Goal: Task Accomplishment & Management: Manage account settings

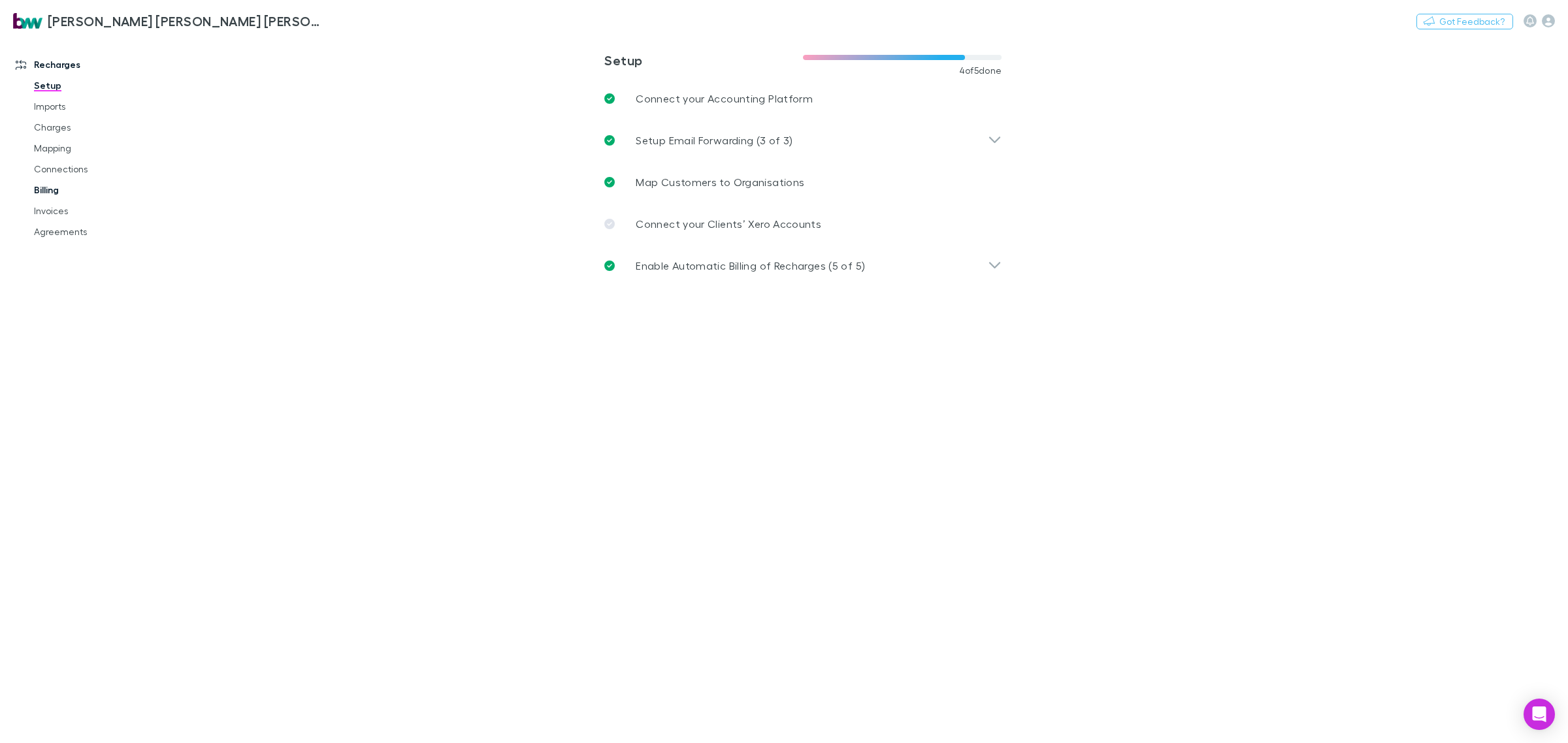
click at [27, 190] on link "Billing" at bounding box center [102, 190] width 163 height 21
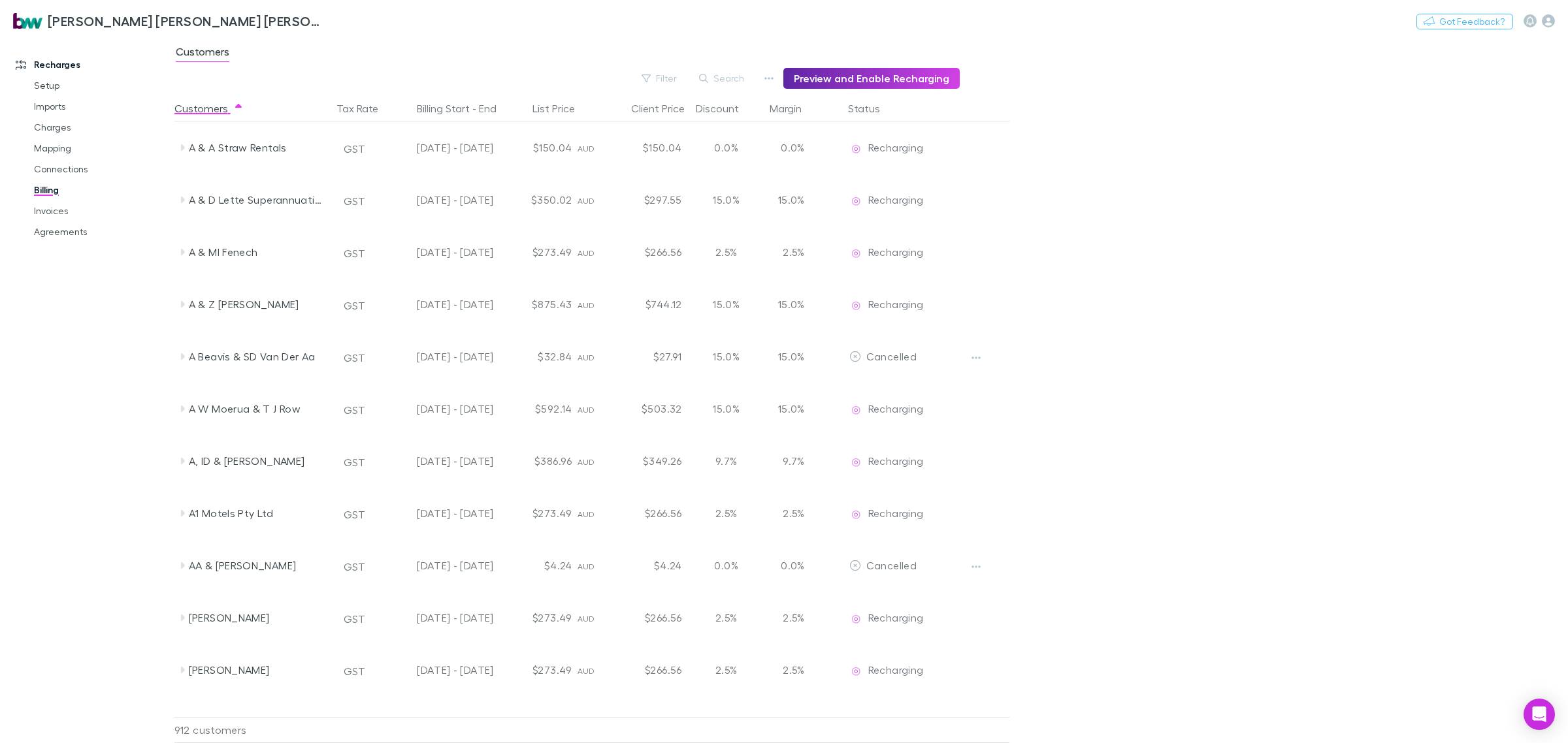
click at [730, 72] on button "Search" at bounding box center [722, 78] width 59 height 16
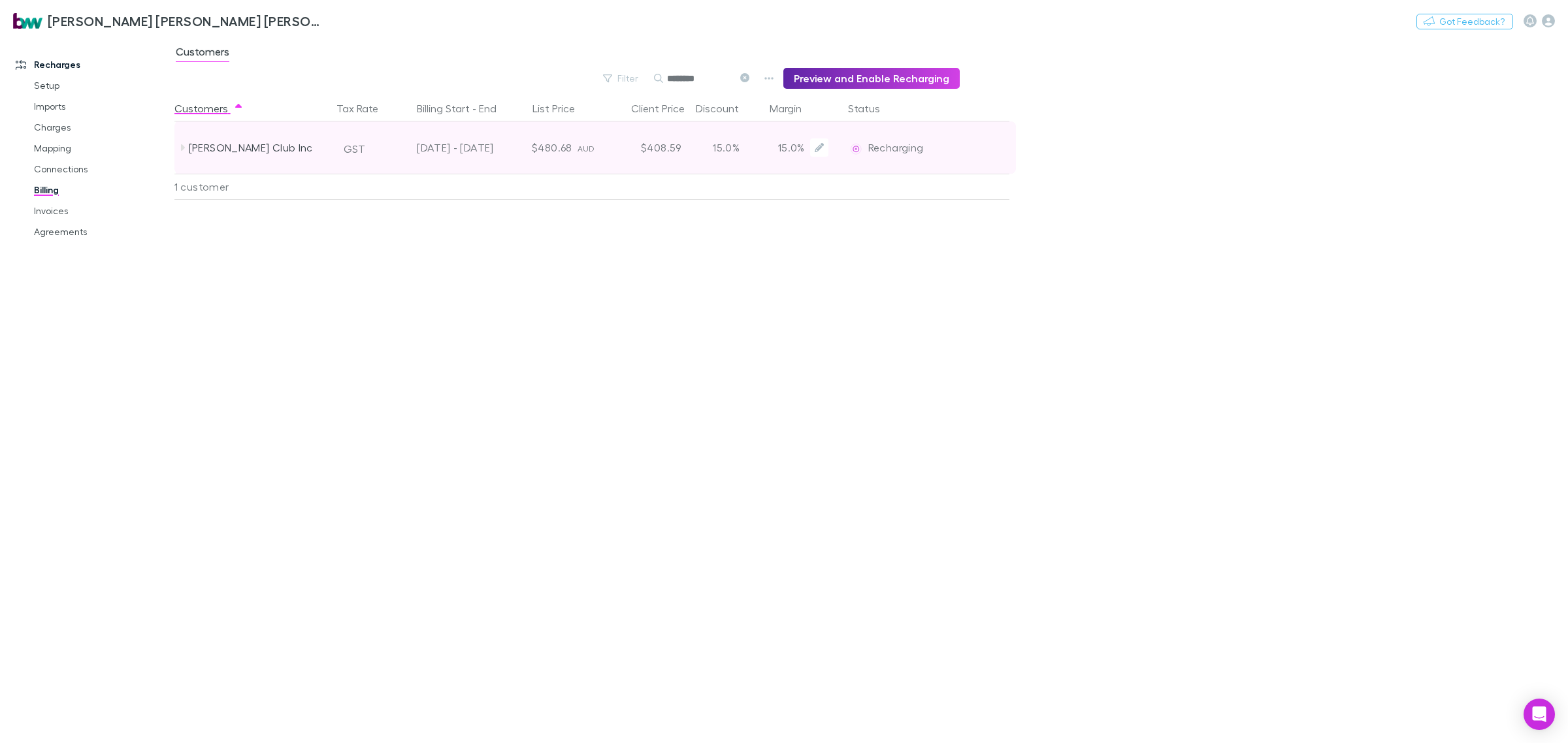
type input "*******"
click at [717, 149] on div "15.0%" at bounding box center [727, 148] width 78 height 52
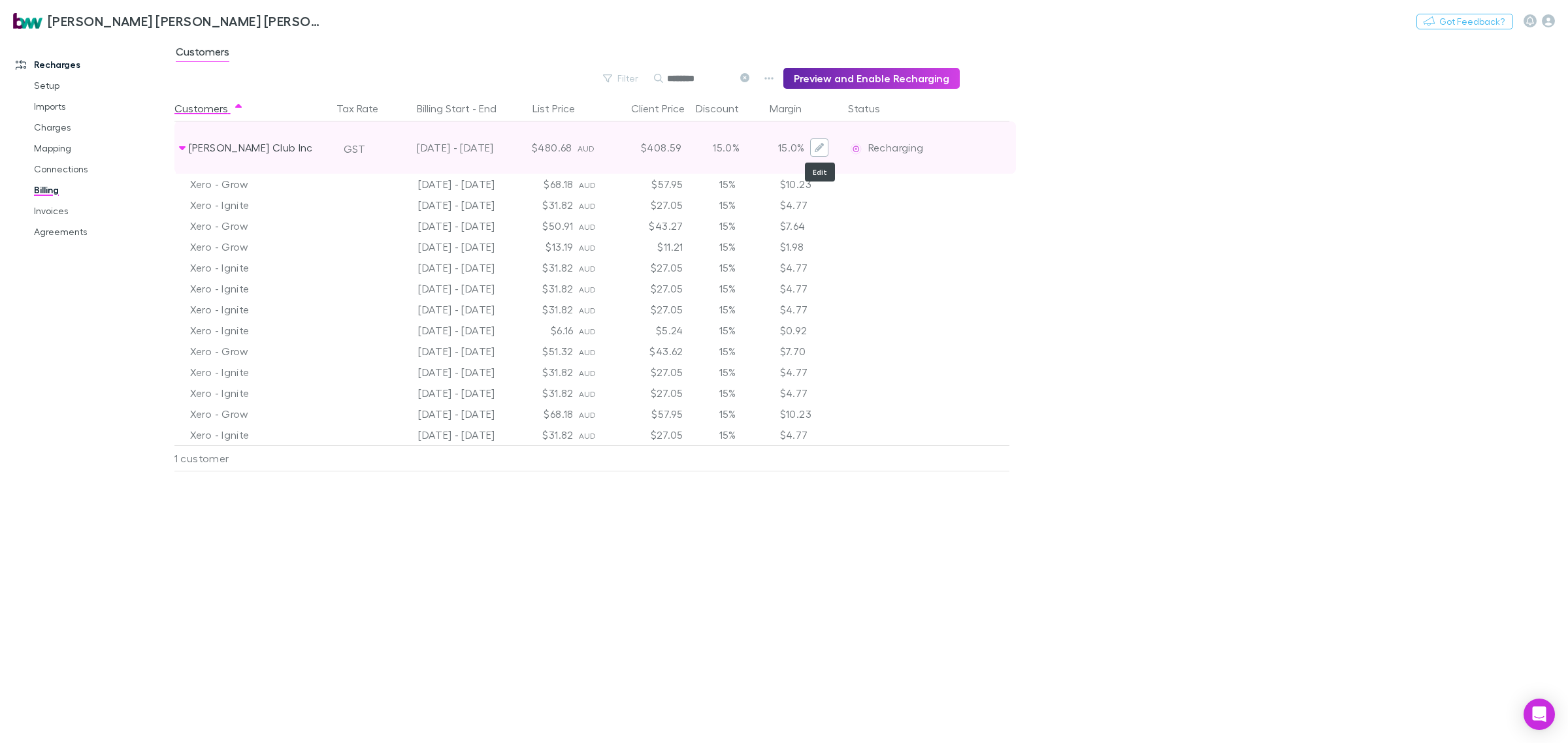
click at [821, 147] on icon "Edit" at bounding box center [819, 147] width 9 height 9
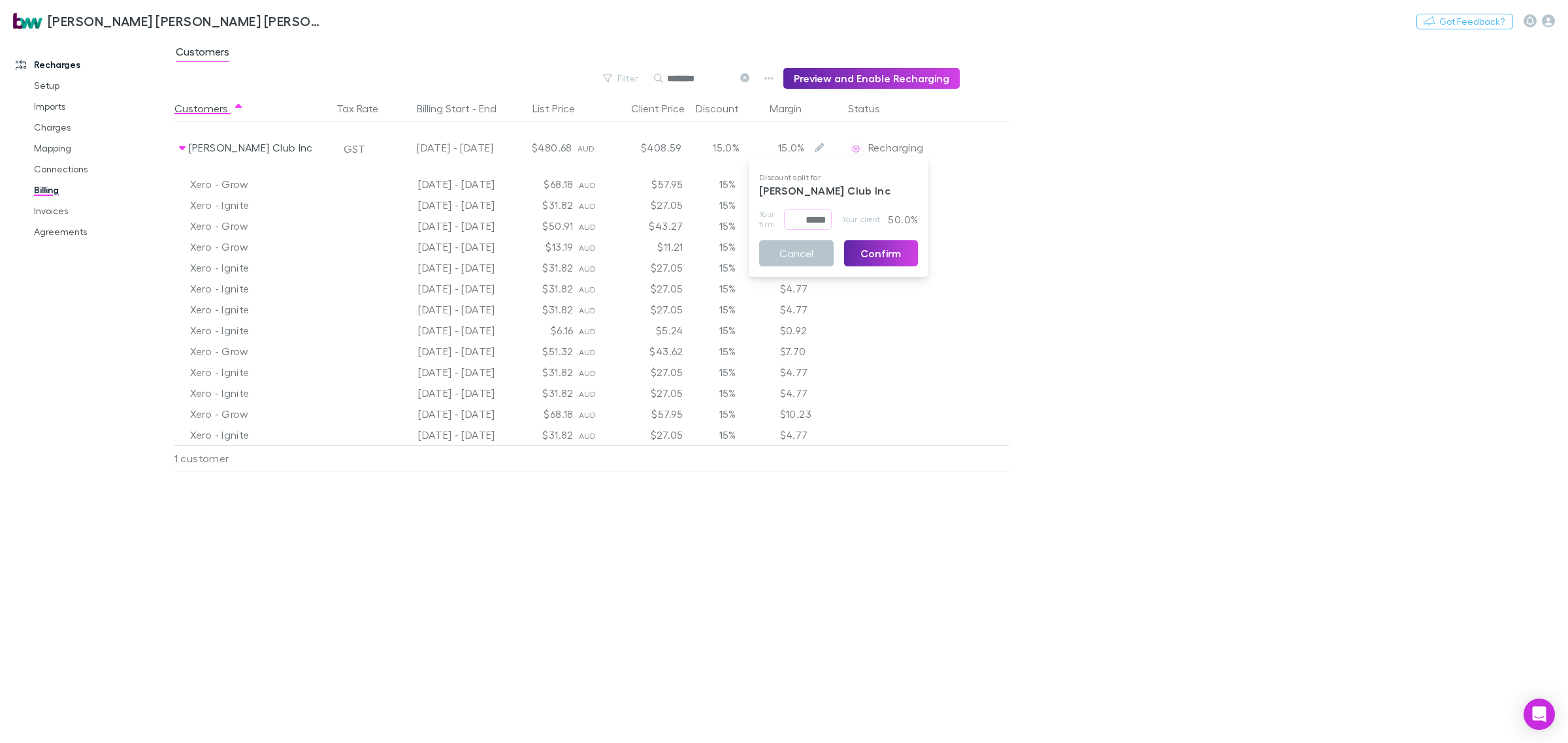
click at [905, 217] on p "50.0%" at bounding box center [901, 219] width 34 height 21
click at [801, 217] on input "*****" at bounding box center [808, 219] width 48 height 21
click at [896, 250] on button "Confirm" at bounding box center [881, 253] width 75 height 26
click at [1228, 210] on main "Customers Filter Search ******* Preview and Enable Recharging Customers Tax Rat…" at bounding box center [871, 390] width 1393 height 707
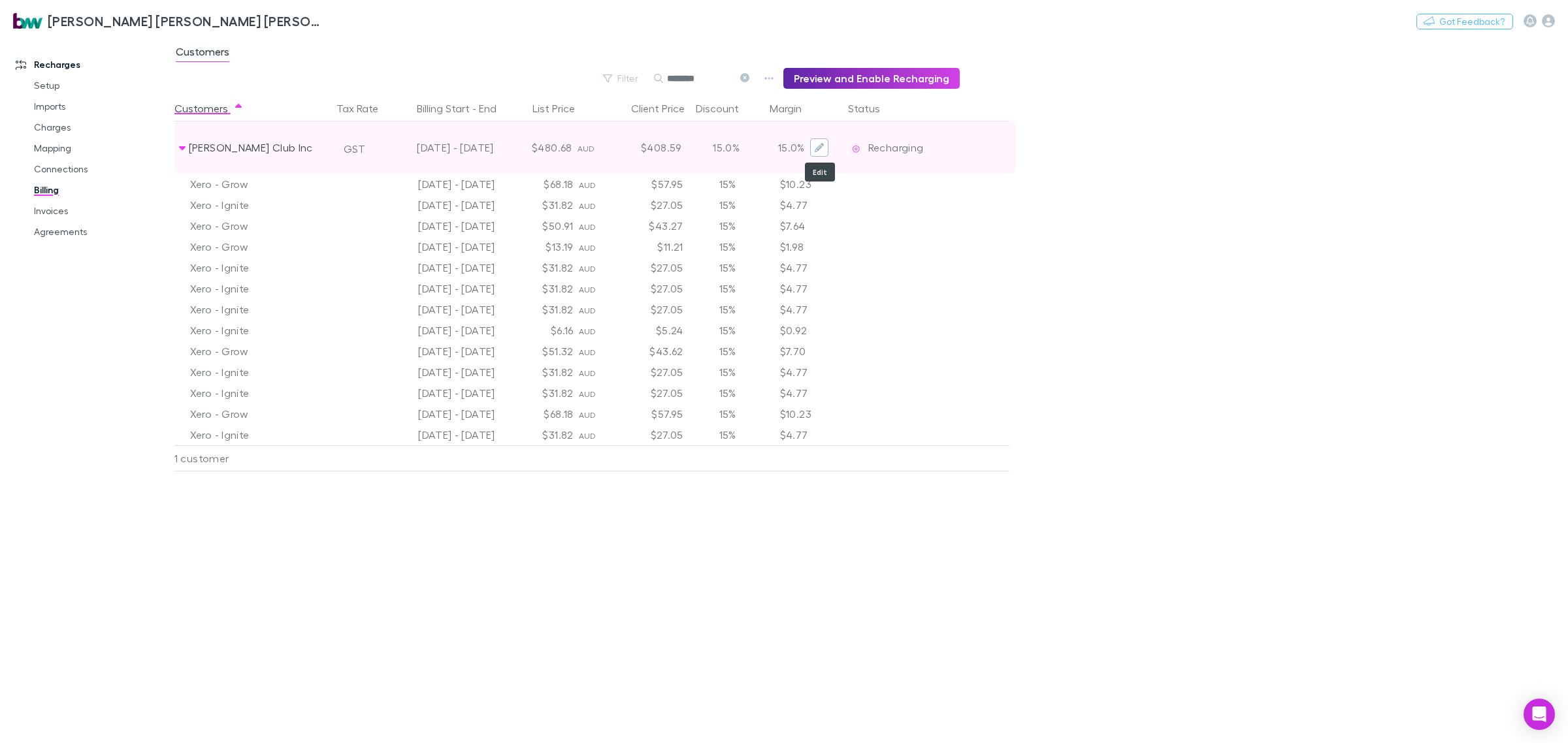
click at [821, 148] on icon "Edit" at bounding box center [819, 147] width 9 height 9
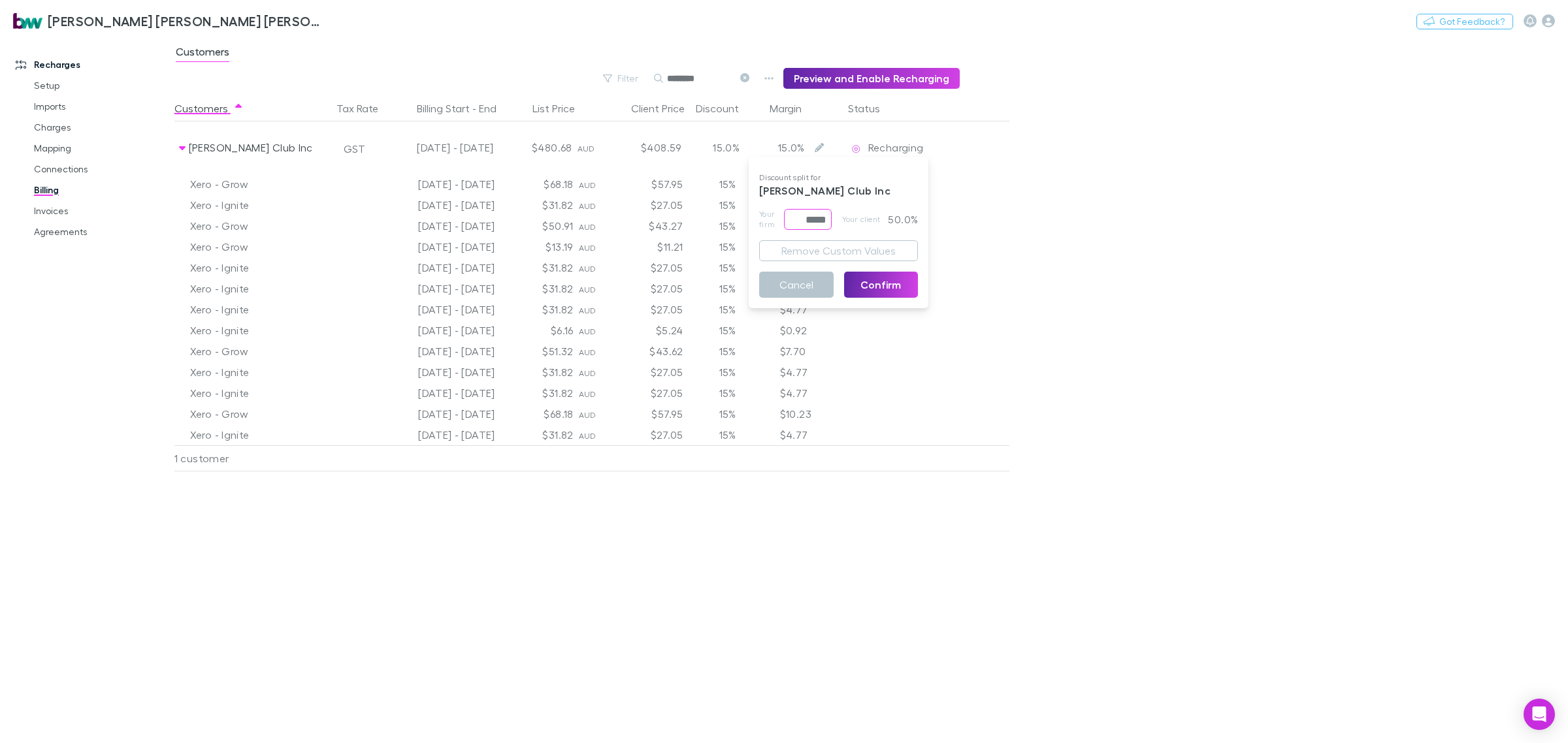
click at [794, 220] on input "*****" at bounding box center [808, 219] width 48 height 21
click at [898, 220] on p "50.0%" at bounding box center [901, 219] width 34 height 21
click at [808, 219] on input "*****" at bounding box center [808, 219] width 48 height 21
click at [796, 220] on input "*****" at bounding box center [808, 219] width 48 height 21
click at [789, 220] on input "*****" at bounding box center [808, 219] width 48 height 21
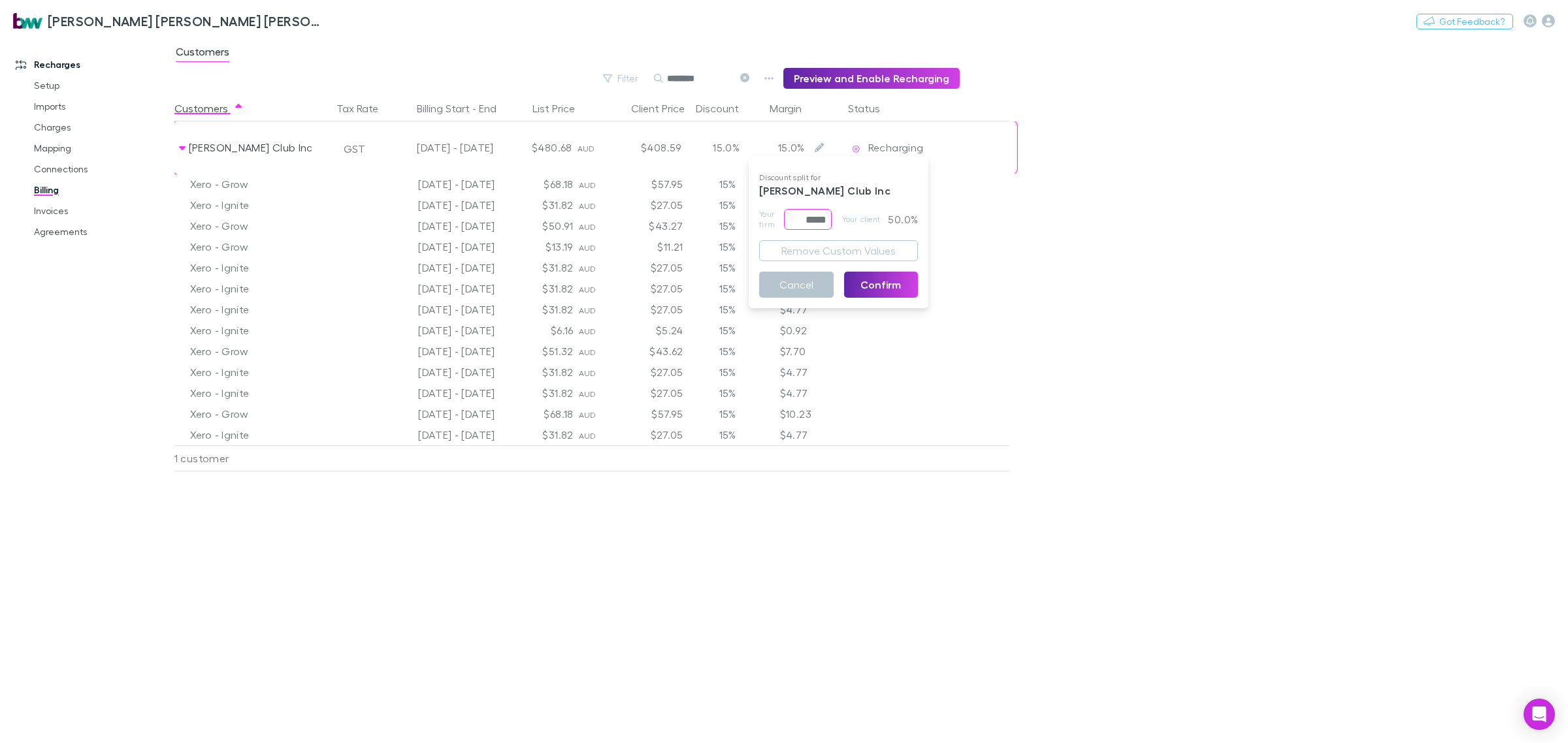
click at [889, 217] on p "50.0%" at bounding box center [901, 219] width 34 height 21
click at [900, 285] on button "Confirm" at bounding box center [881, 285] width 75 height 26
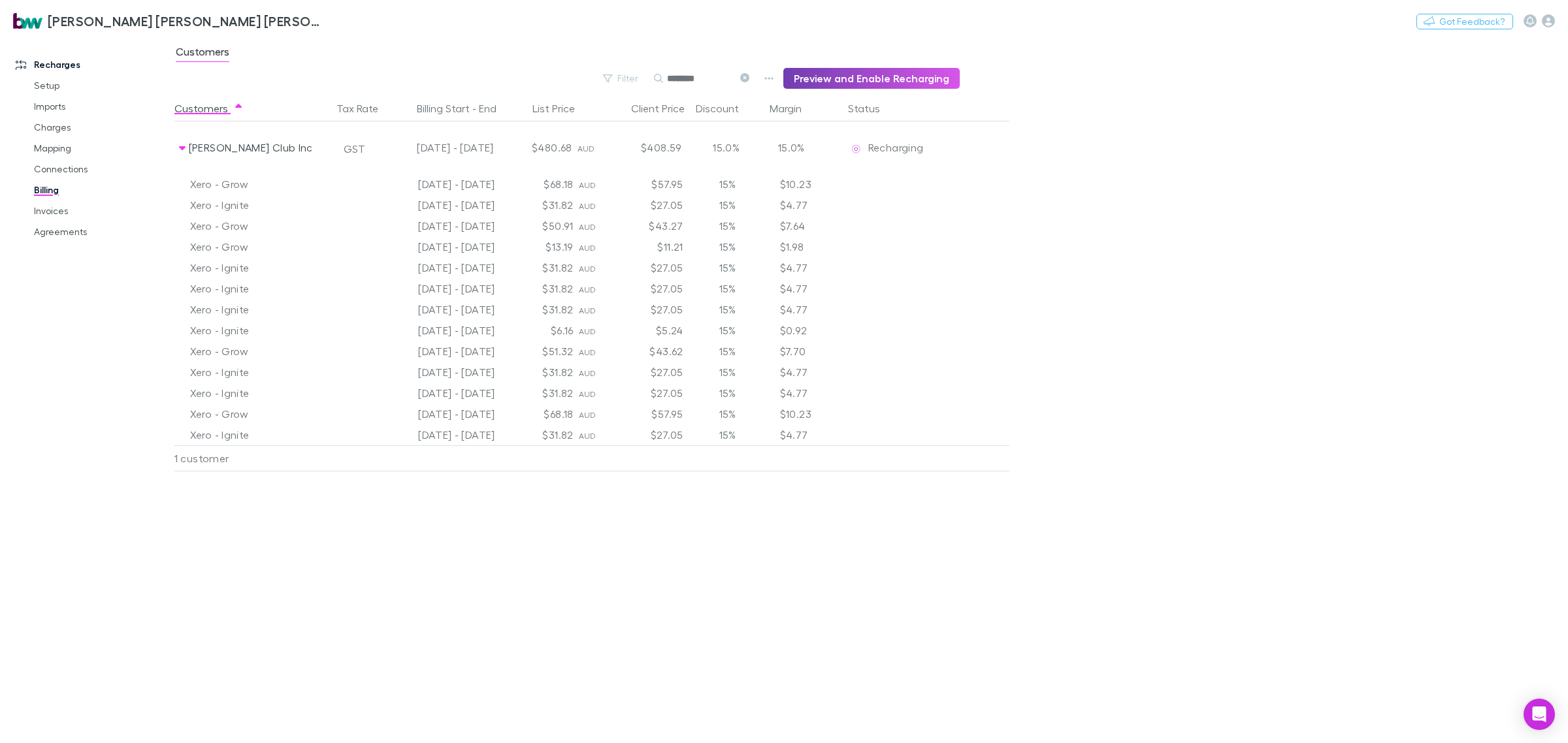
click at [925, 74] on button "Preview and Enable Recharging" at bounding box center [871, 78] width 176 height 21
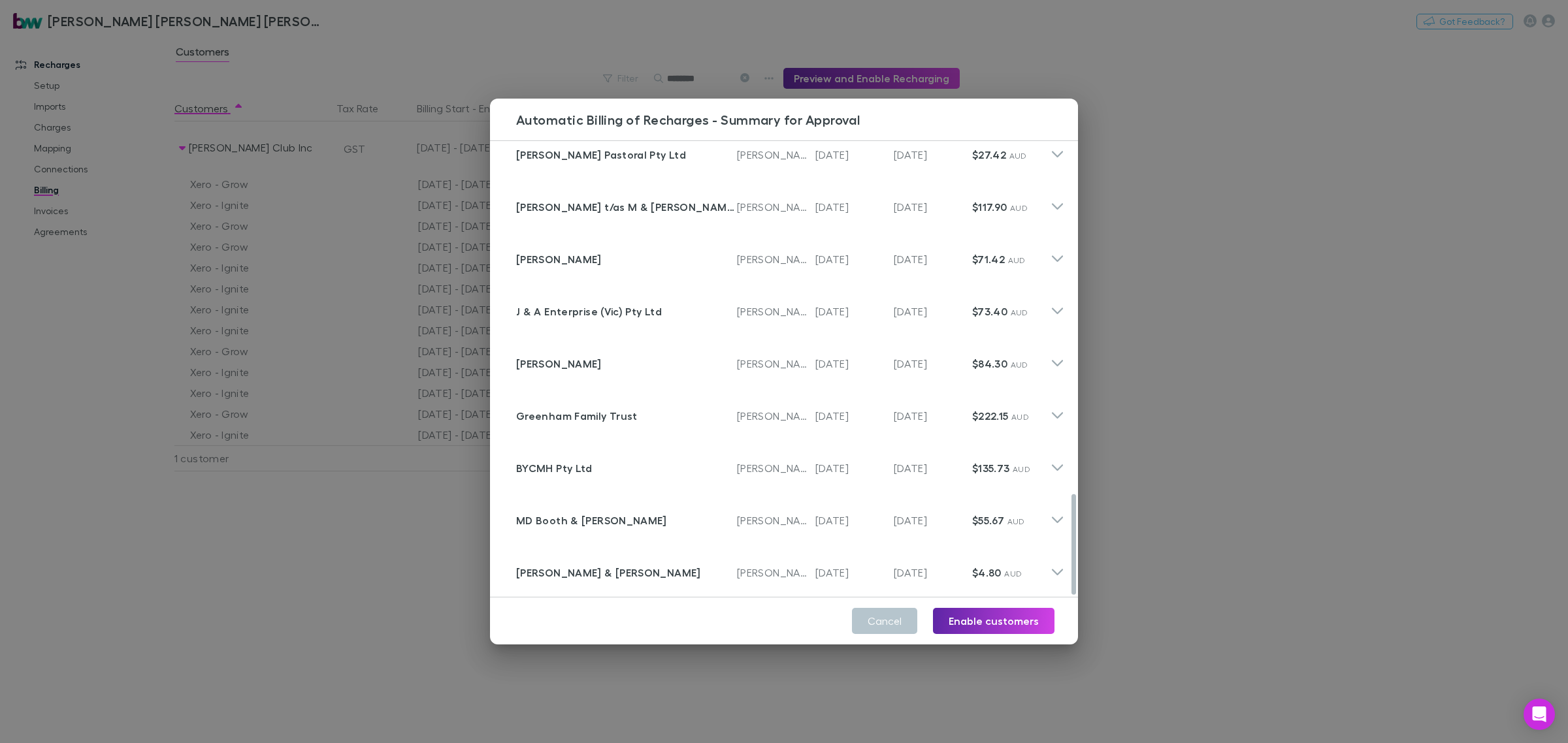
scroll to position [1611, 0]
drag, startPoint x: 1075, startPoint y: 474, endPoint x: 1072, endPoint y: 593, distance: 119.0
click at [1072, 593] on div at bounding box center [1074, 545] width 4 height 101
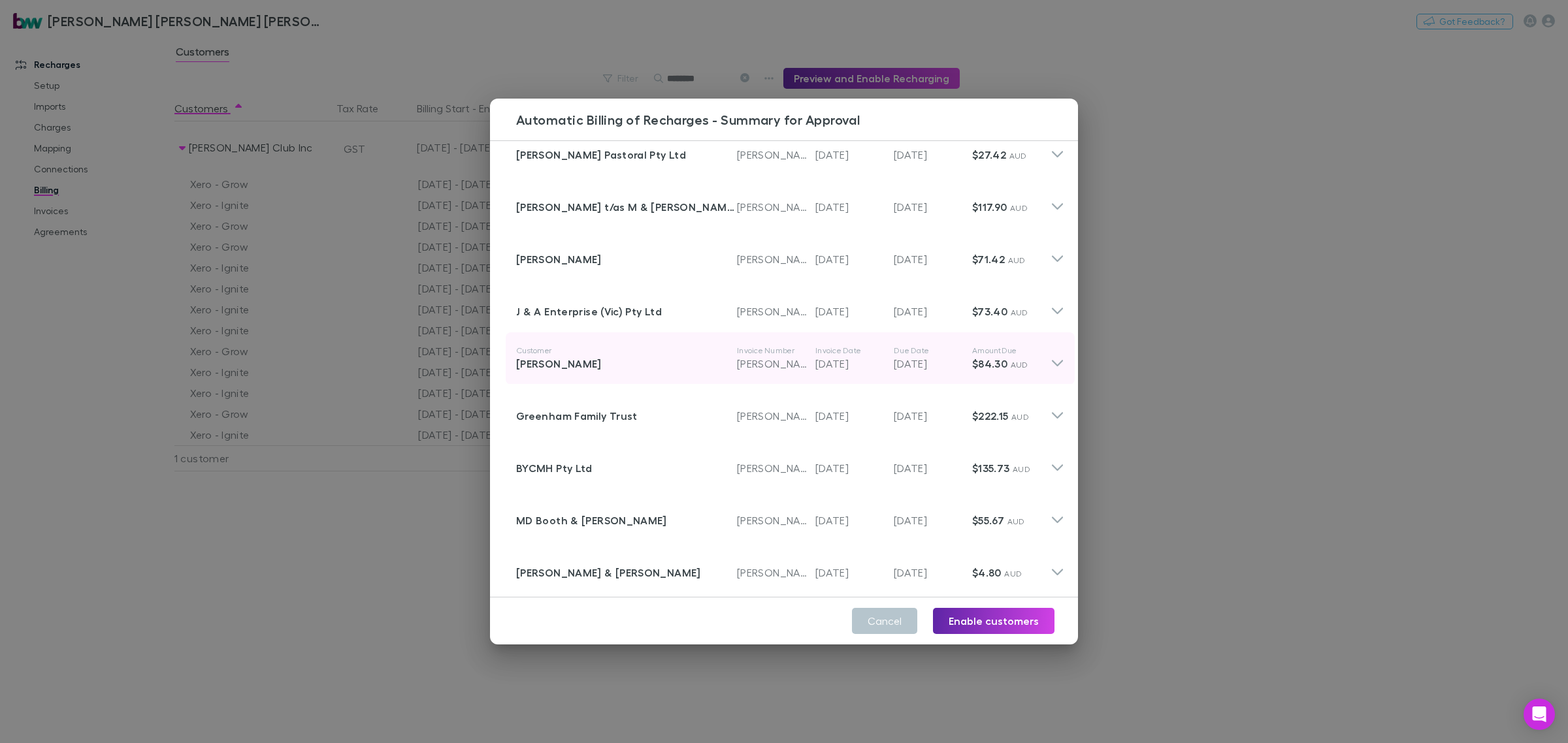
click at [1051, 348] on icon at bounding box center [1057, 358] width 14 height 26
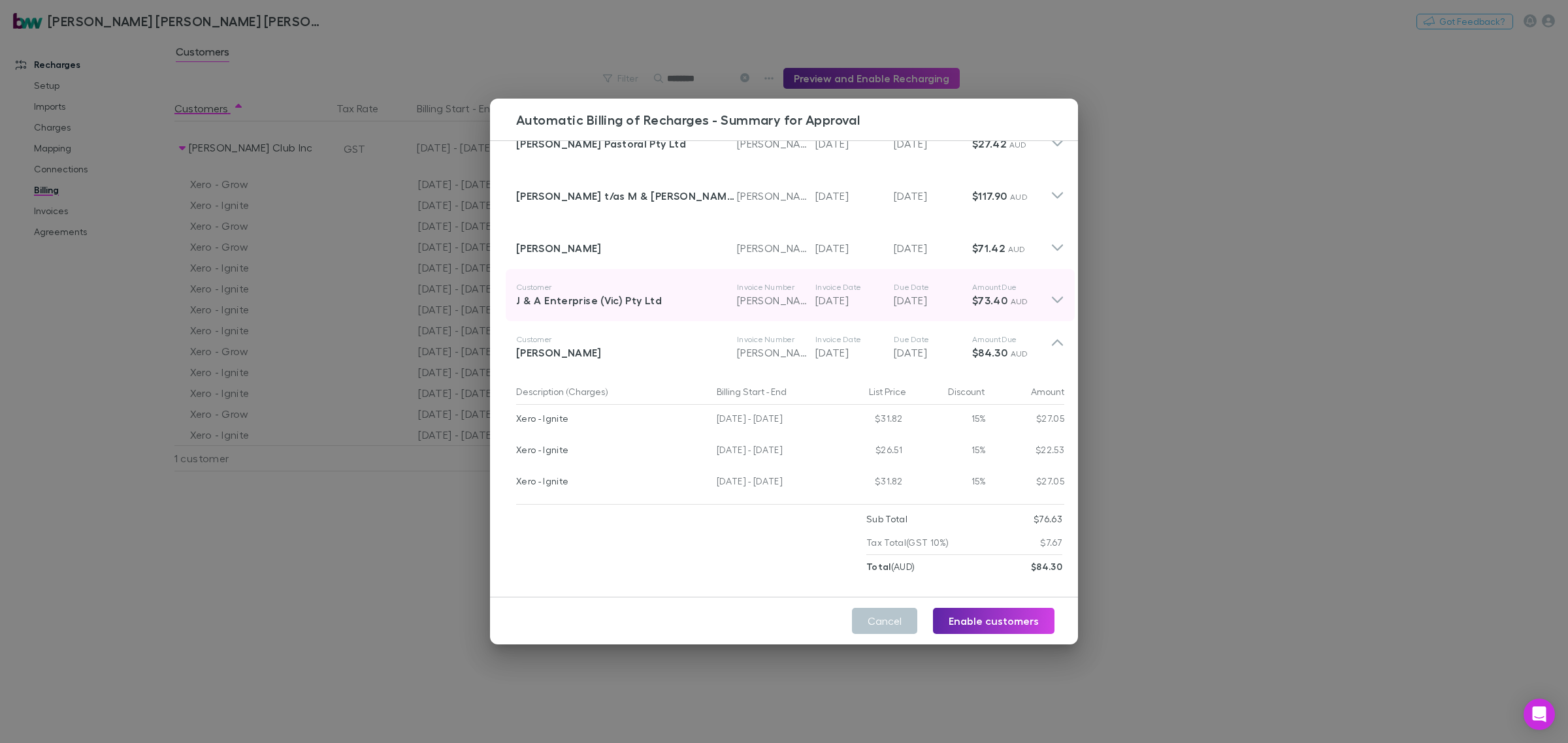
click at [1051, 295] on icon at bounding box center [1057, 295] width 14 height 26
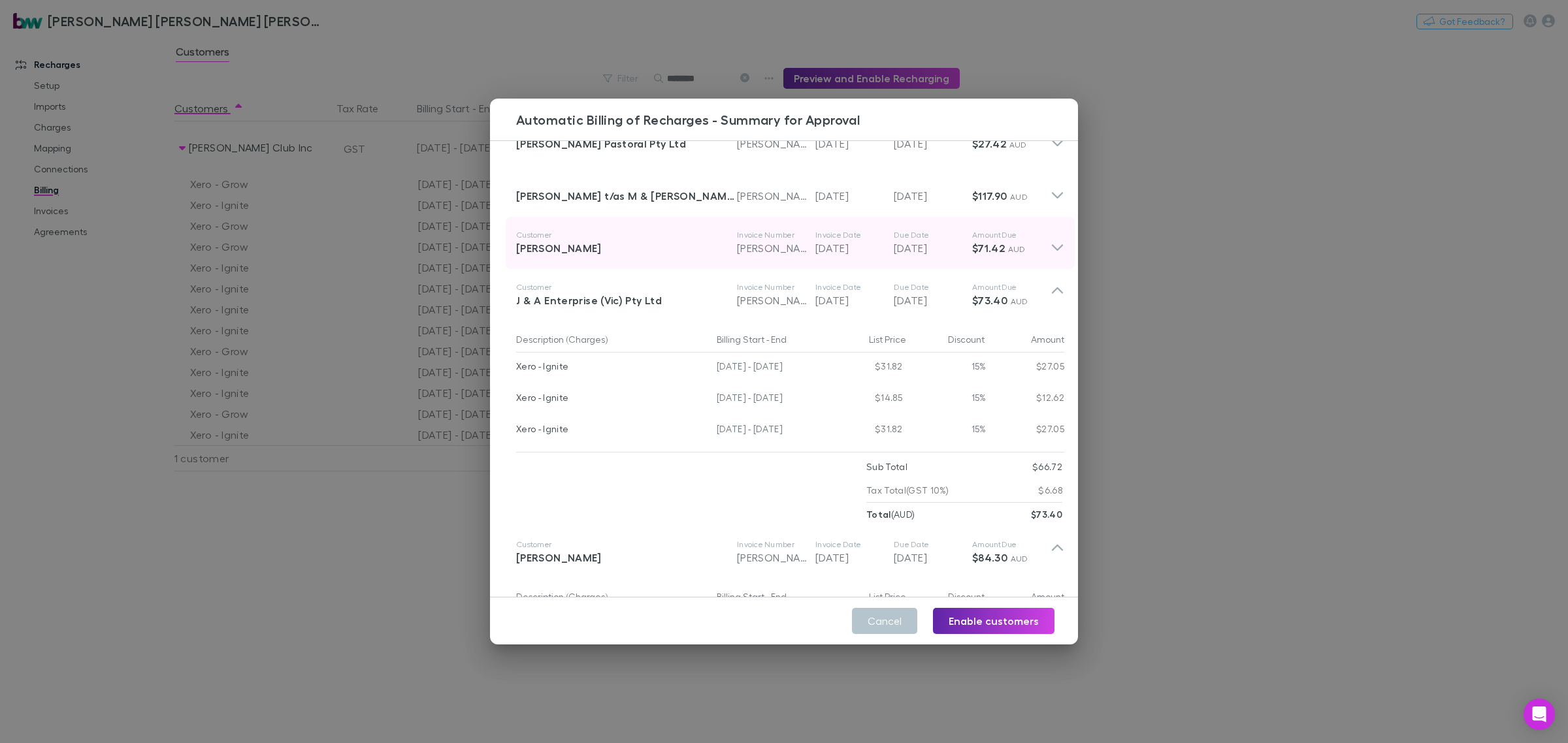
click at [1052, 245] on icon at bounding box center [1057, 247] width 11 height 7
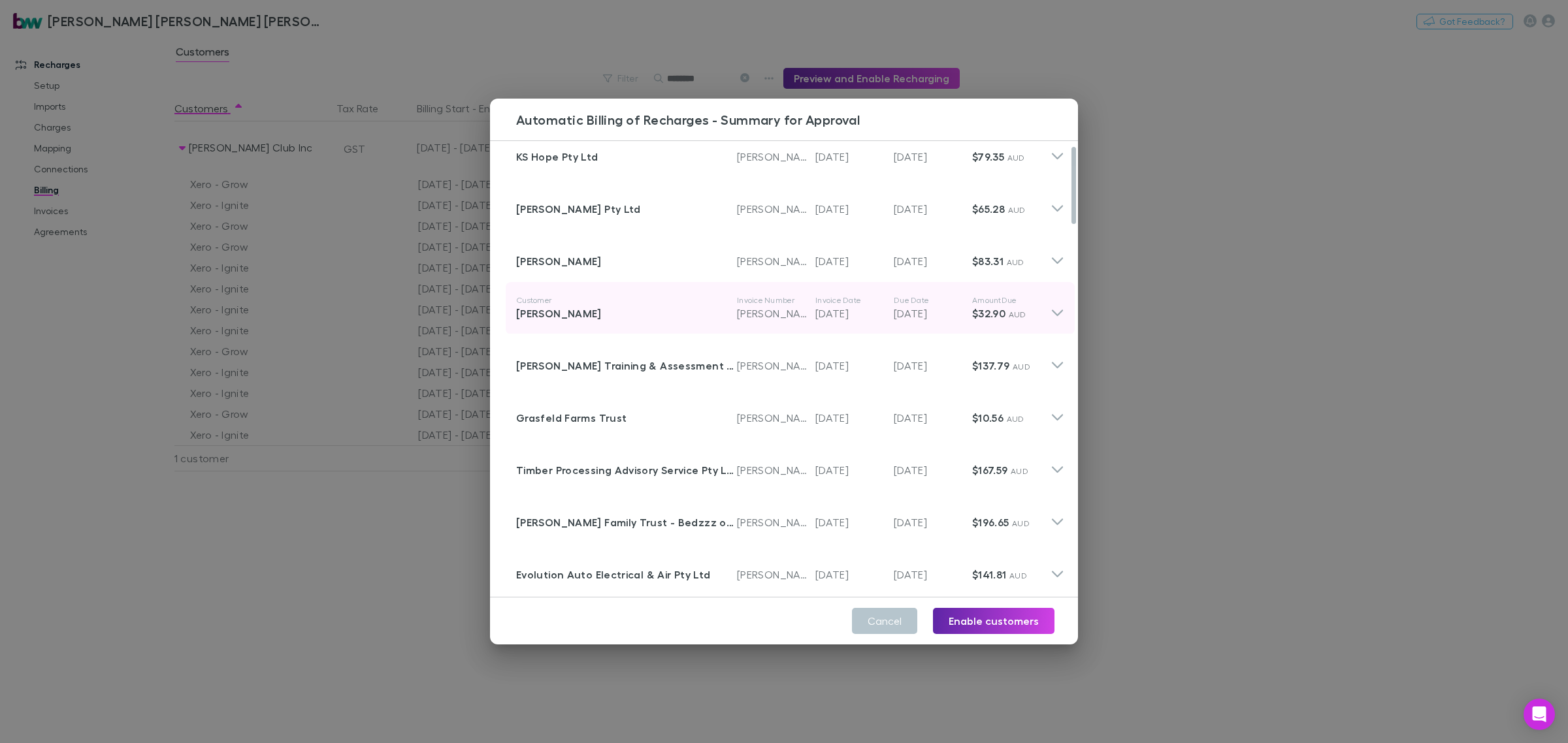
scroll to position [0, 0]
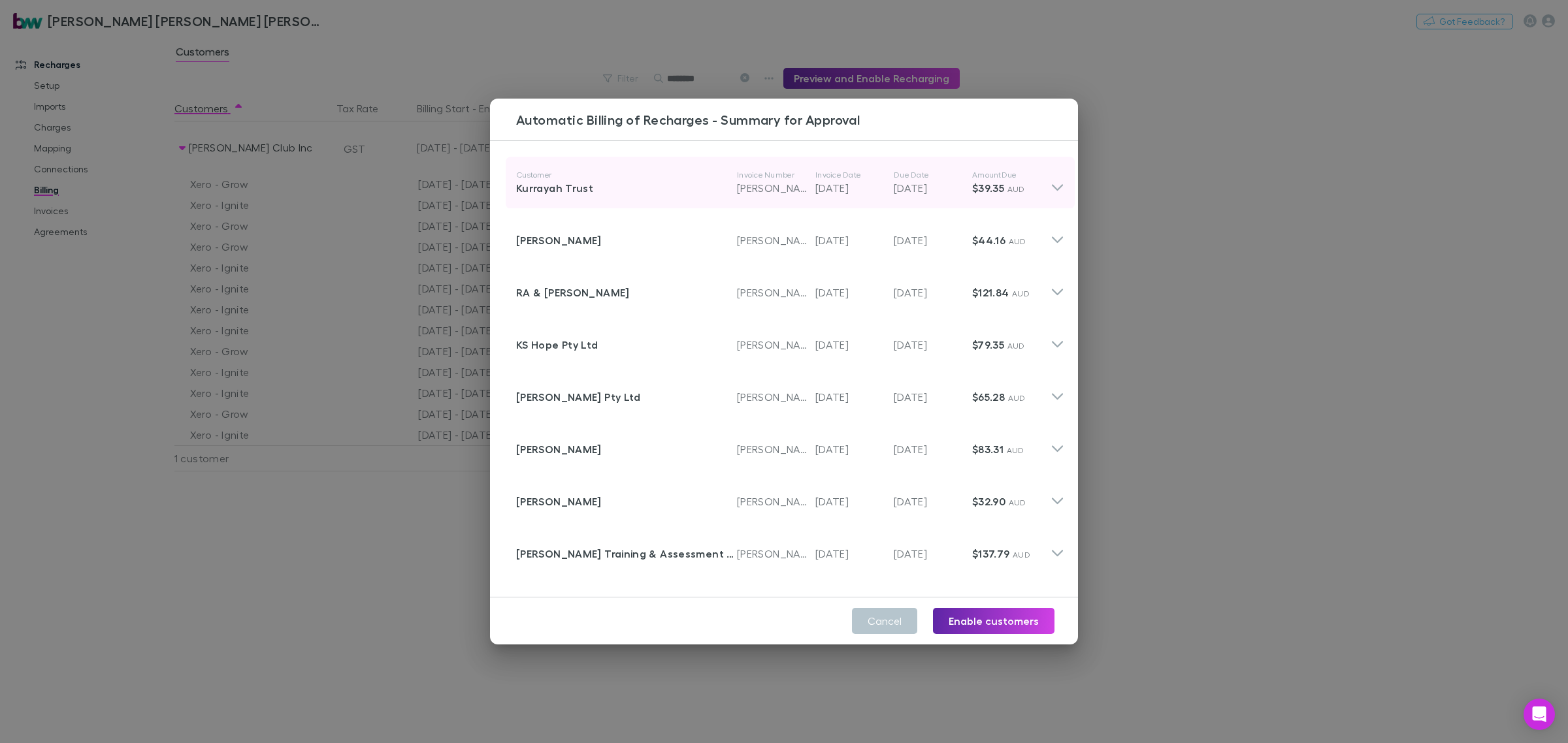
click at [1051, 188] on icon at bounding box center [1057, 182] width 14 height 26
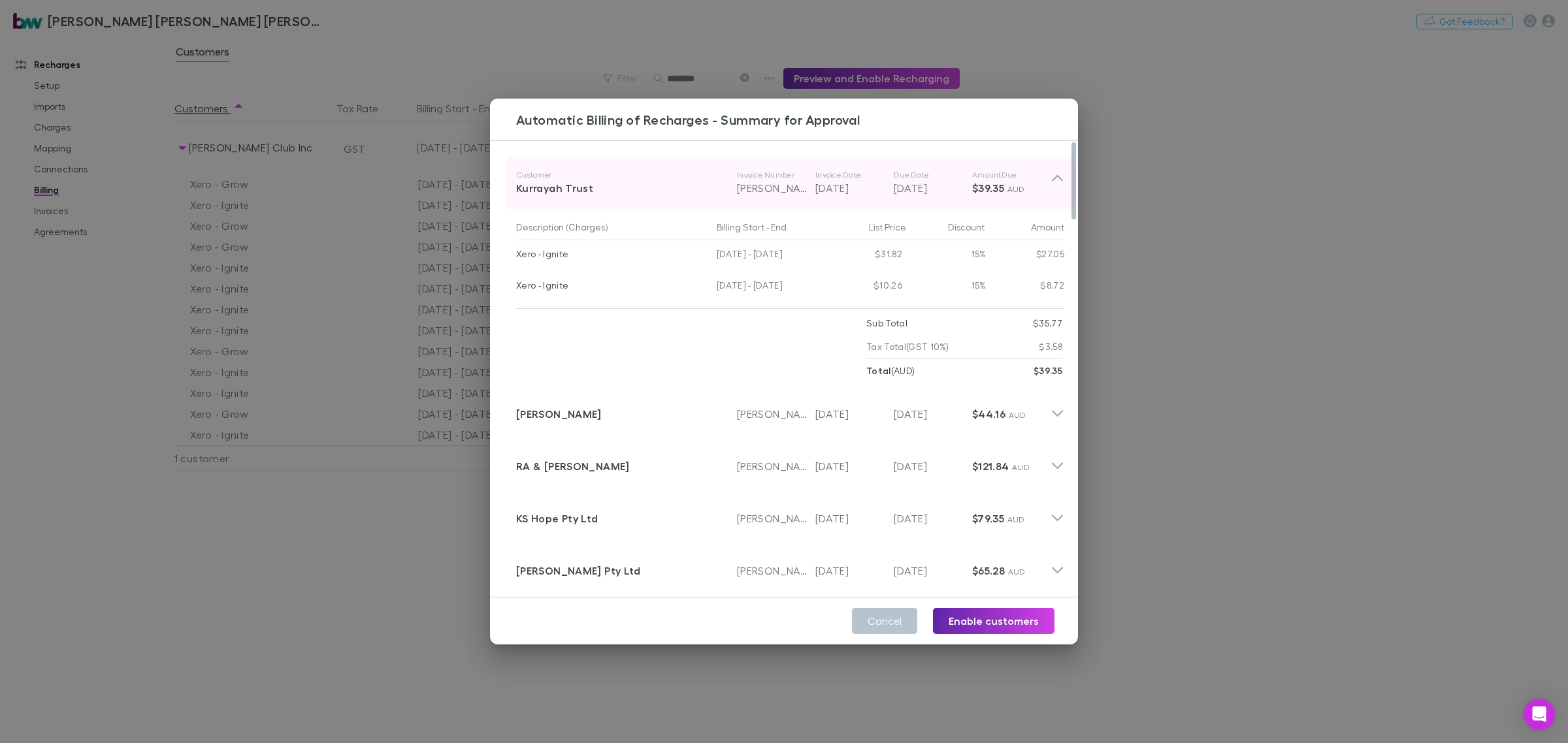
click at [1052, 180] on div "Customer Kurrayah Trust Invoice Number [PERSON_NAME]-7813 Invoice Date [DATE] D…" at bounding box center [790, 182] width 569 height 52
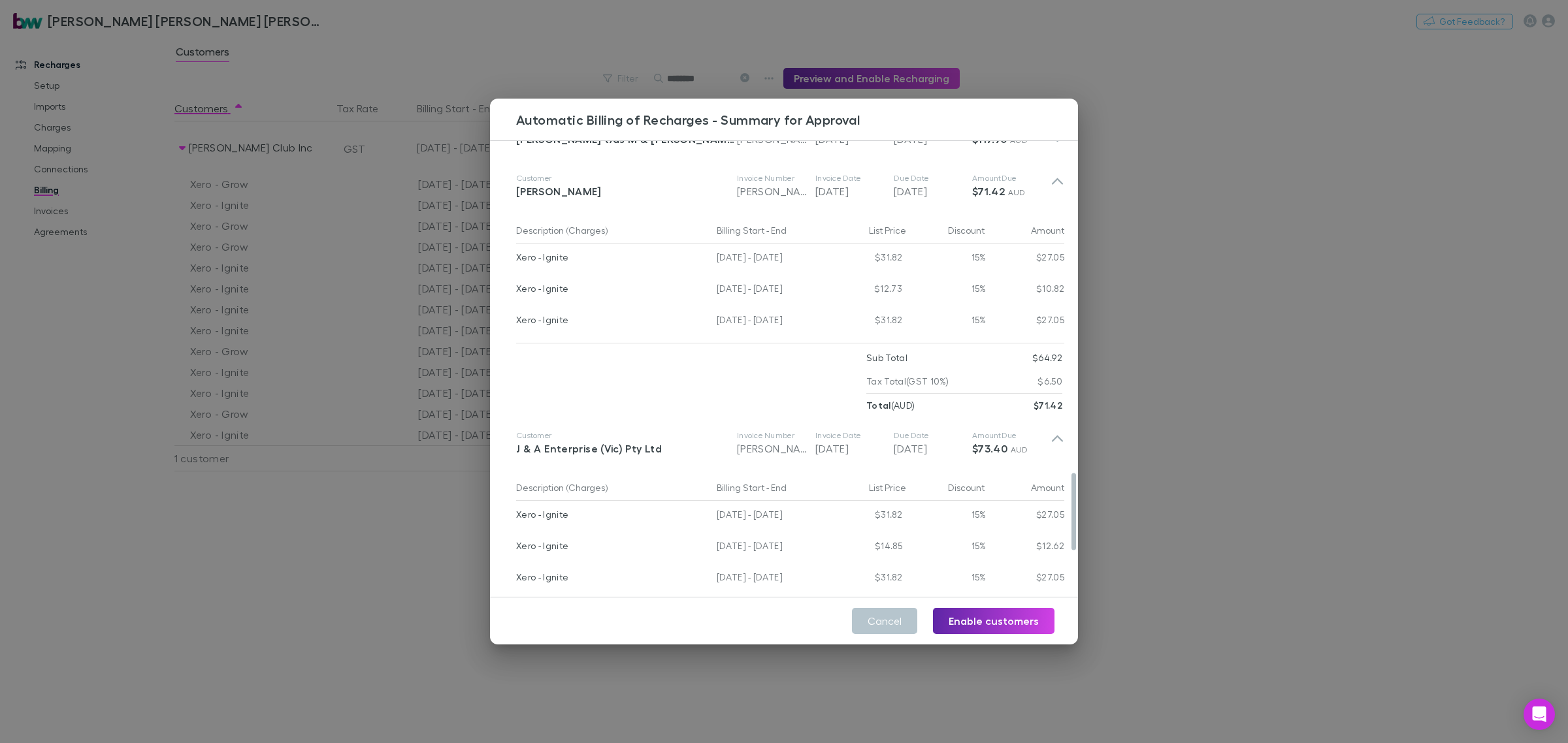
scroll to position [1959, 0]
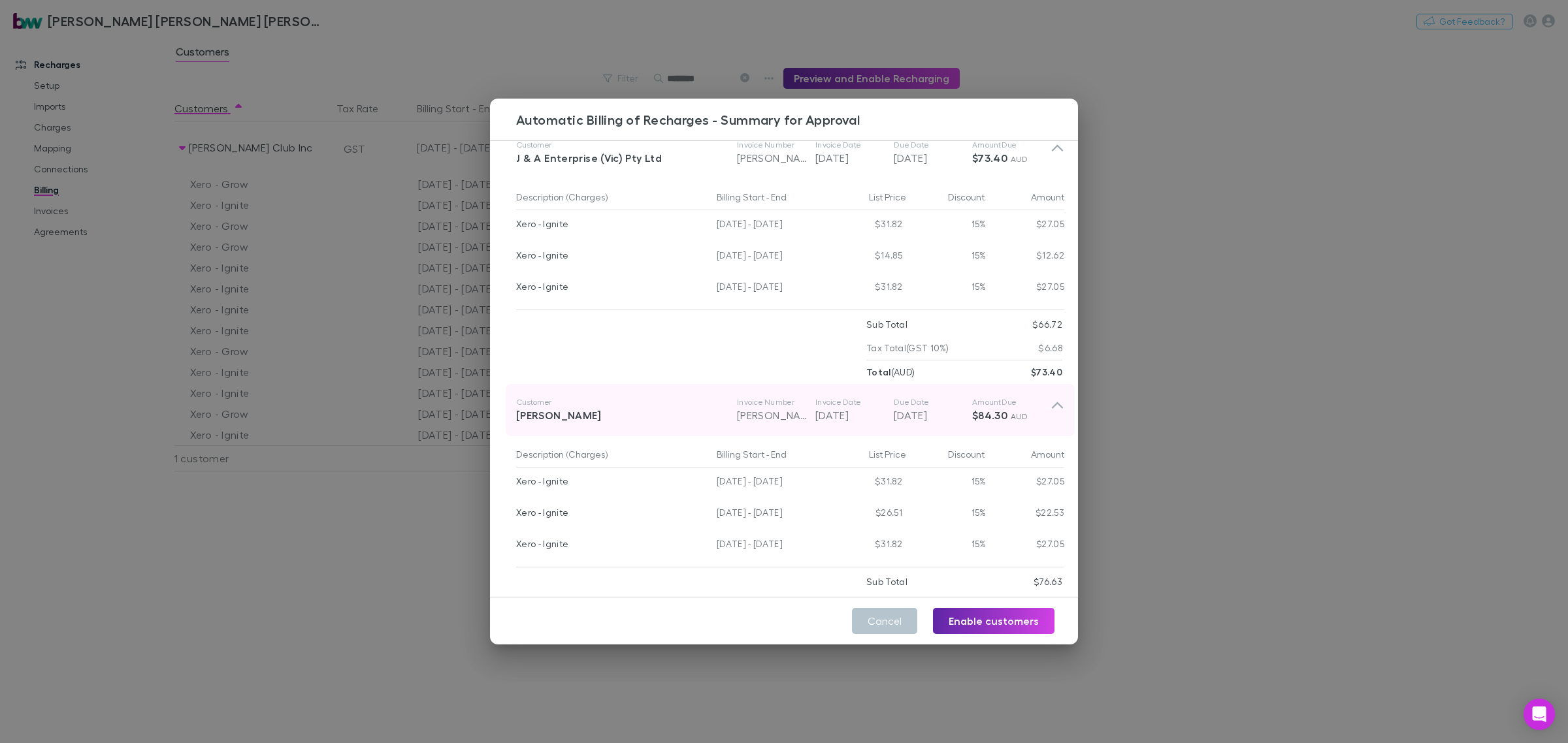
click at [1051, 402] on icon at bounding box center [1057, 410] width 14 height 26
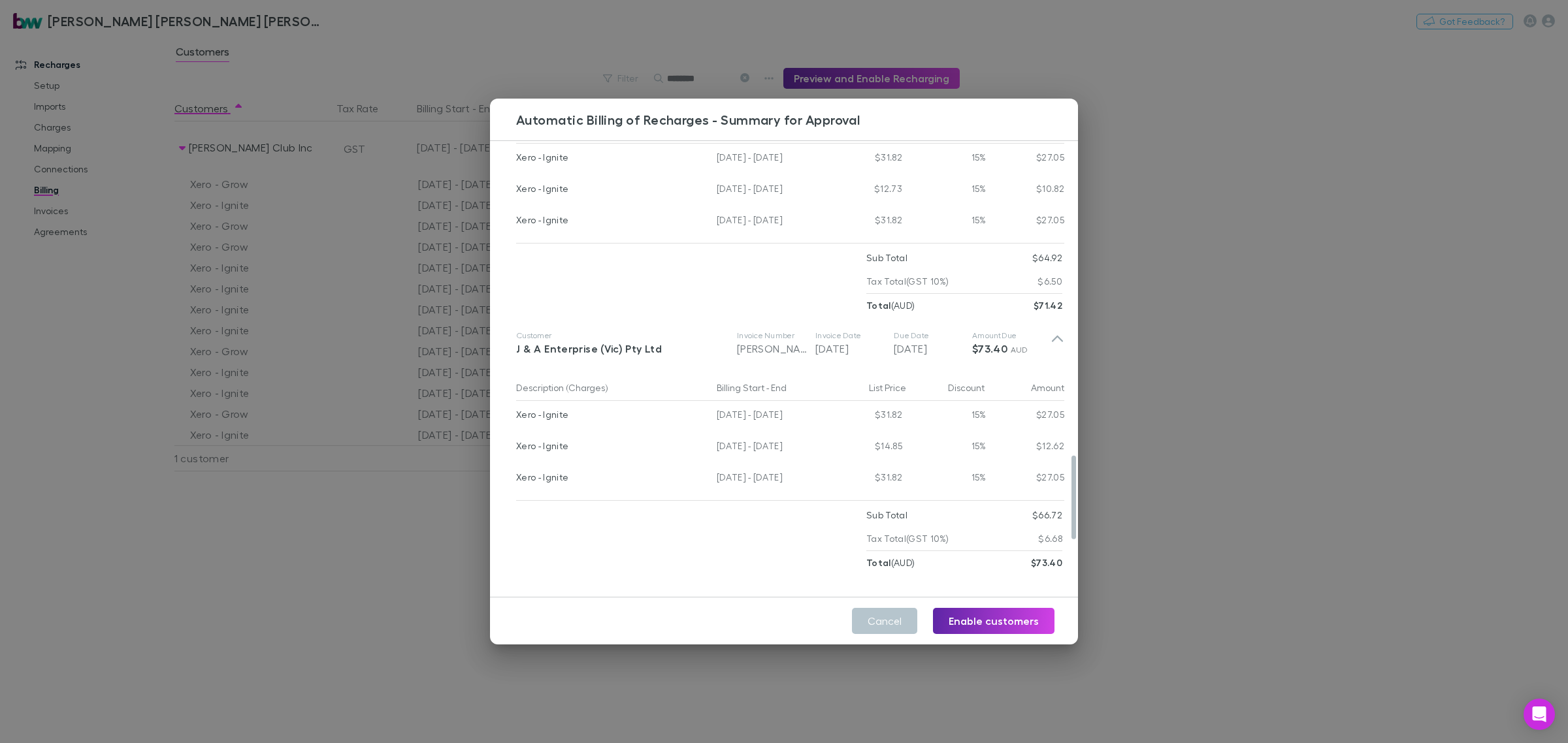
scroll to position [1714, 0]
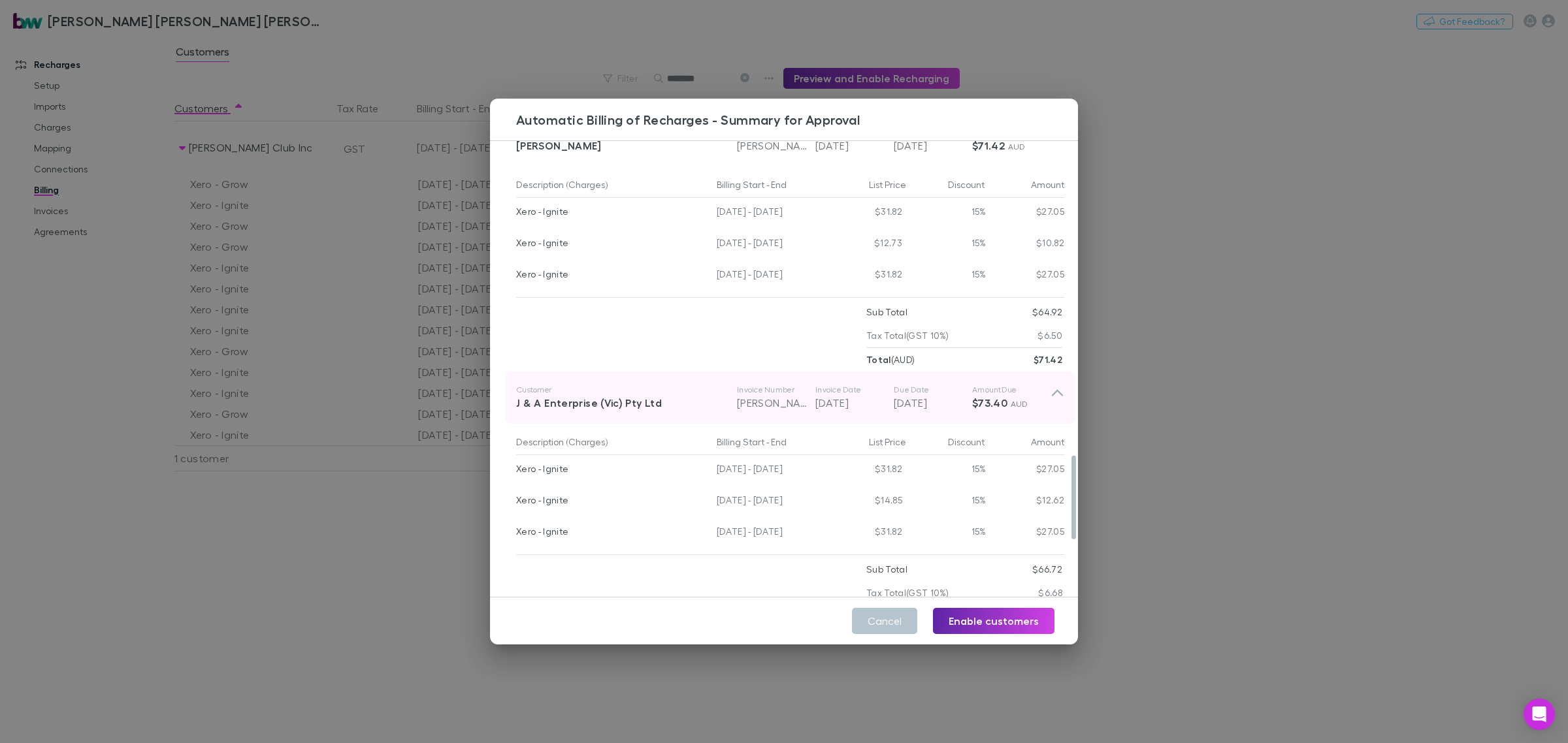
click at [1051, 390] on icon at bounding box center [1057, 398] width 14 height 26
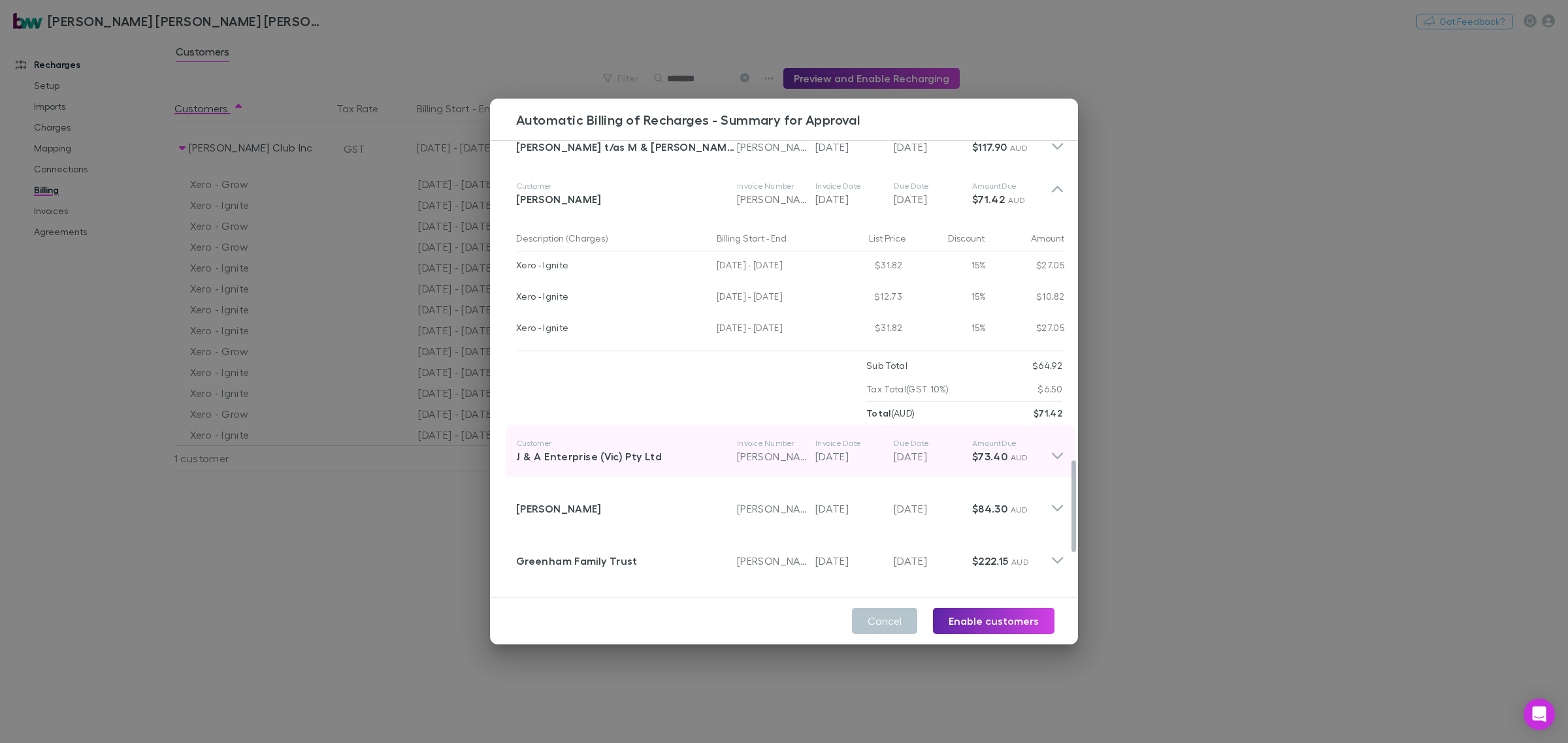
scroll to position [1551, 0]
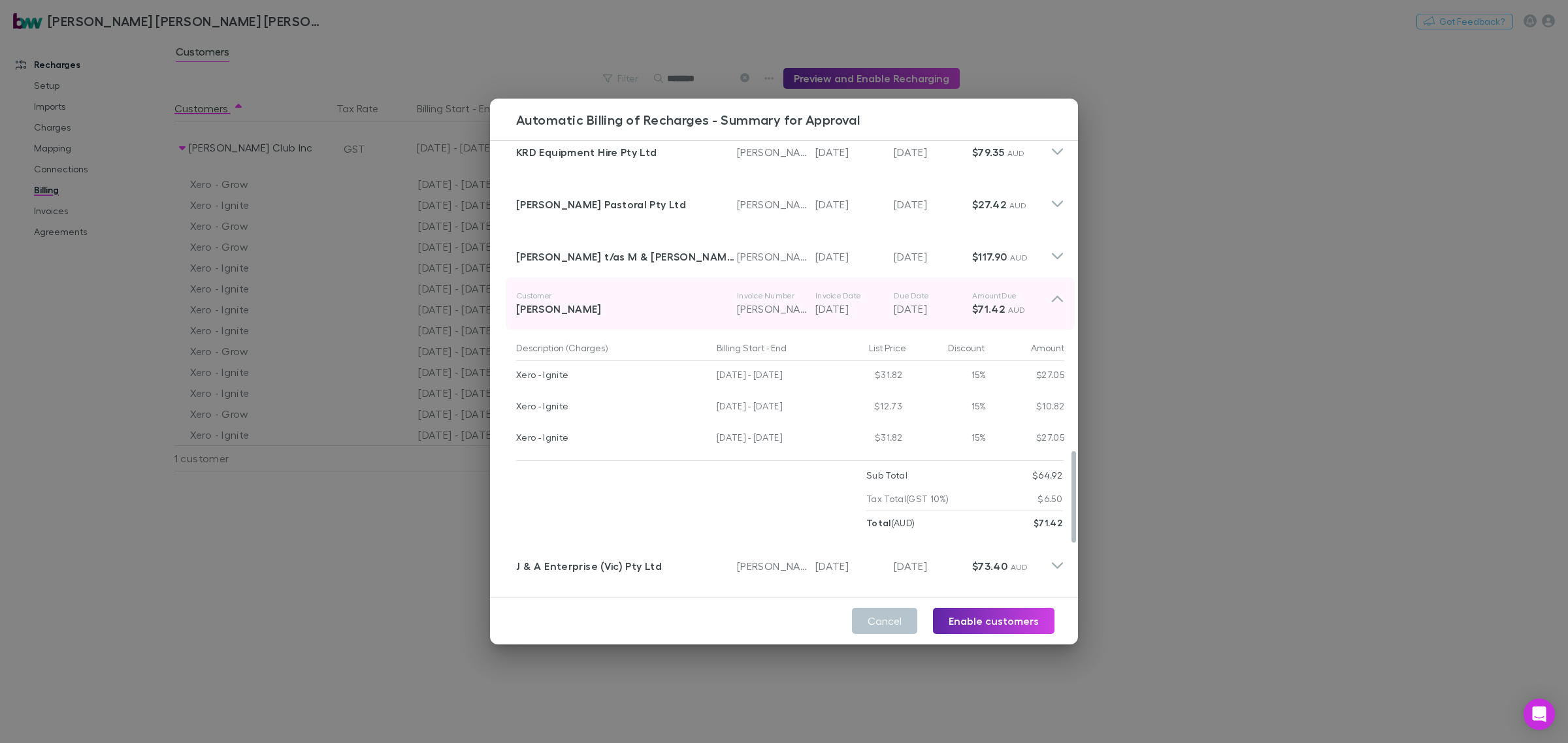
click at [1052, 298] on icon at bounding box center [1057, 298] width 11 height 7
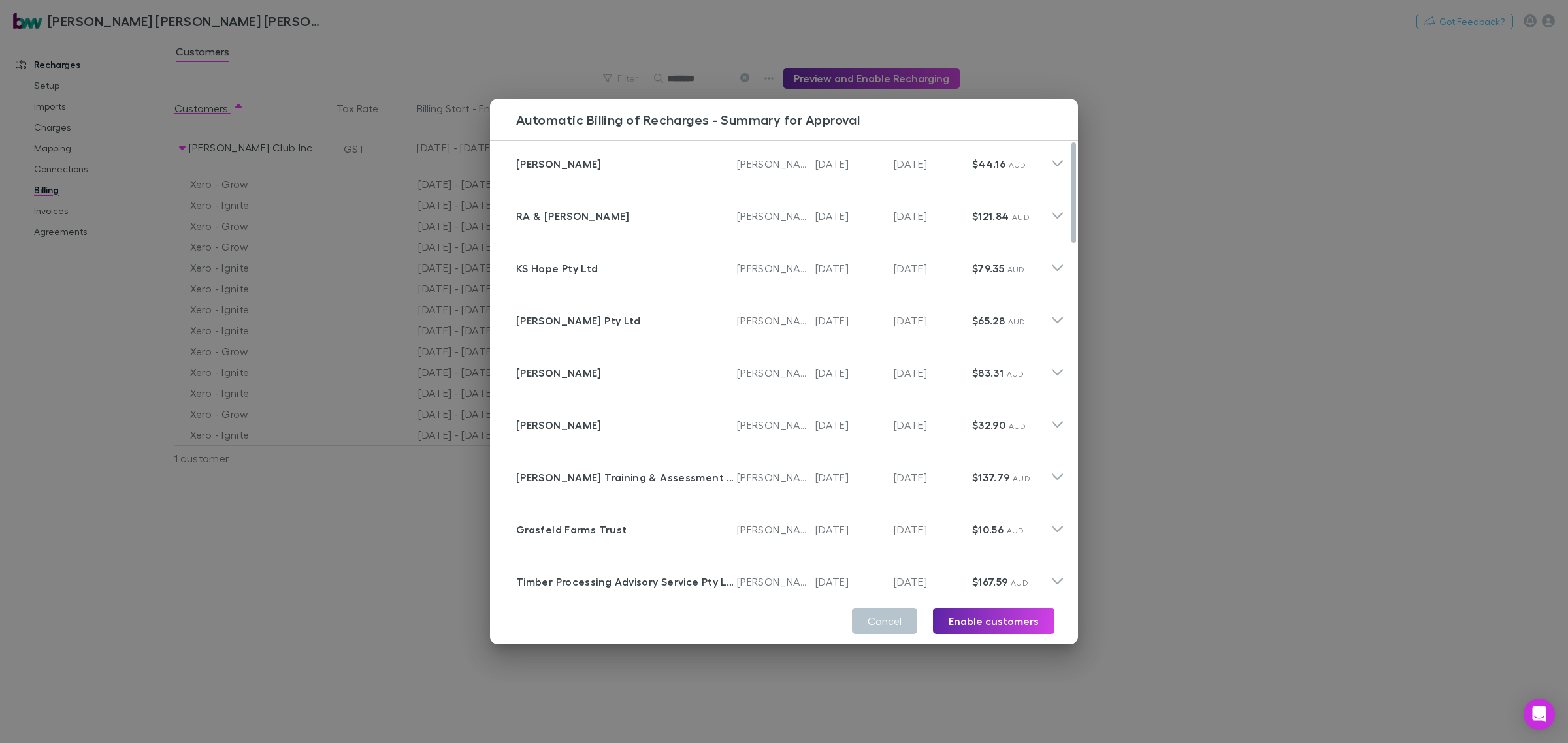
scroll to position [0, 0]
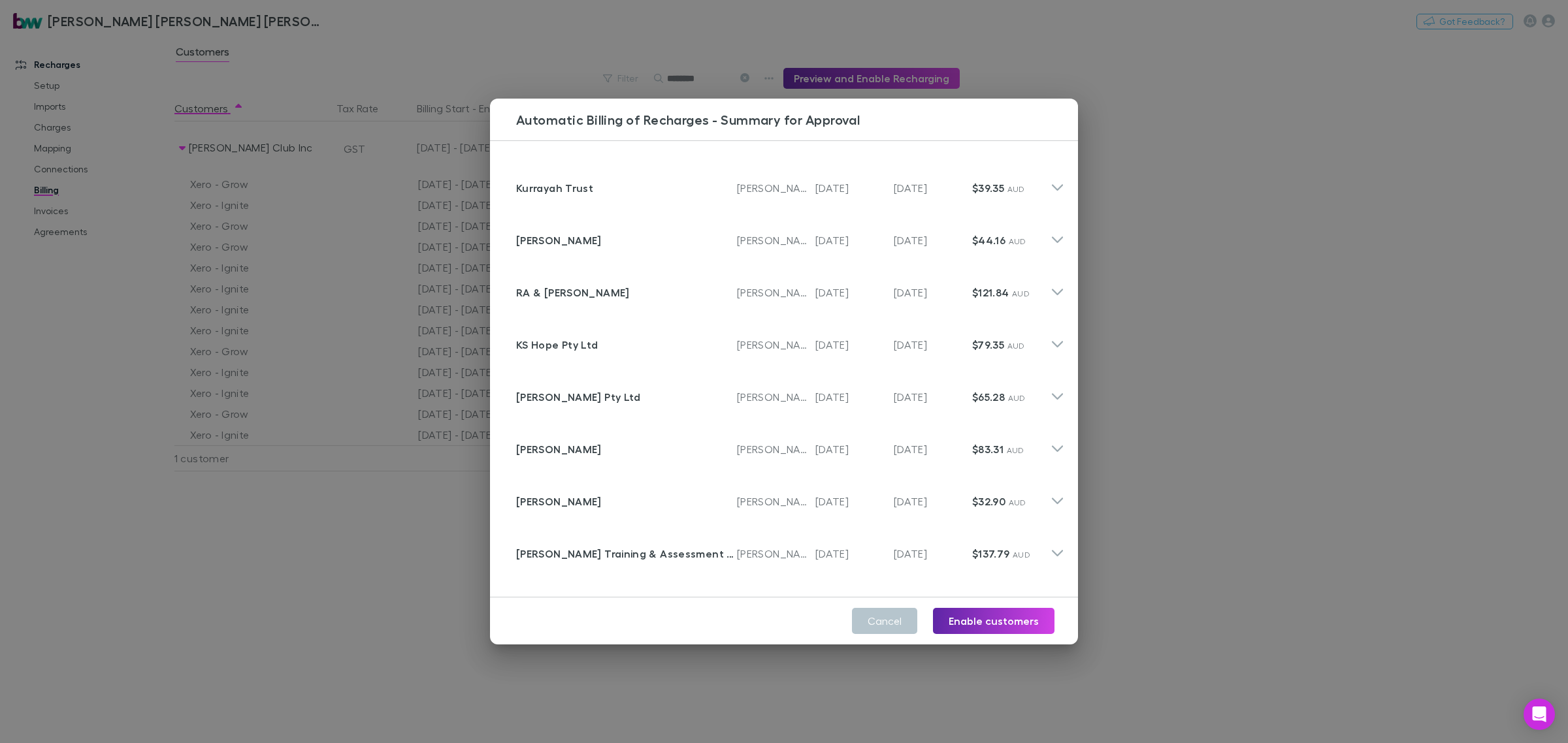
click at [1298, 433] on div "Automatic Billing of Recharges - Summary for Approval Customer Kurrayah Trust I…" at bounding box center [784, 372] width 1568 height 743
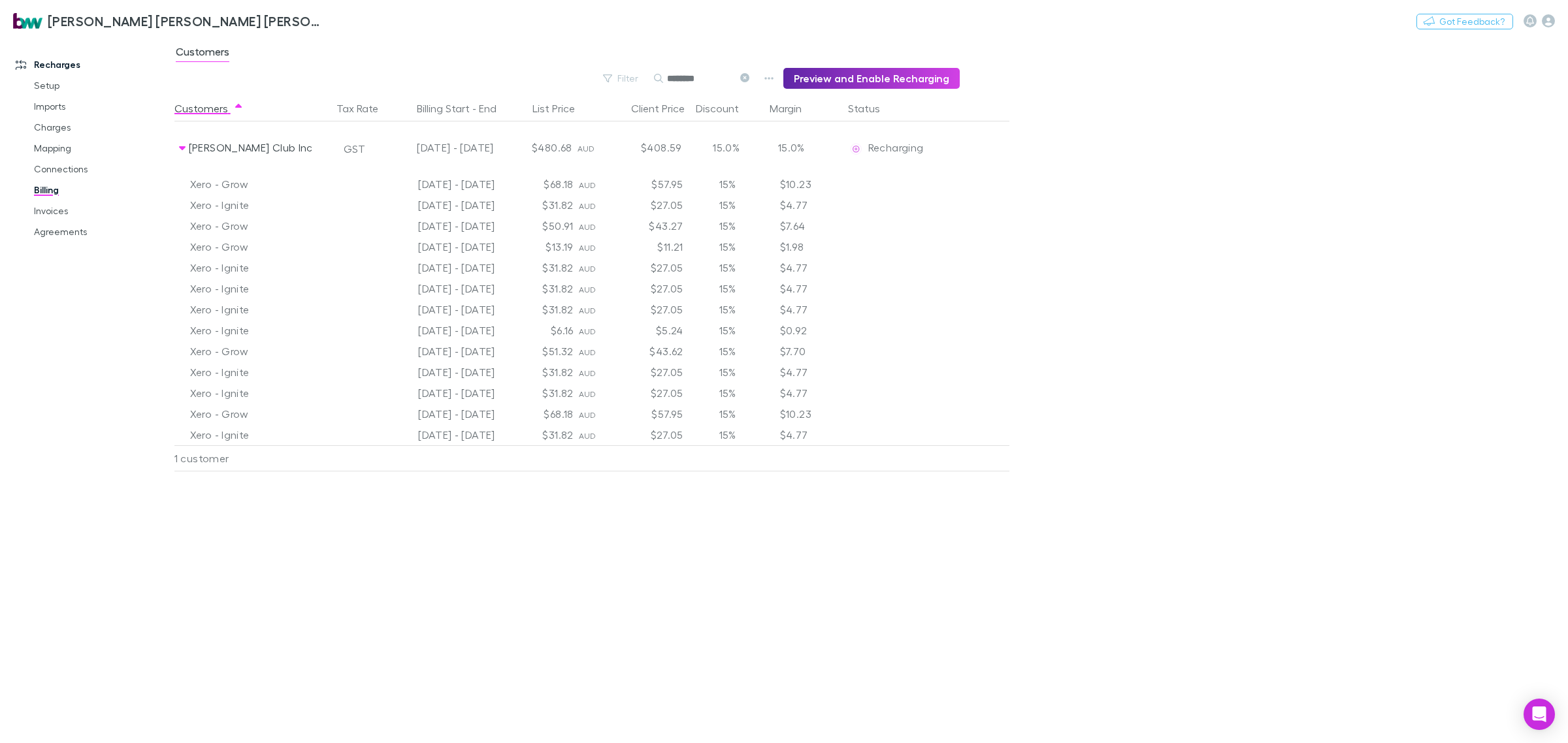
drag, startPoint x: 57, startPoint y: 206, endPoint x: 8, endPoint y: 243, distance: 61.4
click at [57, 206] on link "Invoices" at bounding box center [102, 211] width 163 height 21
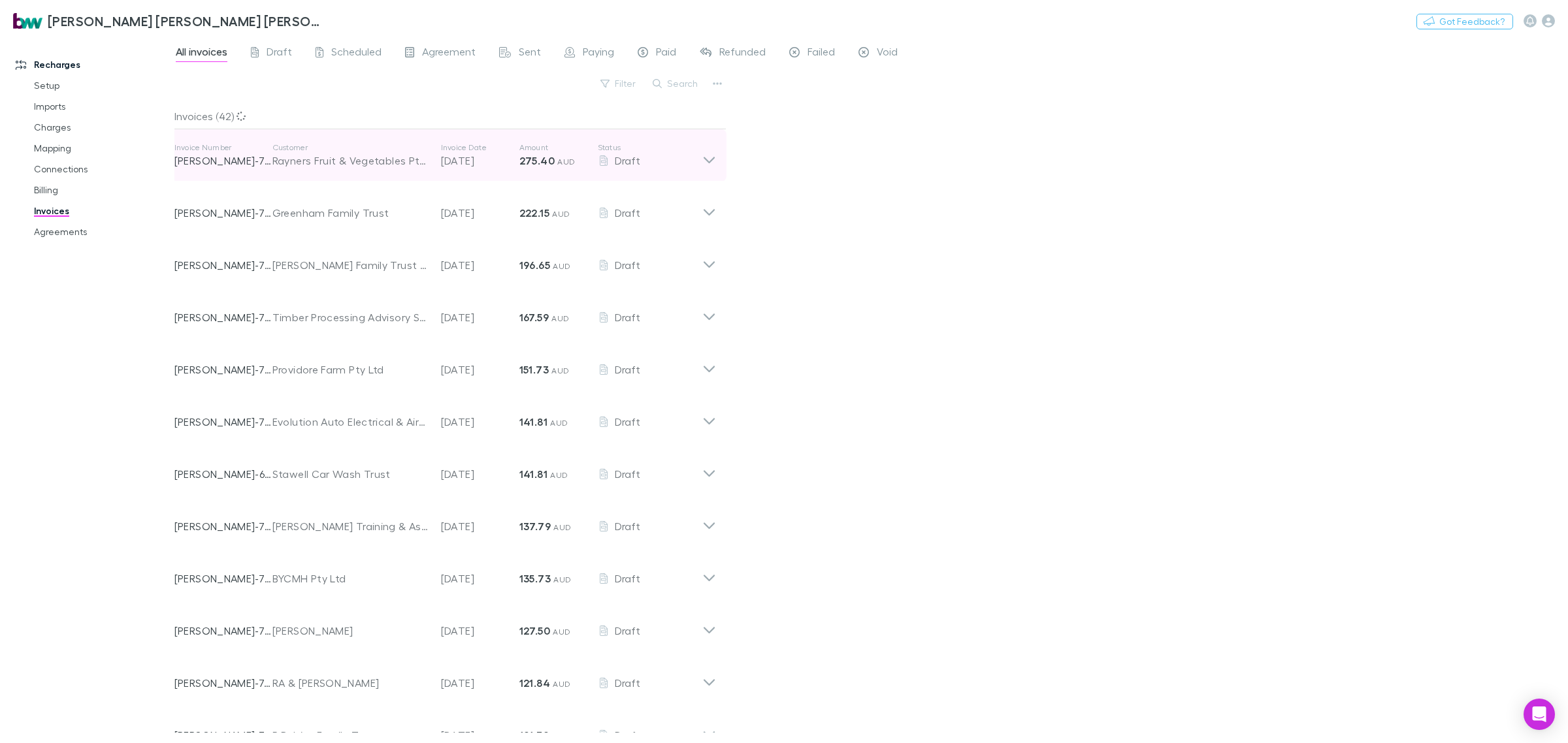
click at [714, 163] on icon at bounding box center [709, 156] width 14 height 26
click at [712, 152] on icon at bounding box center [709, 156] width 14 height 26
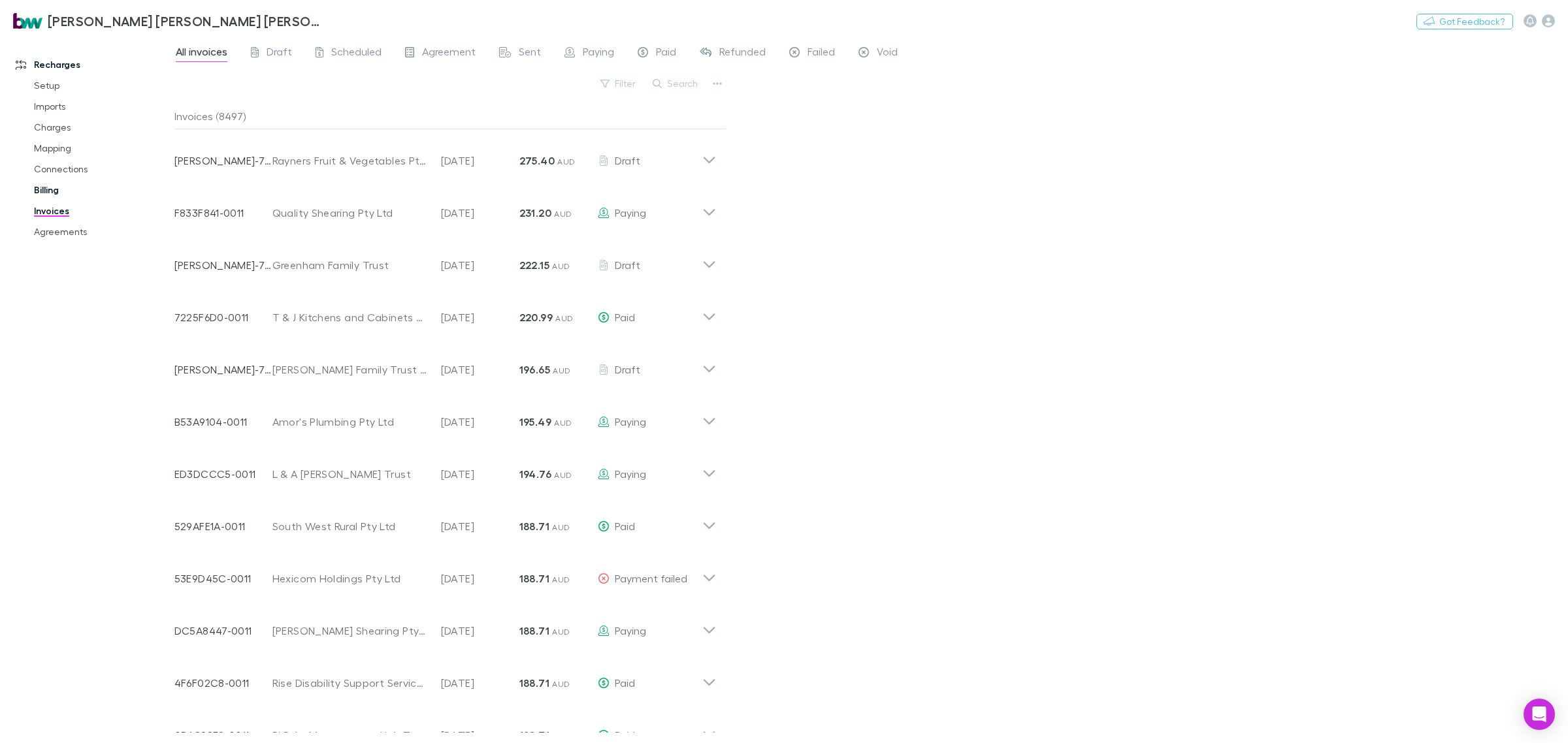
click at [49, 190] on link "Billing" at bounding box center [102, 190] width 163 height 21
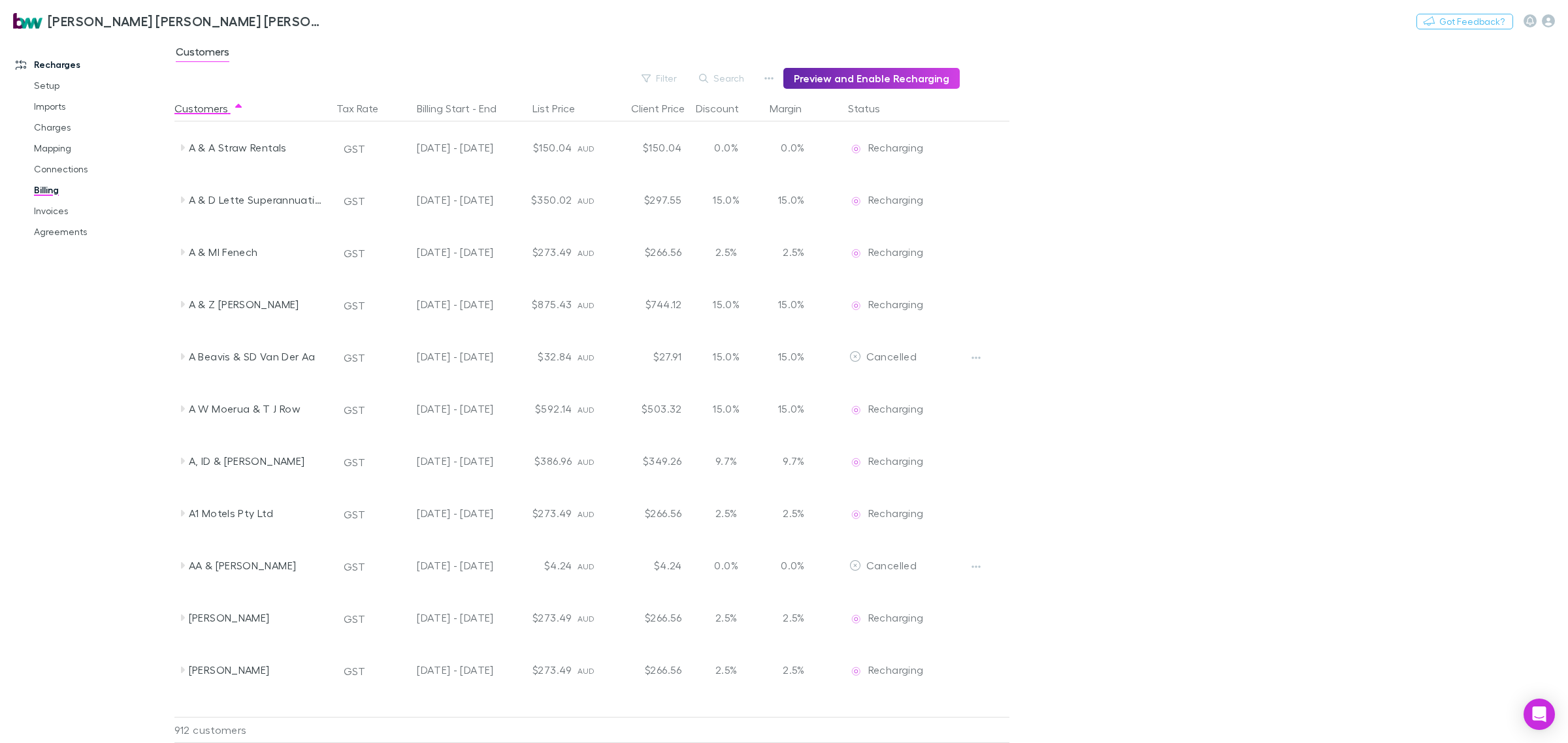
click at [727, 66] on div "Customers" at bounding box center [871, 56] width 1393 height 25
click at [726, 76] on button "Search" at bounding box center [722, 78] width 59 height 16
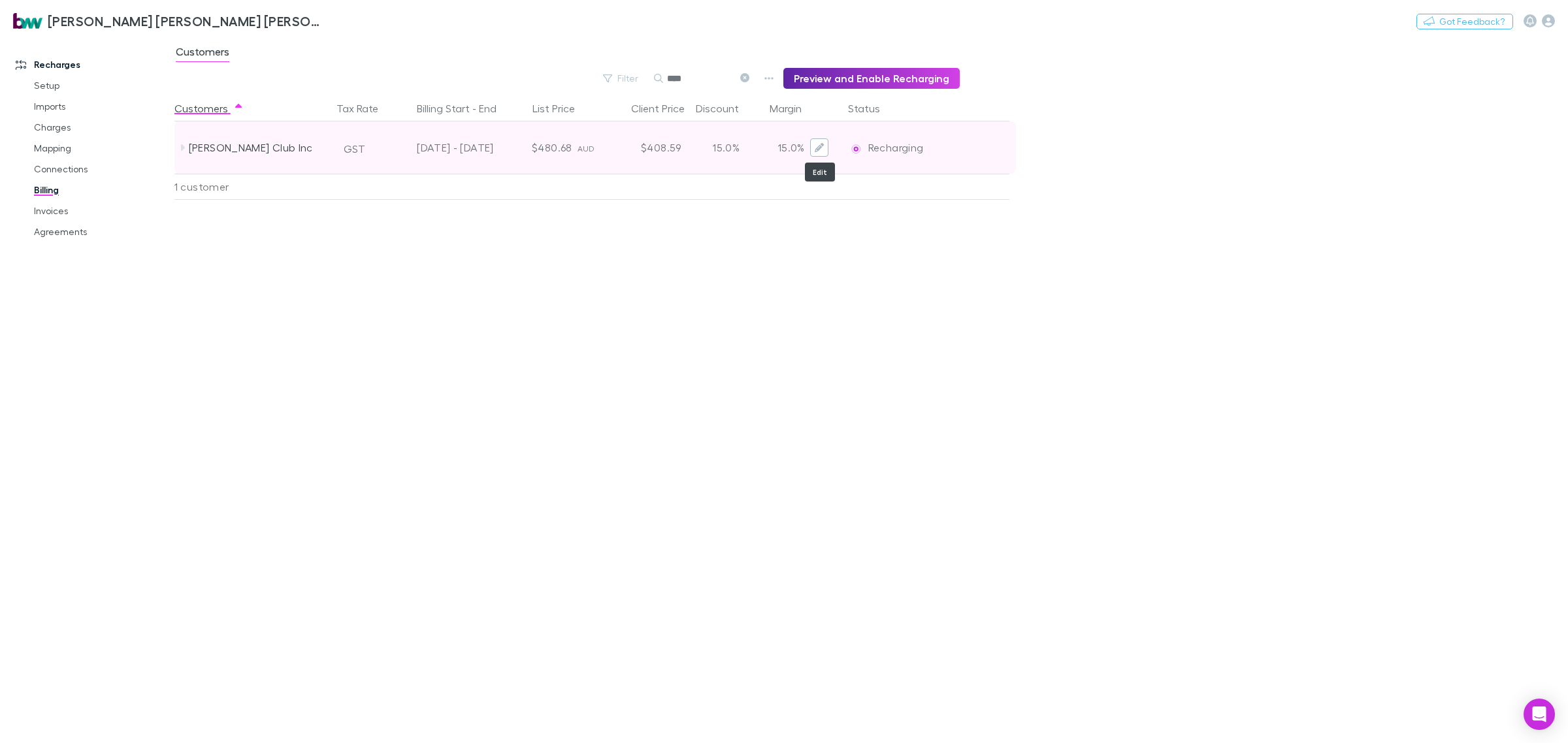
type input "****"
click at [817, 147] on icon "Edit" at bounding box center [819, 147] width 9 height 9
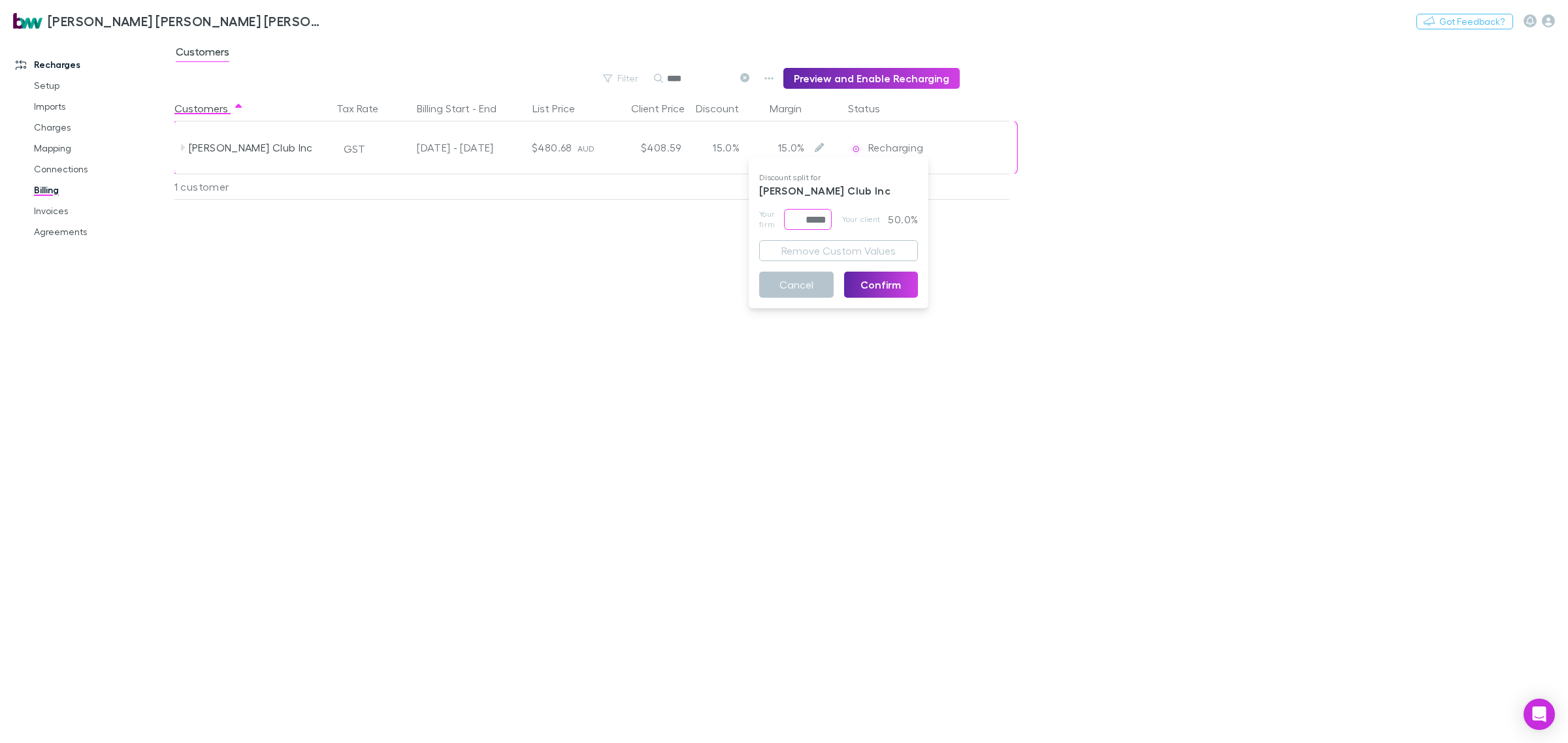
click at [805, 217] on input "*****" at bounding box center [808, 219] width 48 height 21
click at [892, 220] on p "50.0%" at bounding box center [901, 219] width 34 height 21
click at [836, 250] on button "Remove Custom Values" at bounding box center [838, 251] width 159 height 21
click at [880, 284] on button "Confirm" at bounding box center [881, 285] width 75 height 26
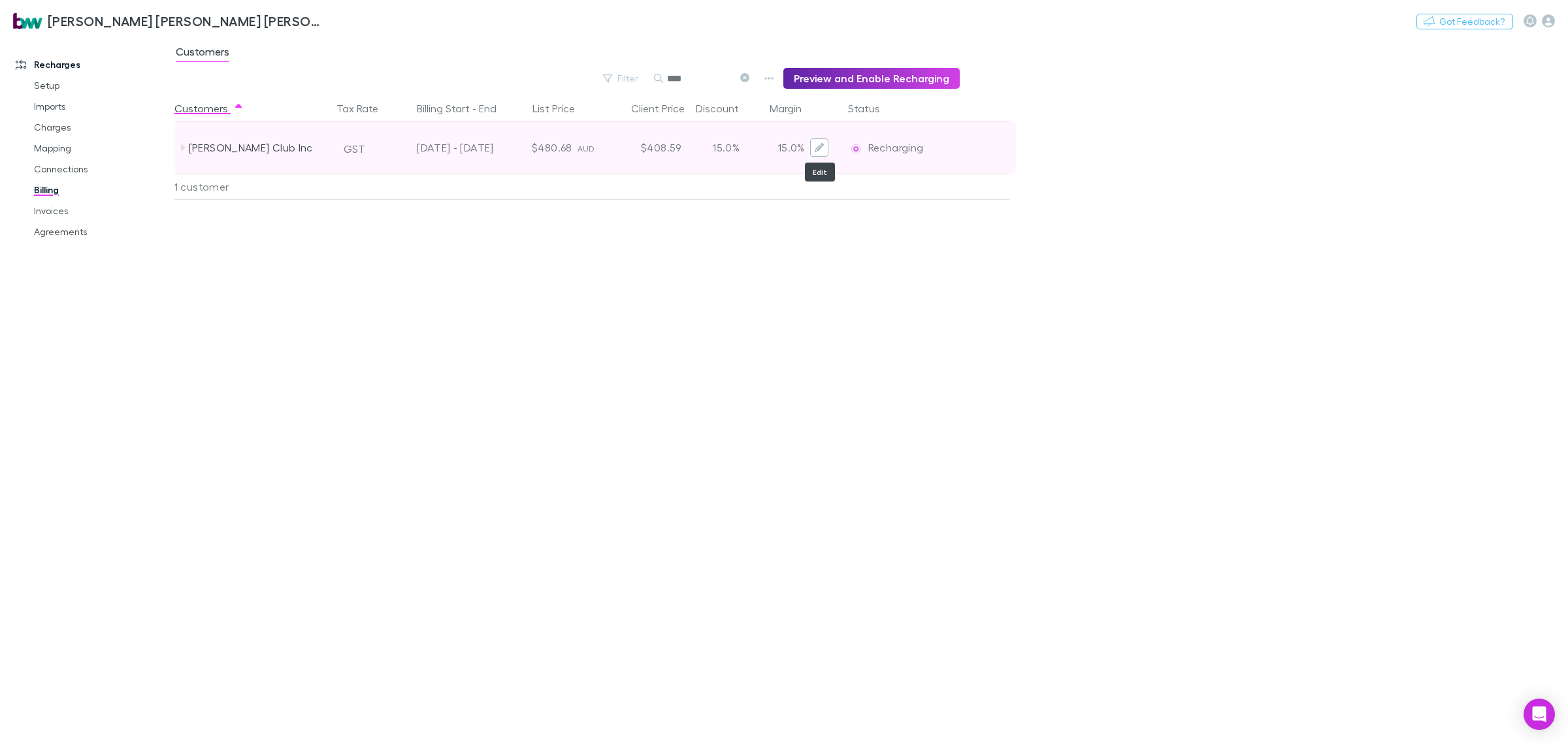
click at [819, 146] on icon "Edit" at bounding box center [819, 147] width 9 height 9
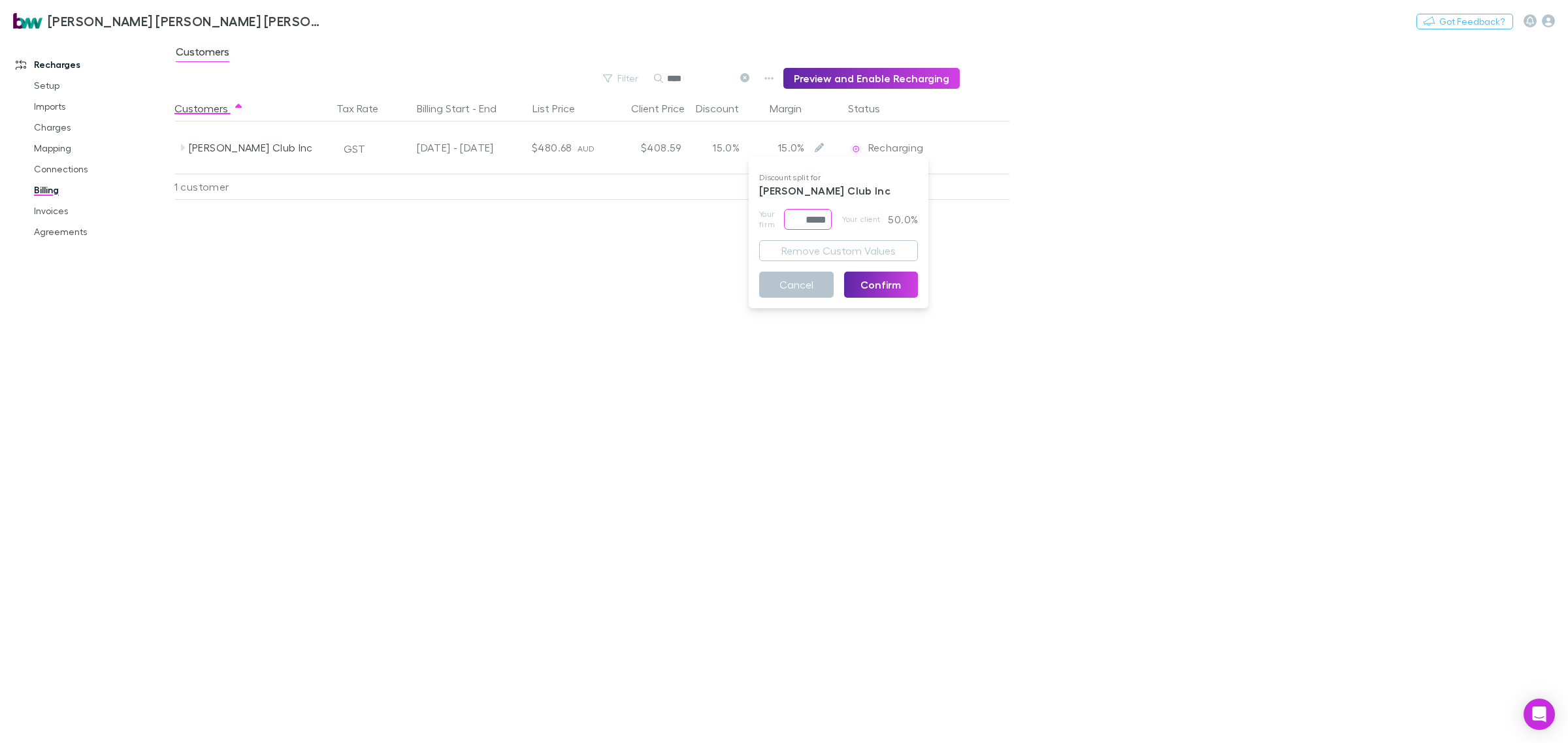
click at [804, 216] on input "*****" at bounding box center [808, 219] width 48 height 21
click at [884, 219] on p "50.0%" at bounding box center [901, 219] width 34 height 21
click at [908, 217] on p "50.0%" at bounding box center [901, 219] width 34 height 21
click at [889, 276] on button "Confirm" at bounding box center [881, 285] width 75 height 26
click at [50, 87] on link "Setup" at bounding box center [102, 85] width 163 height 21
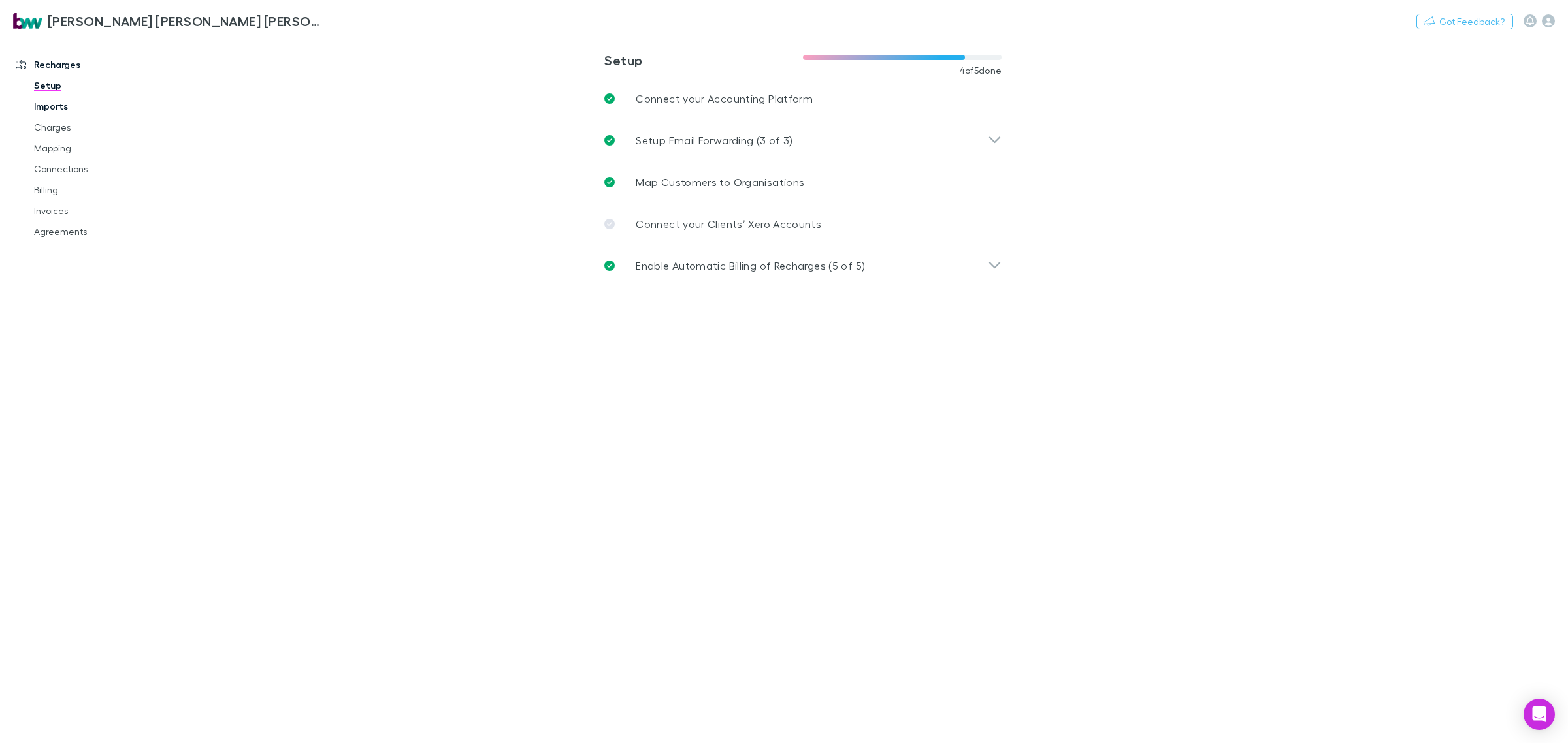
click at [60, 102] on link "Imports" at bounding box center [102, 106] width 163 height 21
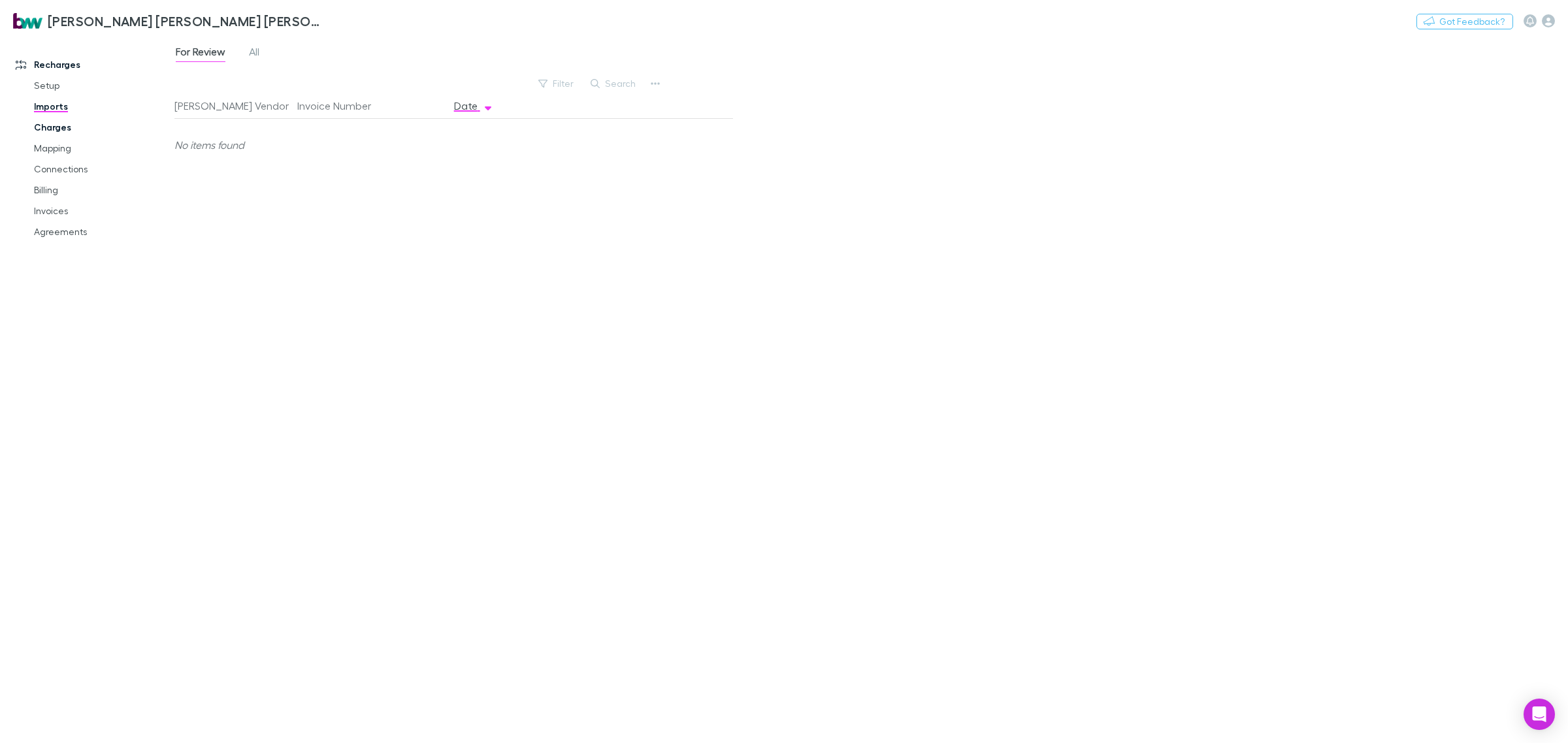
click at [51, 124] on link "Charges" at bounding box center [102, 127] width 163 height 21
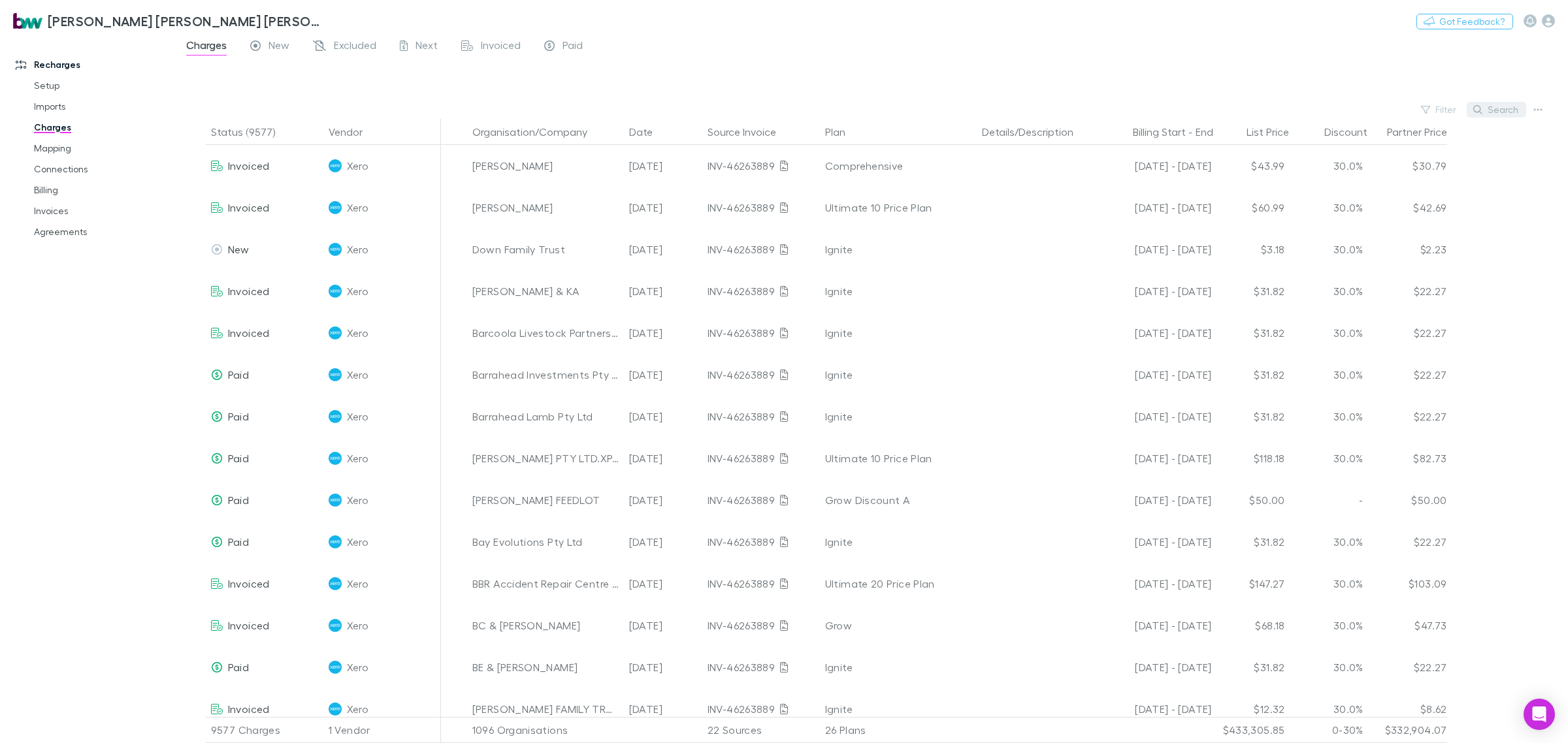
click at [1498, 105] on button "Search" at bounding box center [1496, 110] width 59 height 16
type input "*******"
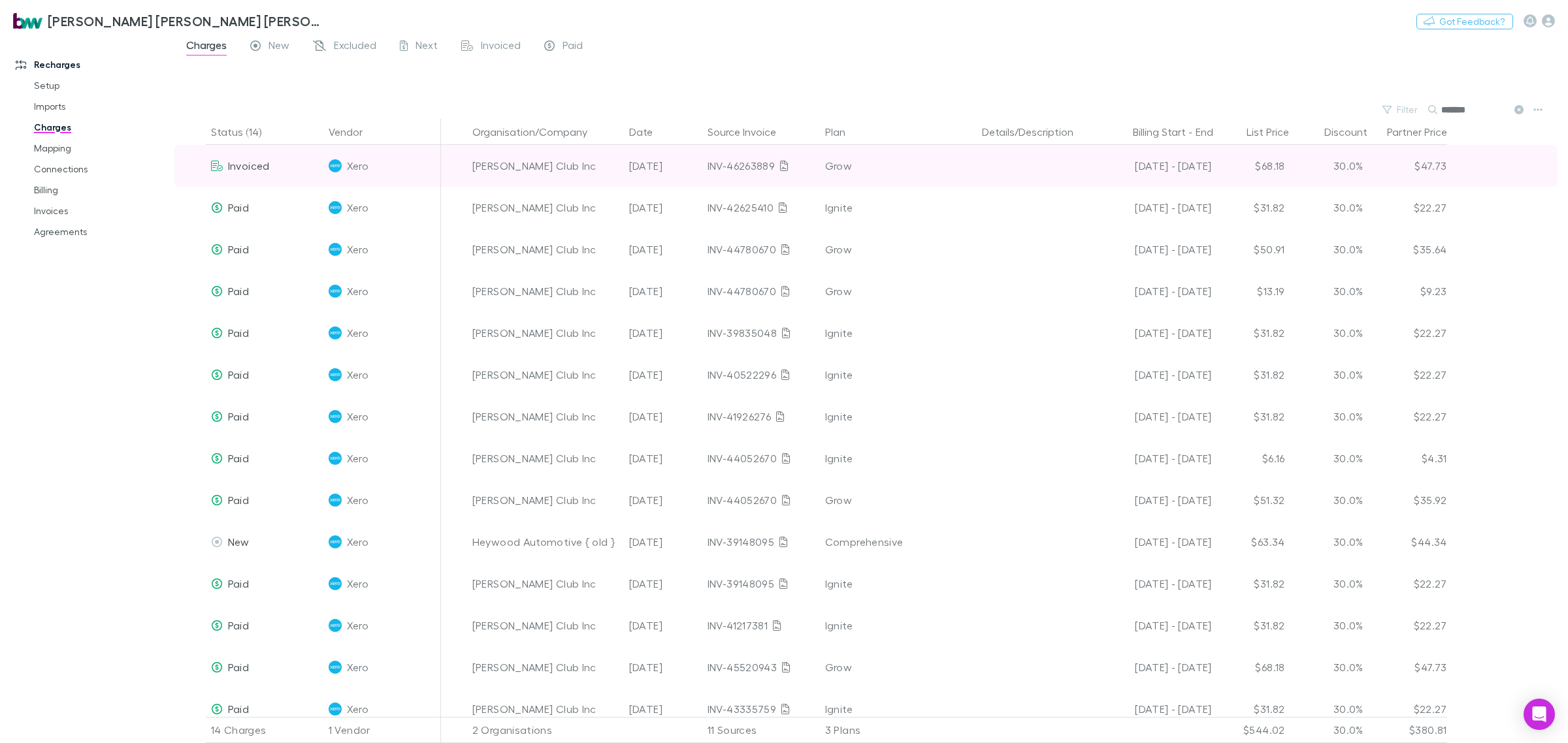
click at [1338, 163] on div "30.0%" at bounding box center [1330, 166] width 78 height 42
click at [1354, 161] on div "30.0%" at bounding box center [1330, 166] width 78 height 42
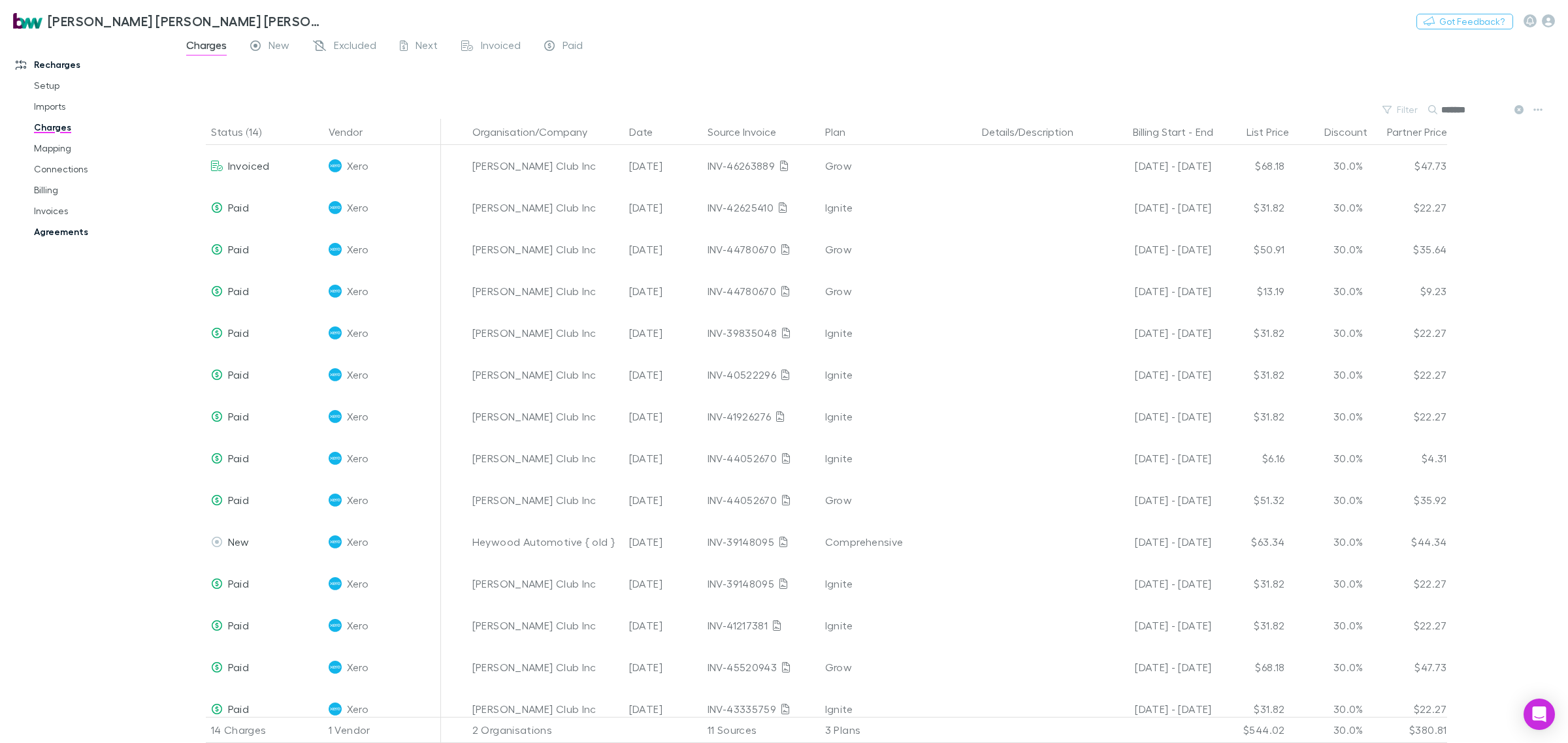
click at [75, 201] on link "Invoices" at bounding box center [102, 211] width 163 height 21
click at [54, 193] on link "Billing" at bounding box center [102, 190] width 163 height 21
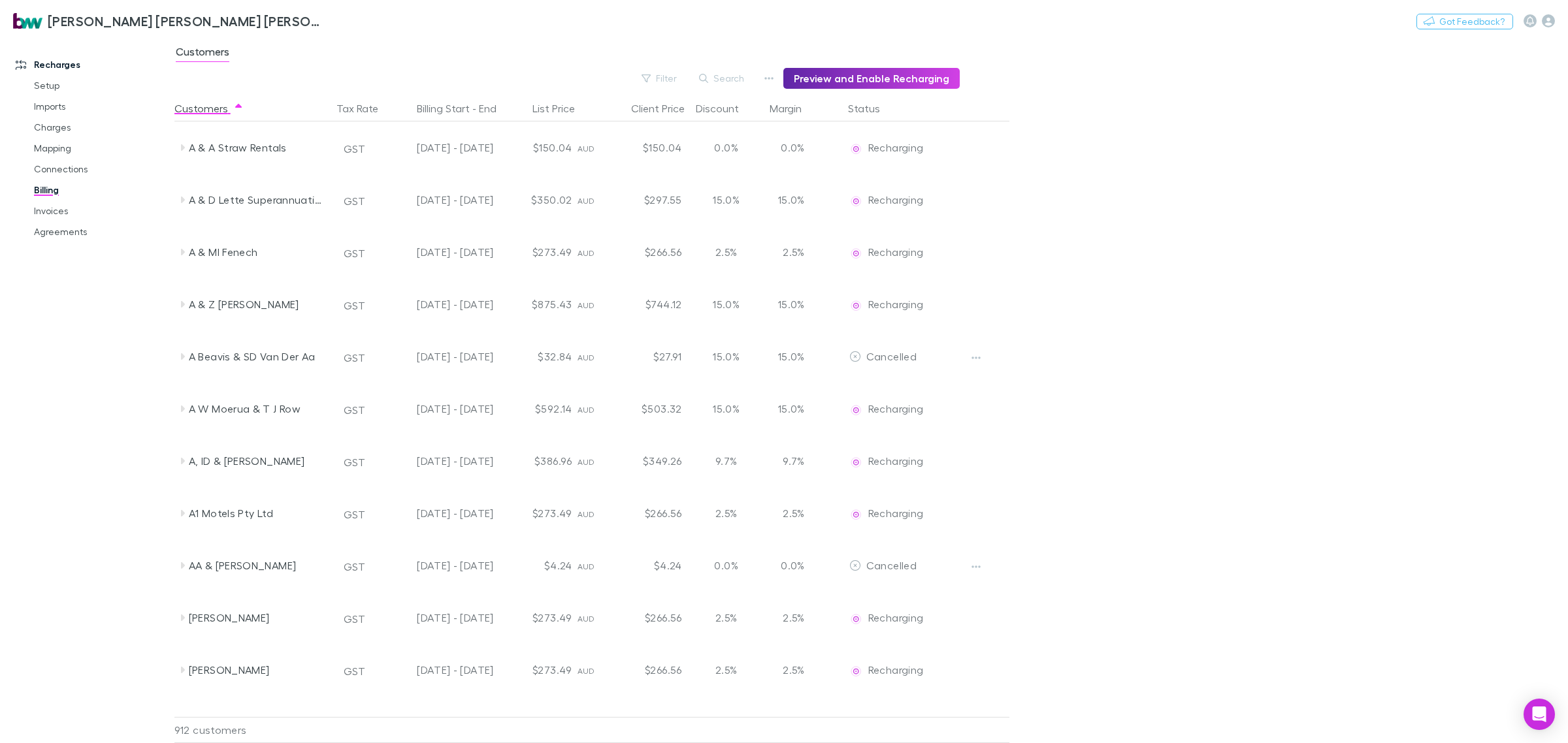
click at [1301, 340] on main "Customers Filter Search Preview and Enable Recharging Customers Tax Rate Billin…" at bounding box center [871, 390] width 1393 height 707
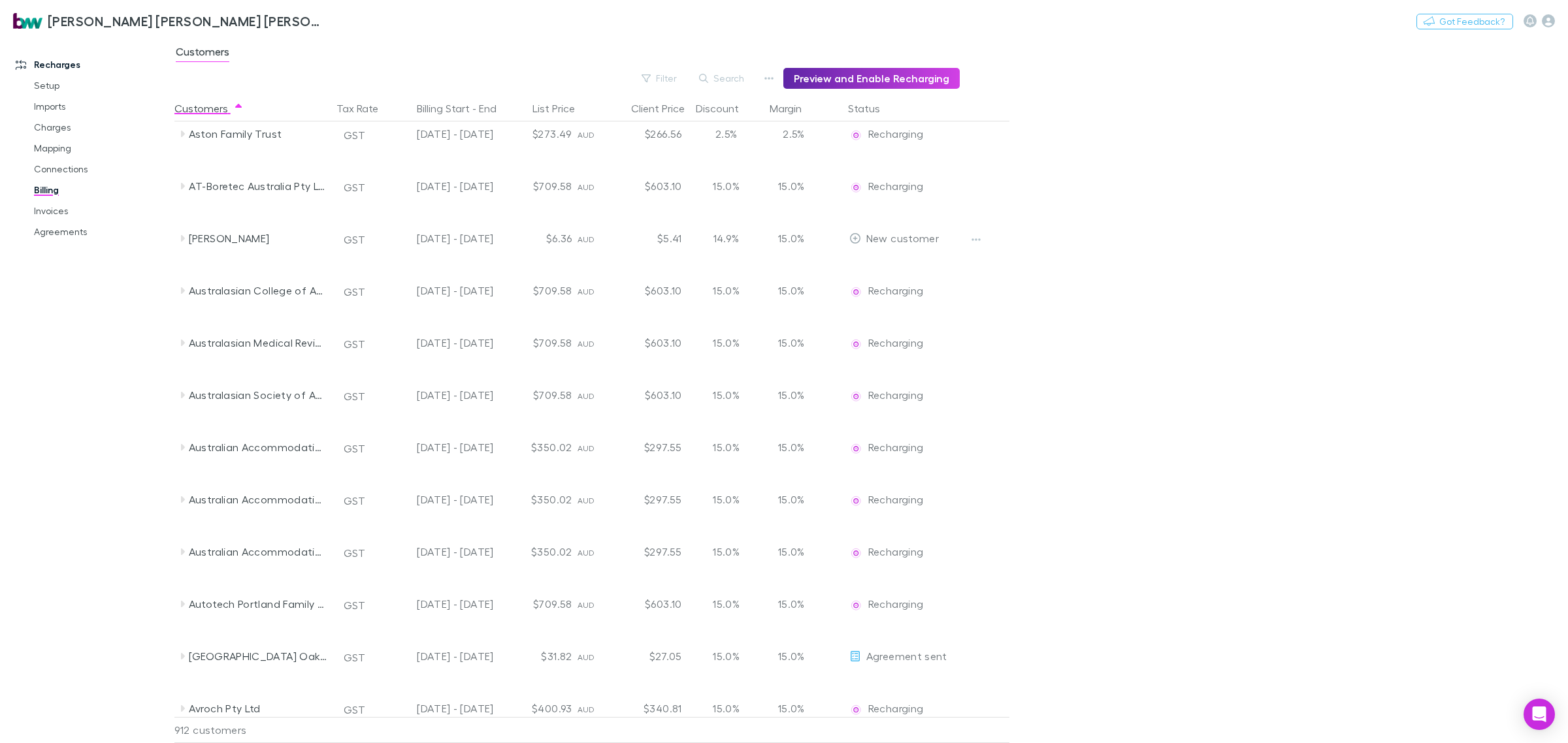
scroll to position [3077, 0]
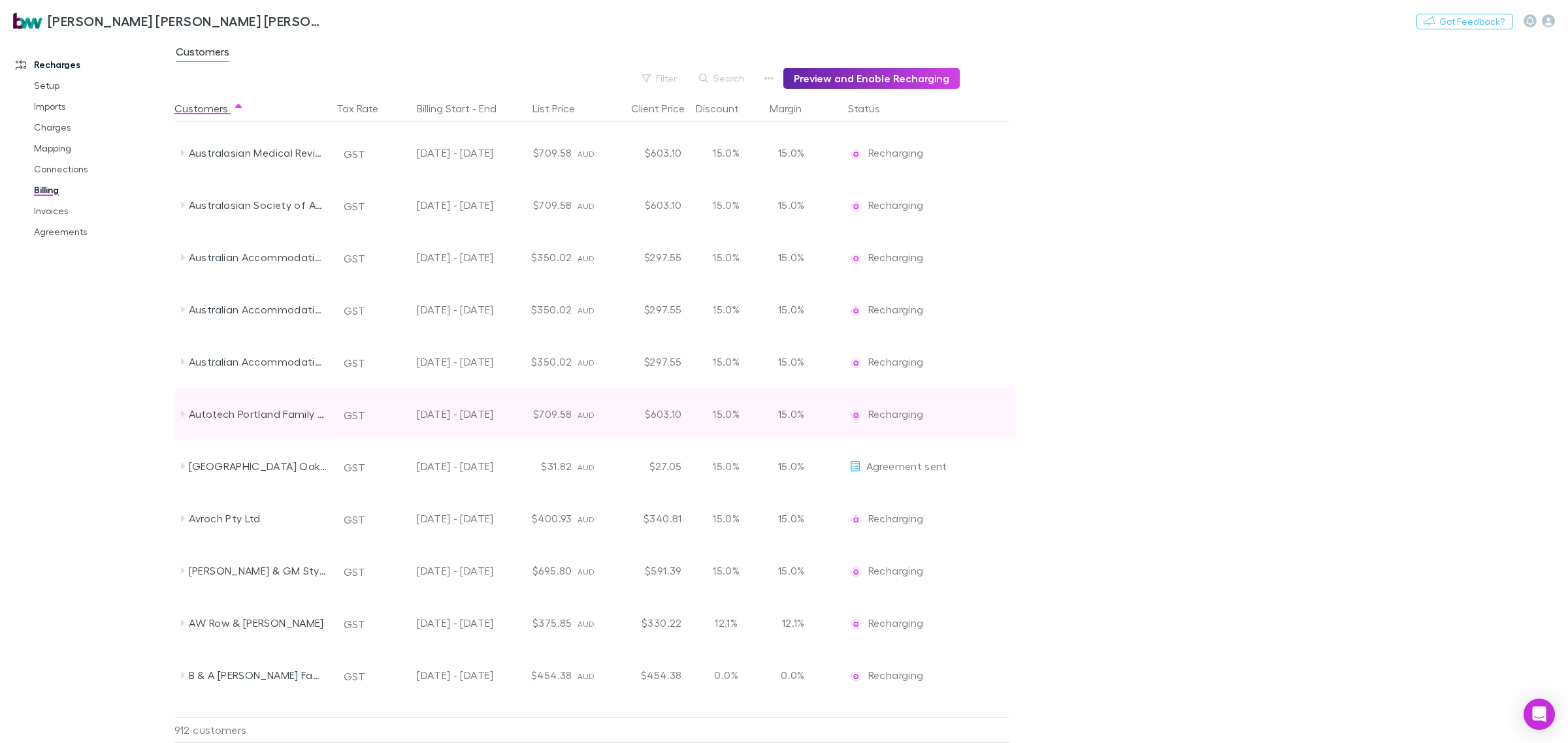
click at [177, 414] on icon at bounding box center [182, 414] width 10 height 10
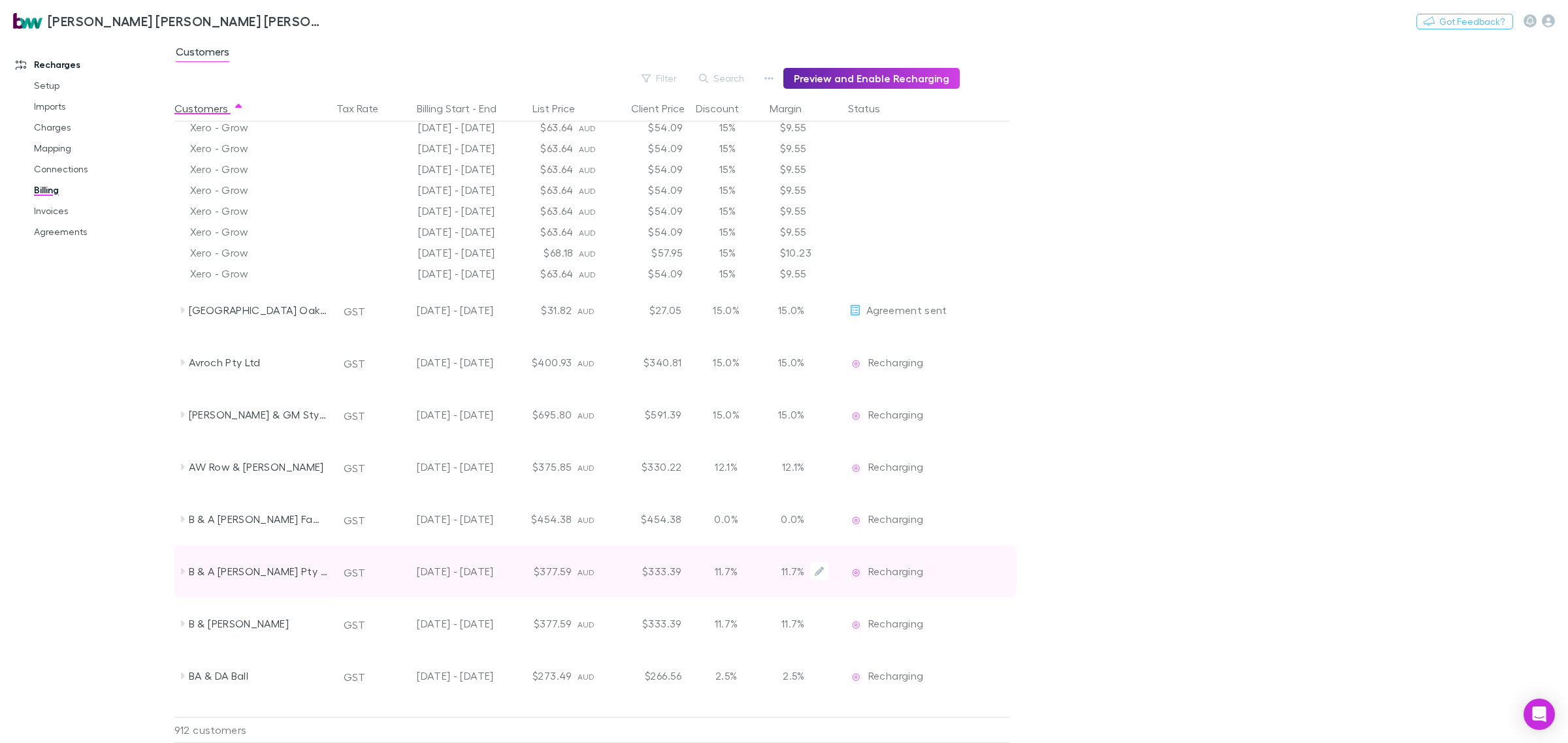
scroll to position [3485, 0]
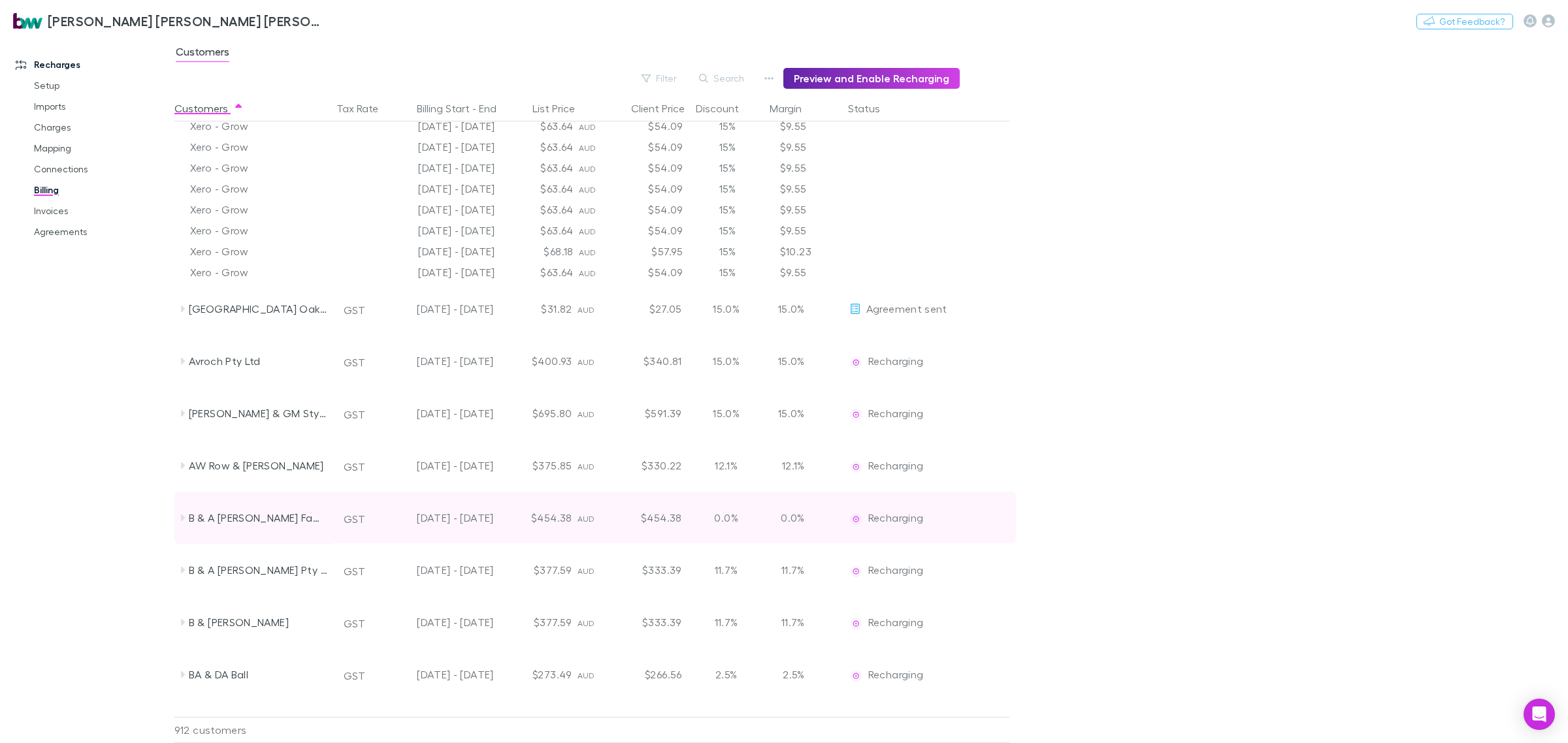
click at [183, 513] on icon at bounding box center [182, 518] width 10 height 10
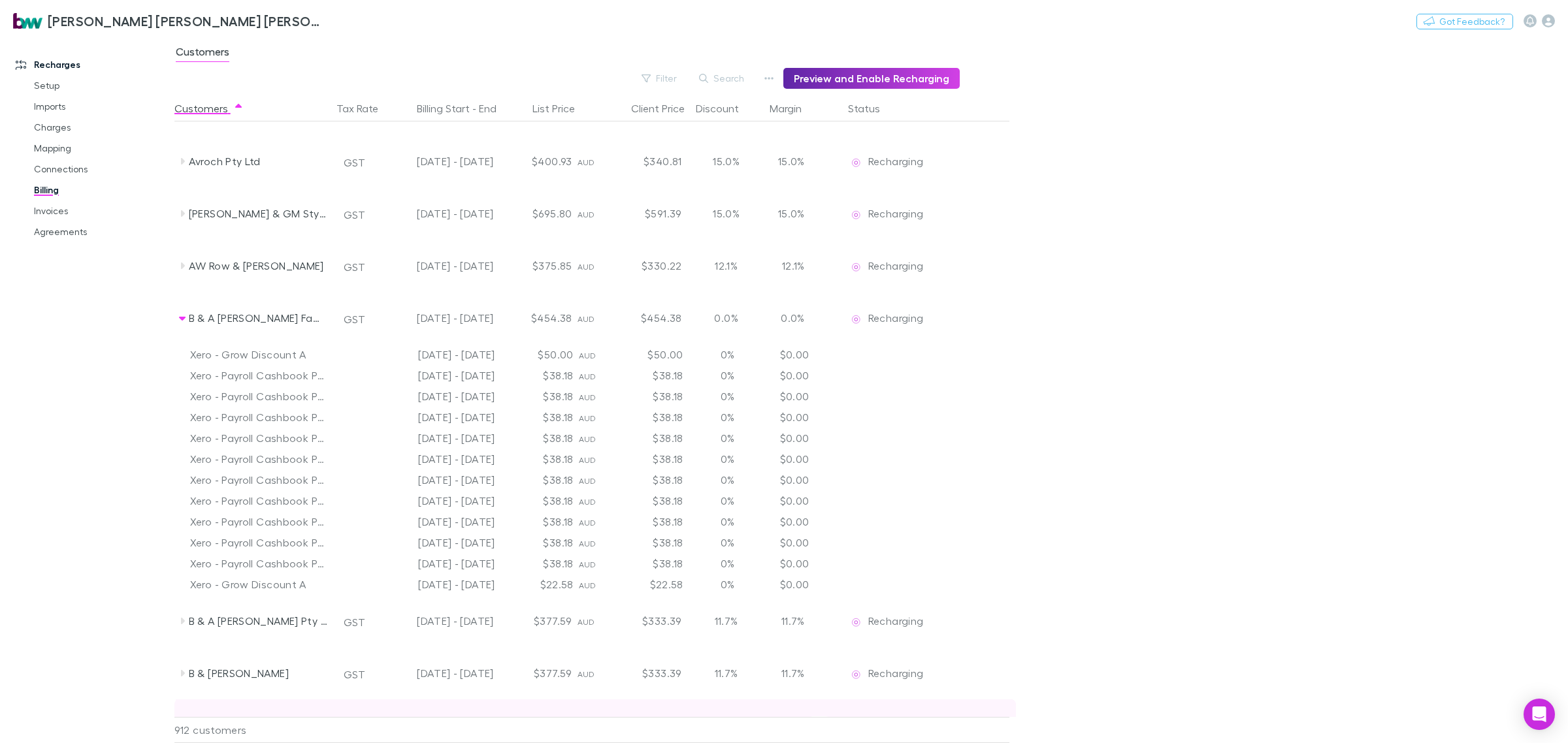
scroll to position [4057, 0]
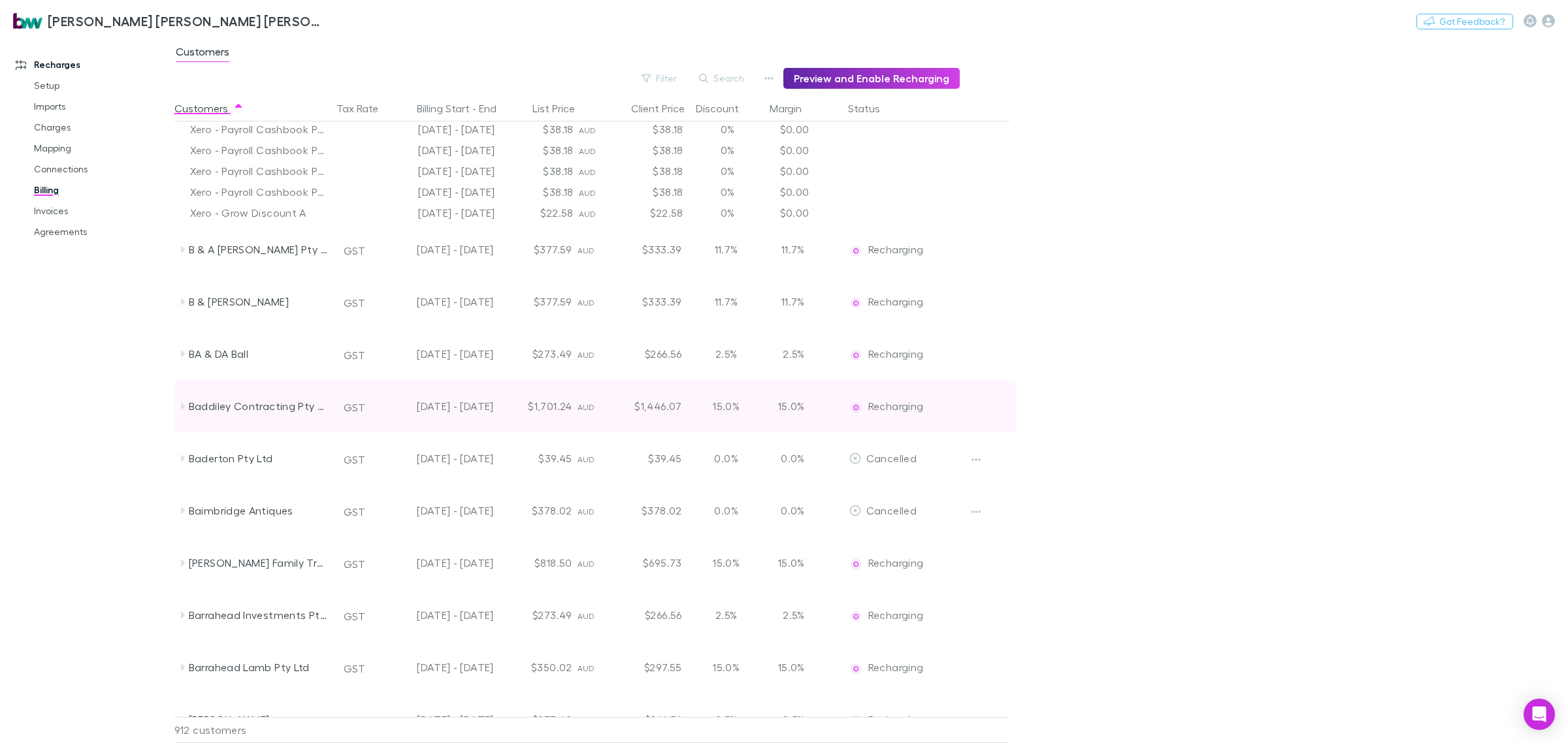
click at [180, 405] on icon at bounding box center [182, 406] width 10 height 10
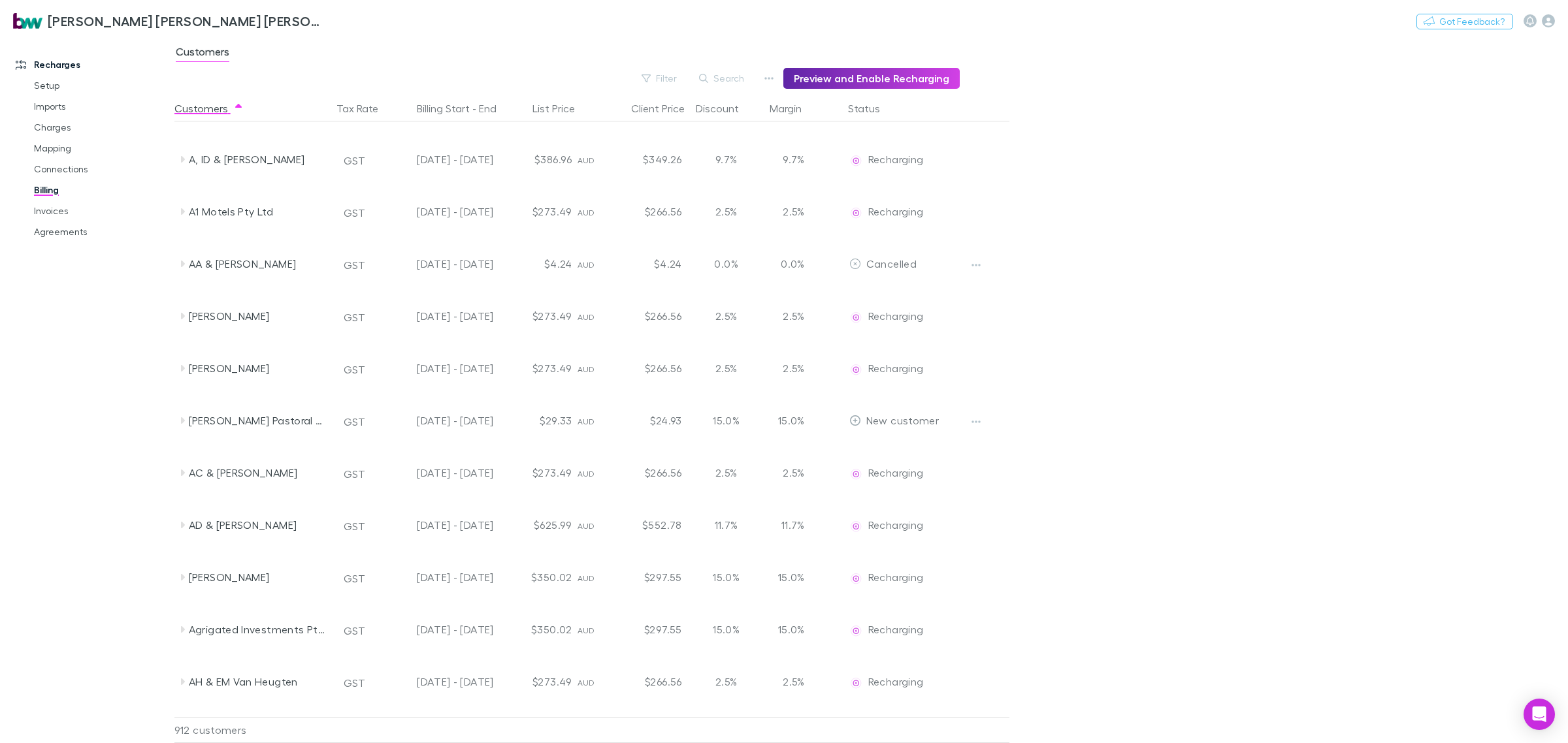
scroll to position [0, 0]
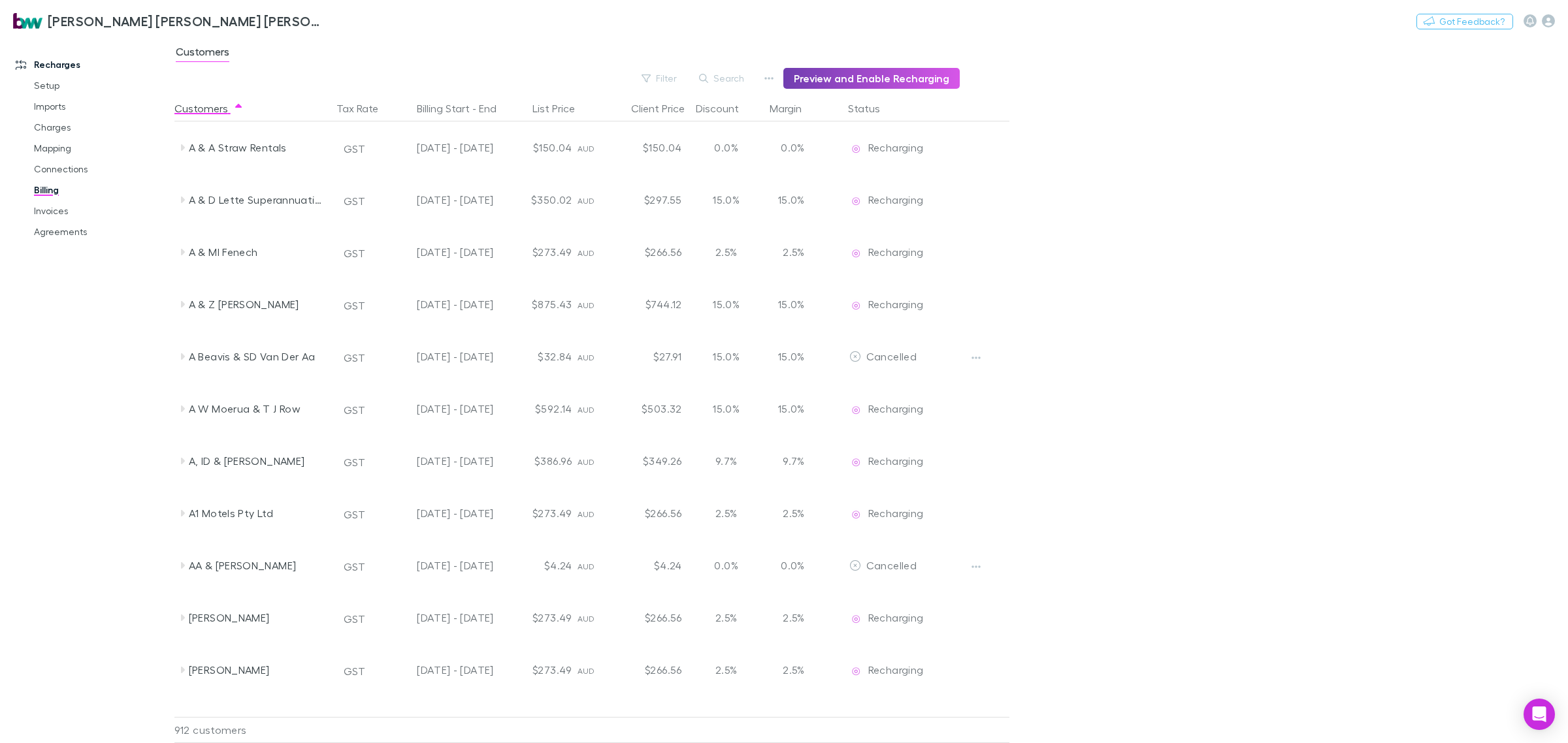
click at [906, 77] on button "Preview and Enable Recharging" at bounding box center [871, 78] width 176 height 21
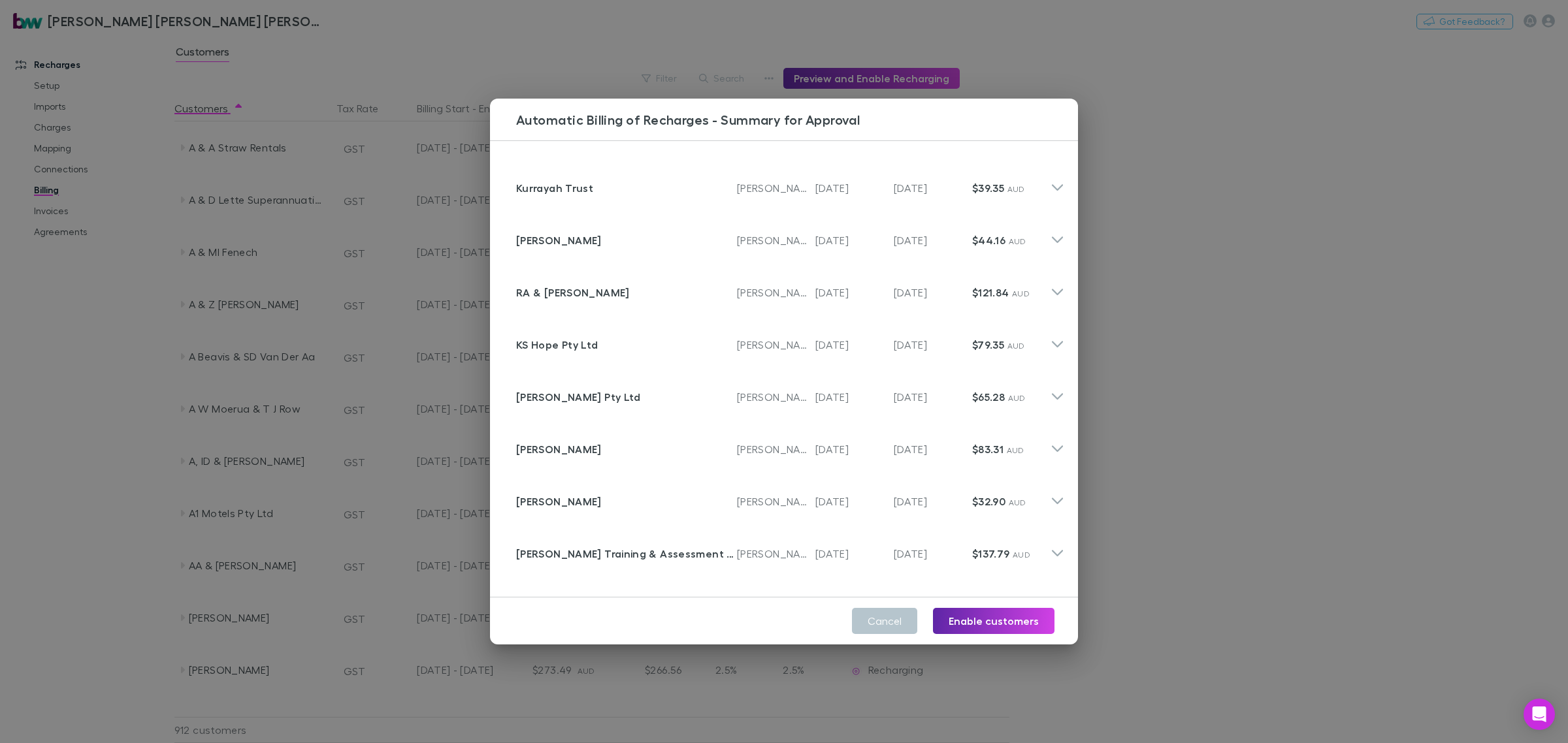
click at [1079, 286] on div "Automatic Billing of Recharges - Summary for Approval Customer Kurrayah Trust I…" at bounding box center [784, 372] width 1568 height 743
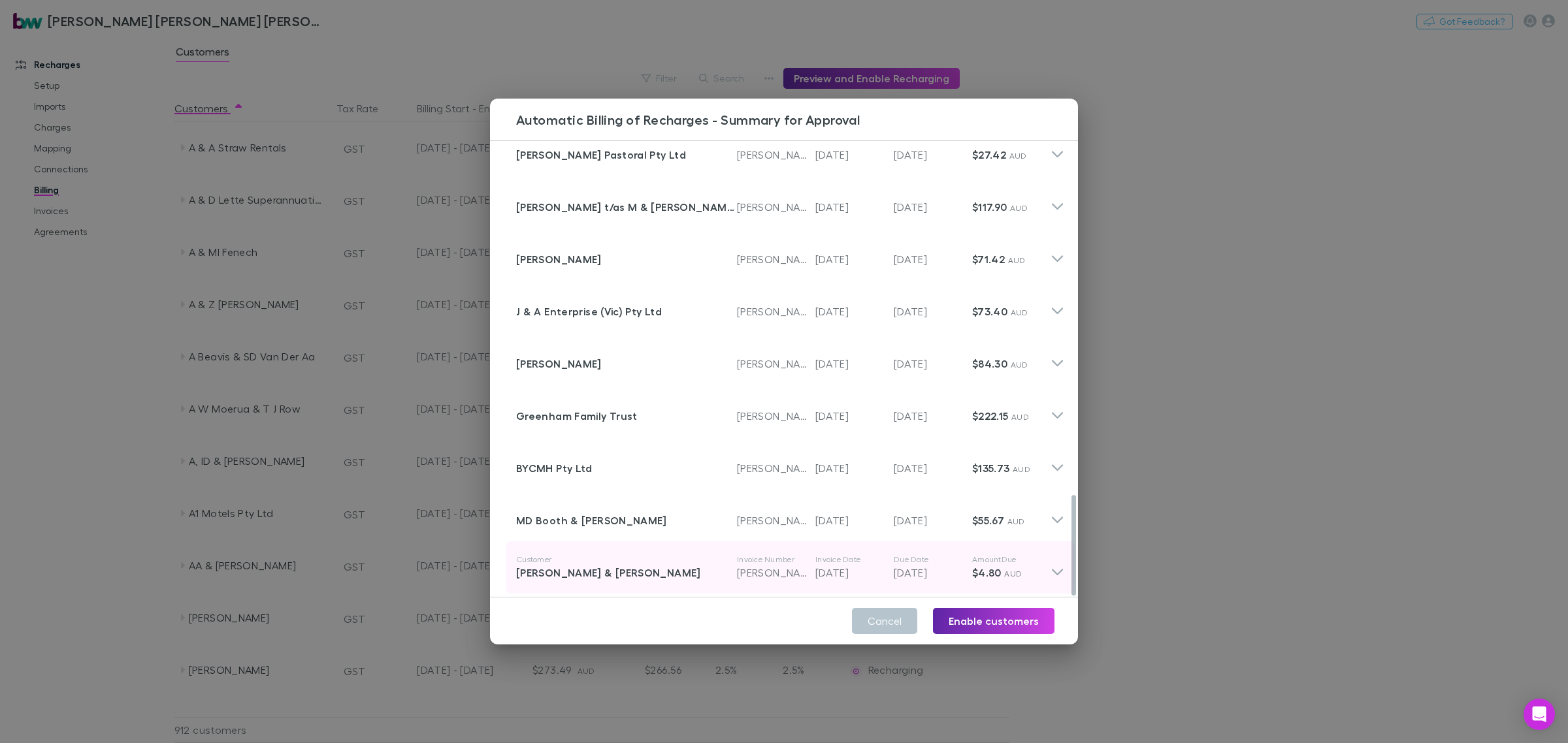
drag, startPoint x: 1073, startPoint y: 232, endPoint x: 1056, endPoint y: 559, distance: 327.4
click at [1056, 559] on div "Customer Kurrayah Trust Invoice Number [PERSON_NAME]-7813 Invoice Date [DATE] D…" at bounding box center [784, 369] width 588 height 456
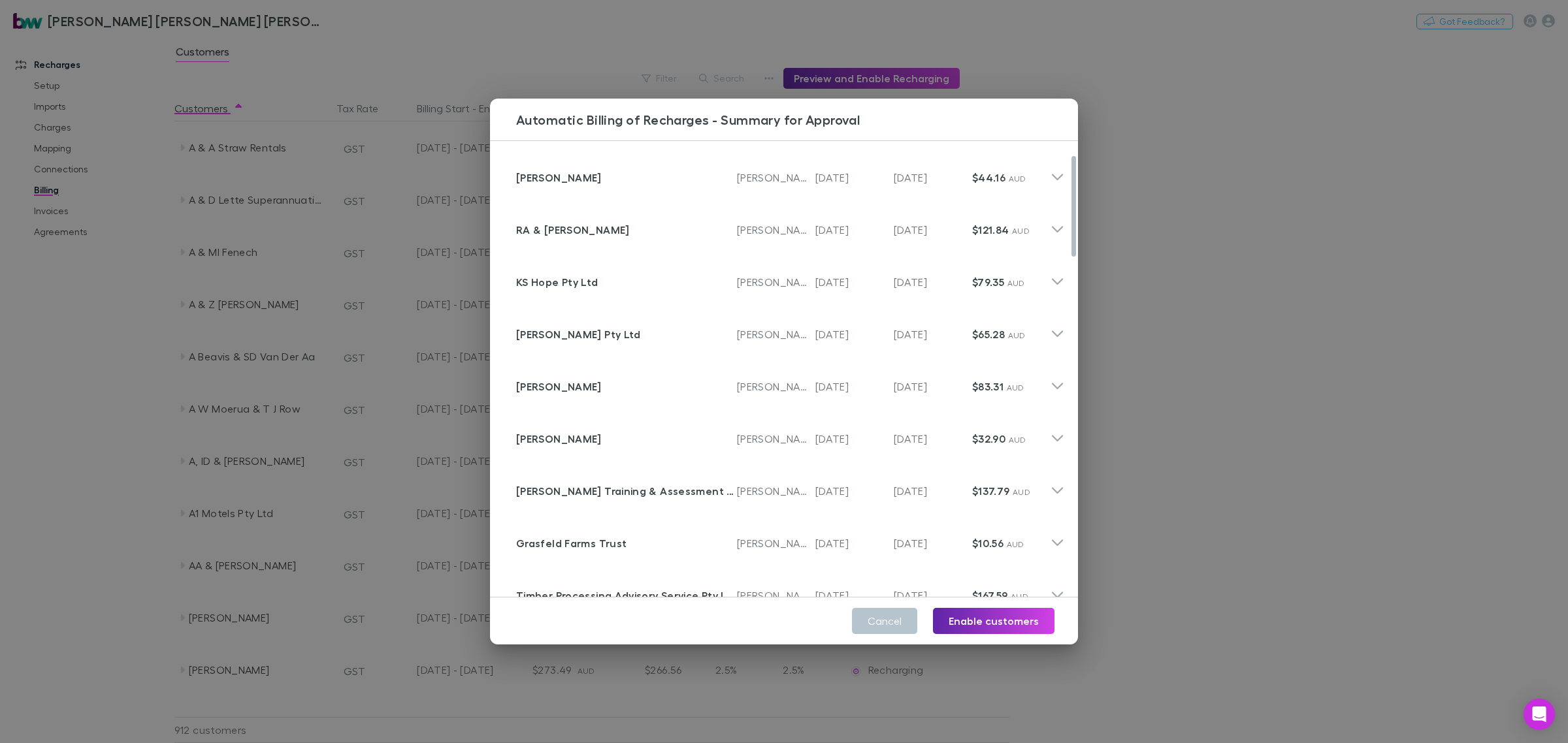
drag, startPoint x: 1087, startPoint y: 448, endPoint x: 1116, endPoint y: 216, distance: 233.8
click at [1118, 217] on div "Automatic Billing of Recharges - Summary for Approval Customer Kurrayah Trust I…" at bounding box center [784, 372] width 1568 height 743
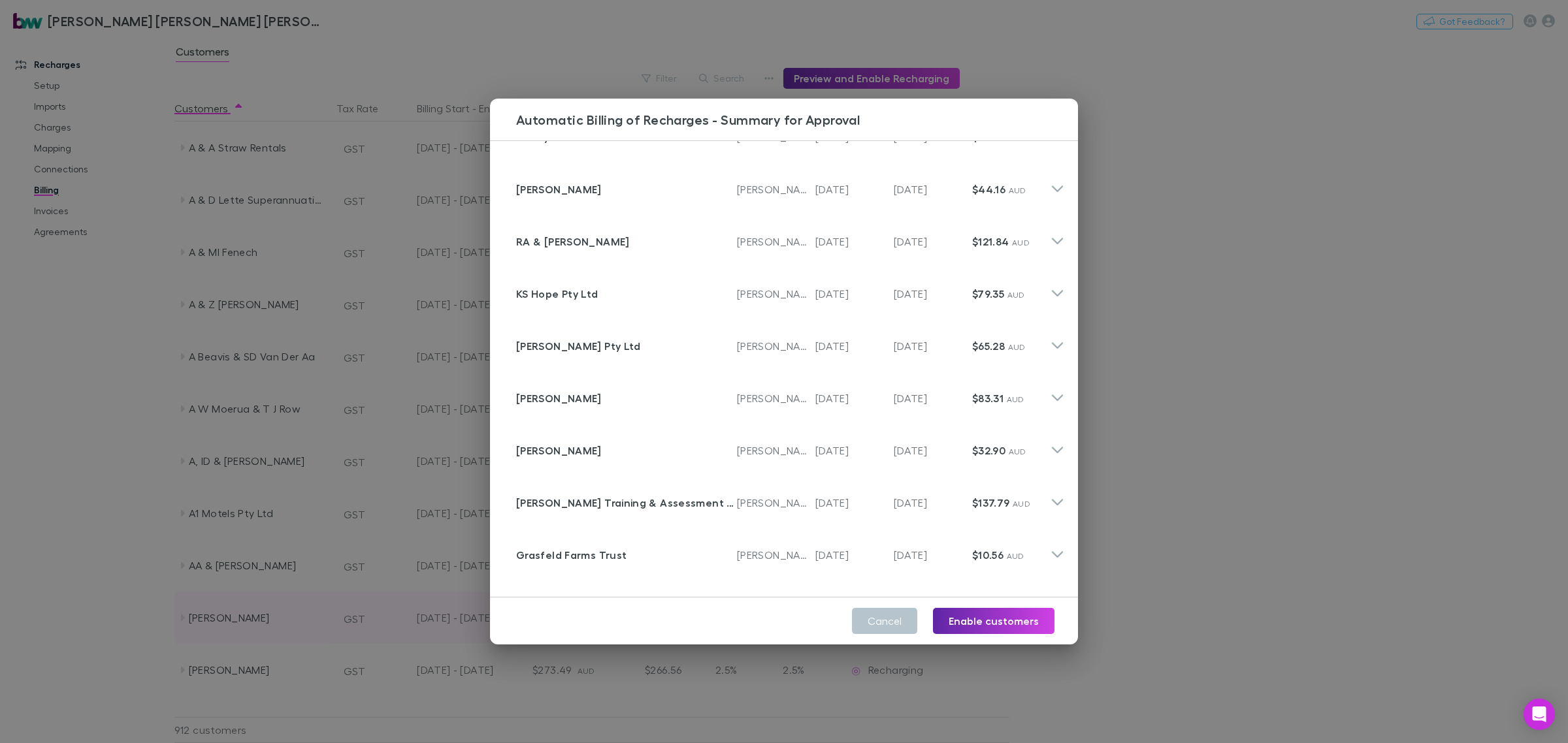
drag, startPoint x: 1333, startPoint y: 454, endPoint x: 851, endPoint y: 605, distance: 505.1
click at [1333, 455] on div "Automatic Billing of Recharges - Summary for Approval Customer Kurrayah Trust I…" at bounding box center [784, 372] width 1568 height 743
click at [897, 615] on span "Recharging" at bounding box center [896, 617] width 56 height 12
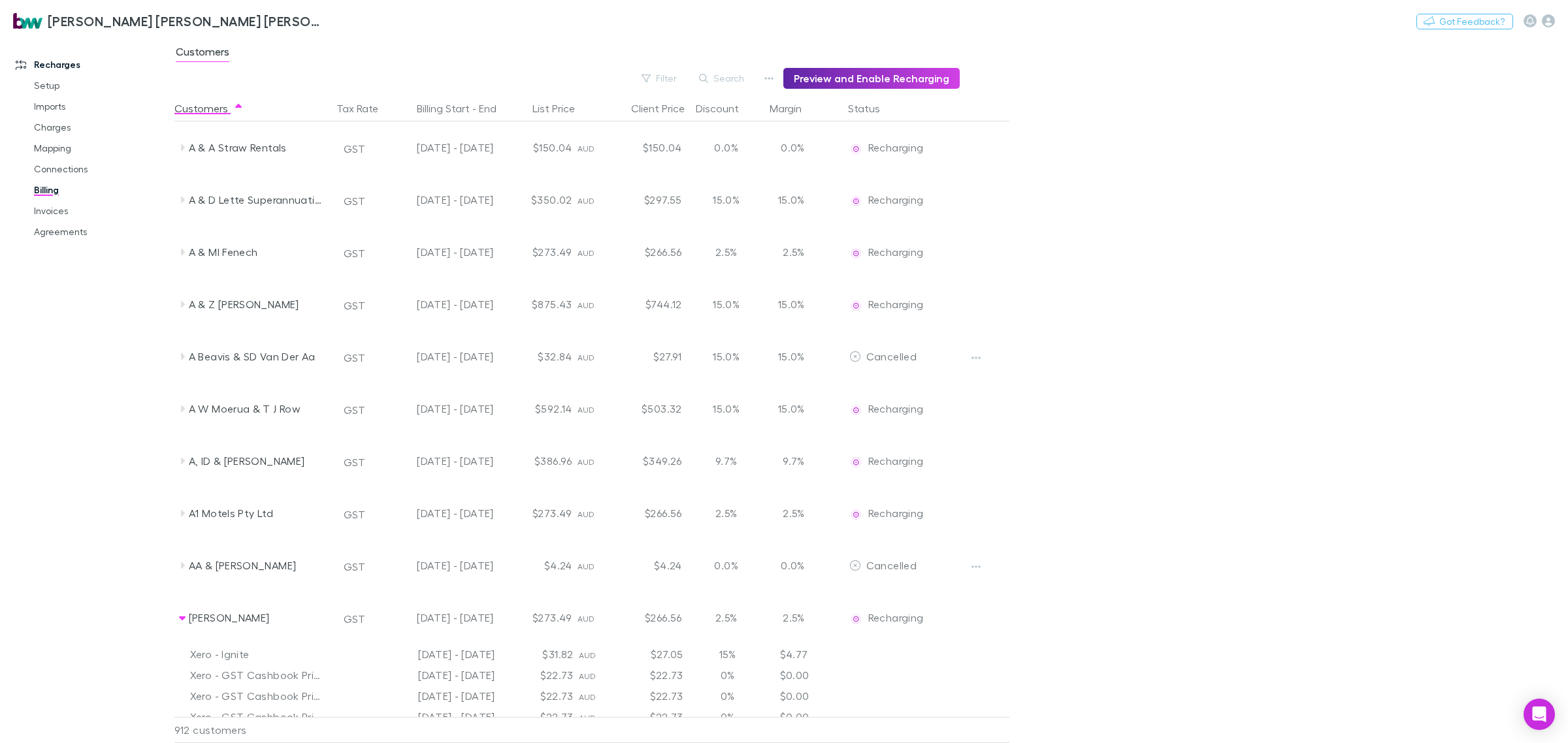
drag, startPoint x: 62, startPoint y: 236, endPoint x: 906, endPoint y: 194, distance: 845.0
click at [62, 237] on link "Agreements" at bounding box center [102, 232] width 163 height 21
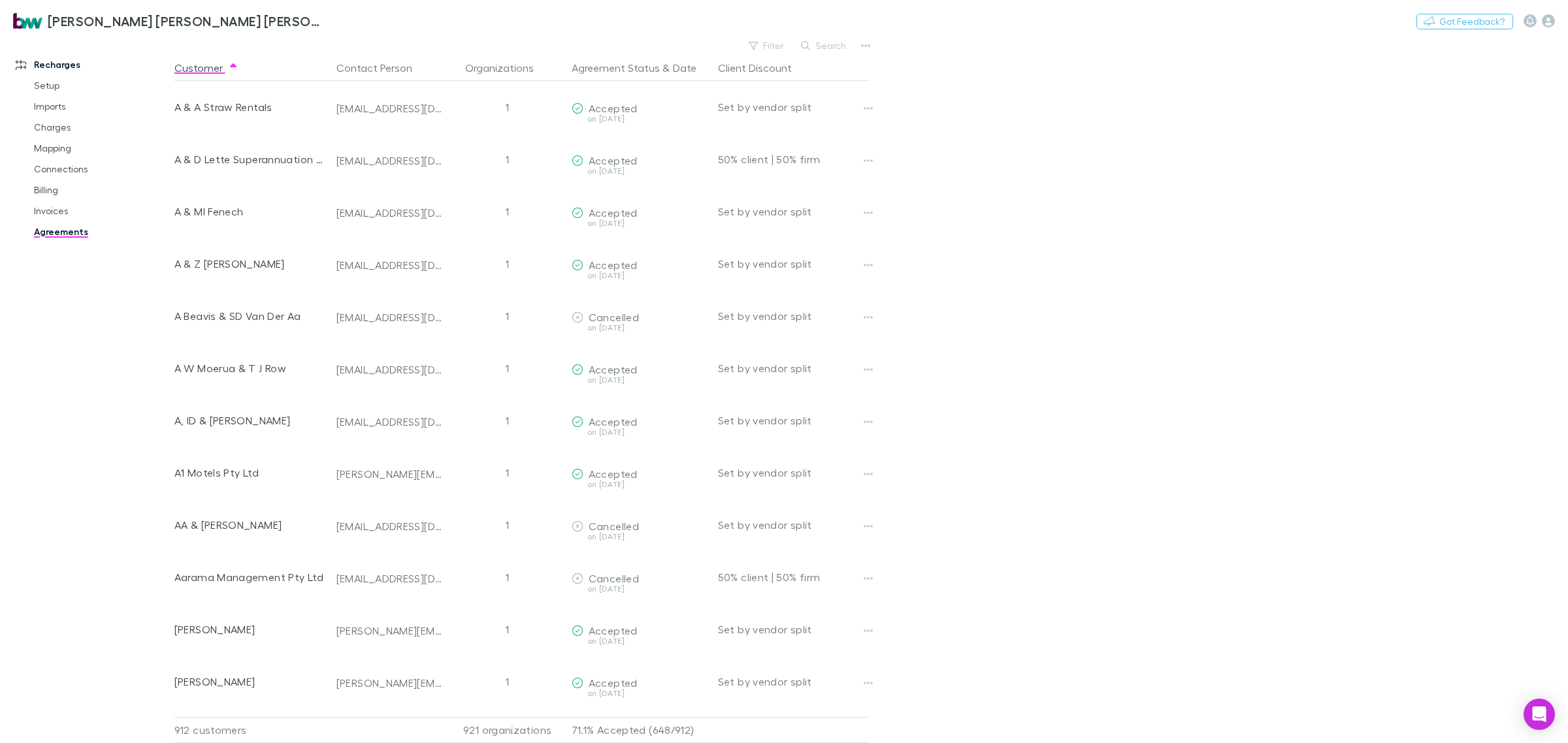
click at [836, 48] on button "Search" at bounding box center [824, 46] width 59 height 16
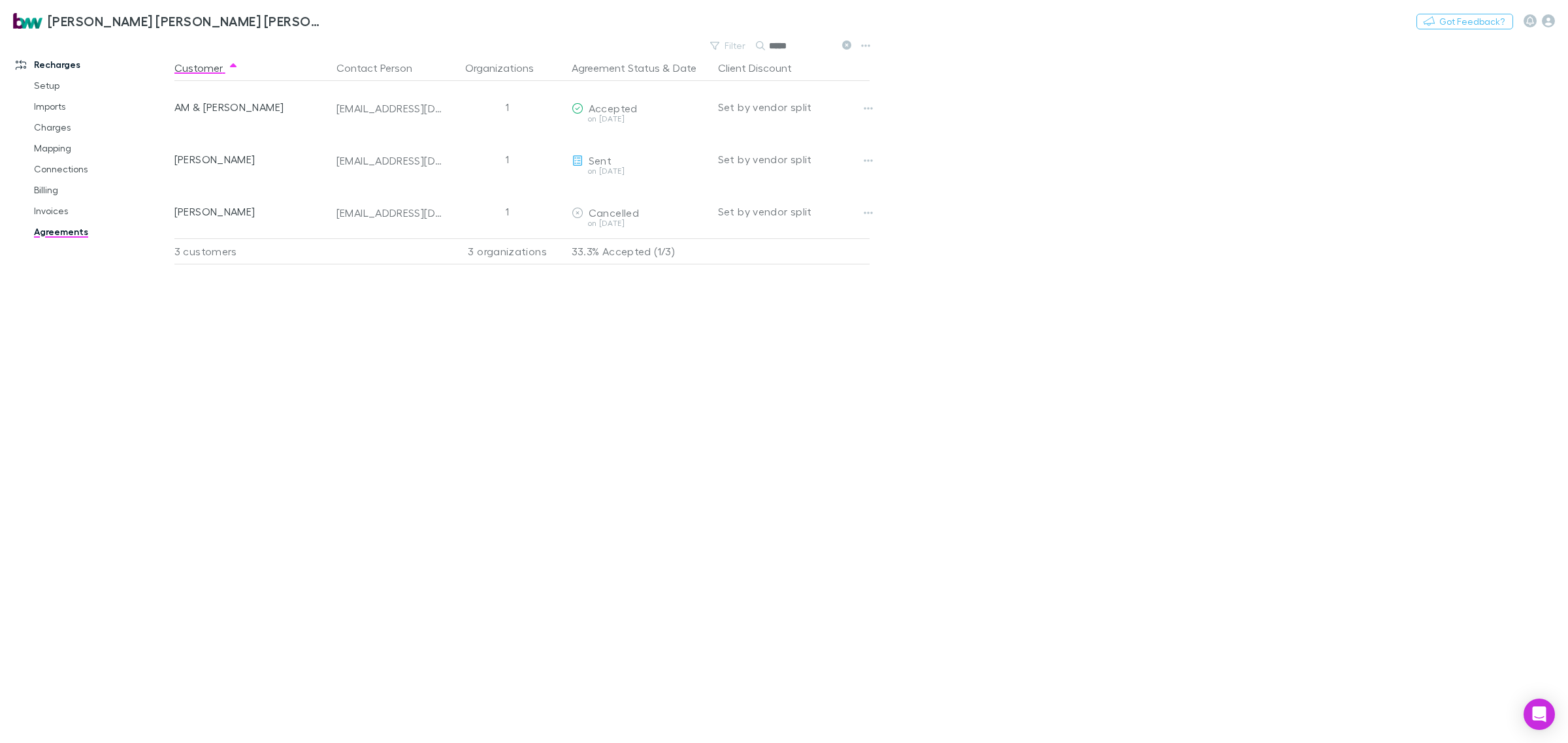
type input "*****"
click at [50, 196] on link "Billing" at bounding box center [102, 190] width 163 height 21
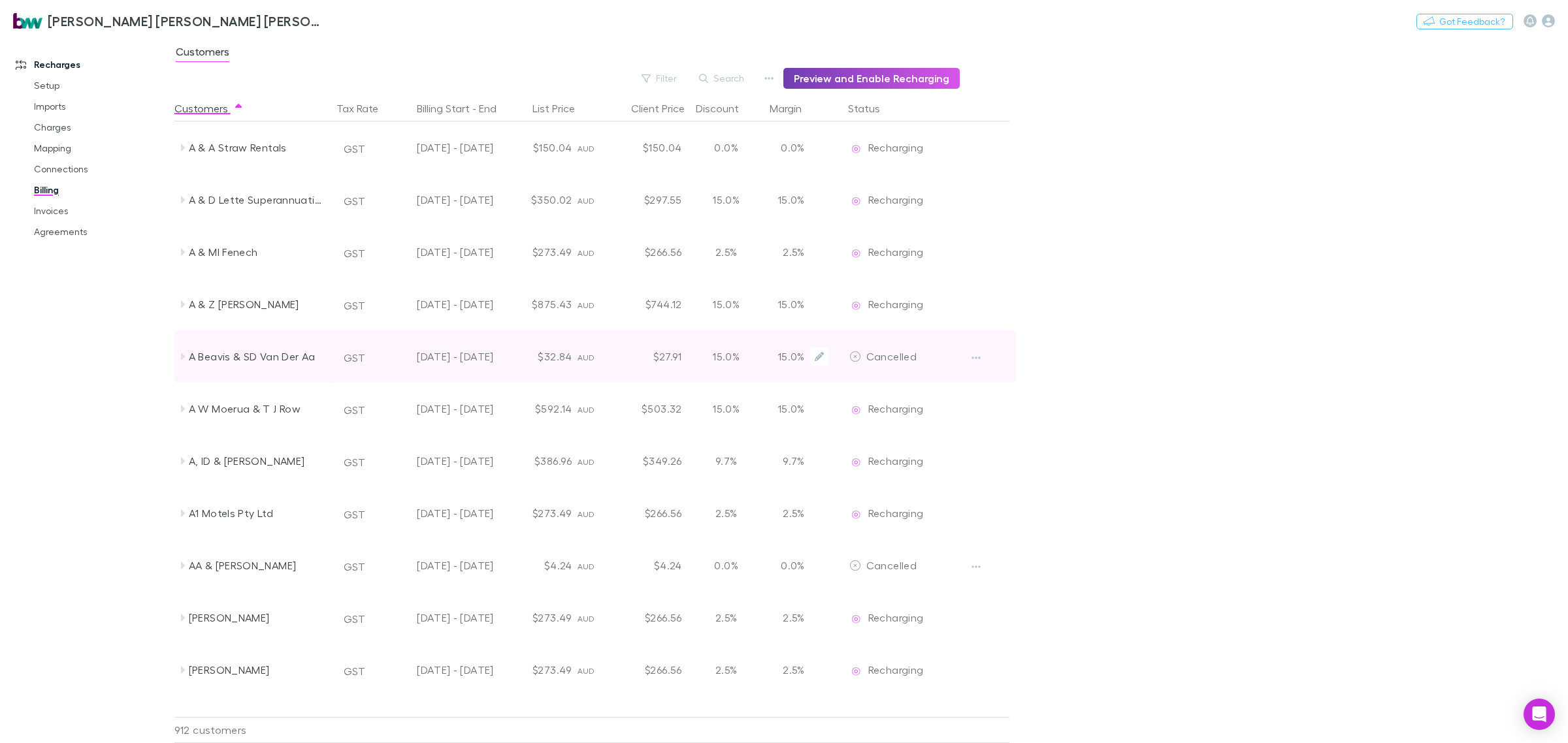
click at [907, 74] on button "Preview and Enable Recharging" at bounding box center [871, 78] width 176 height 21
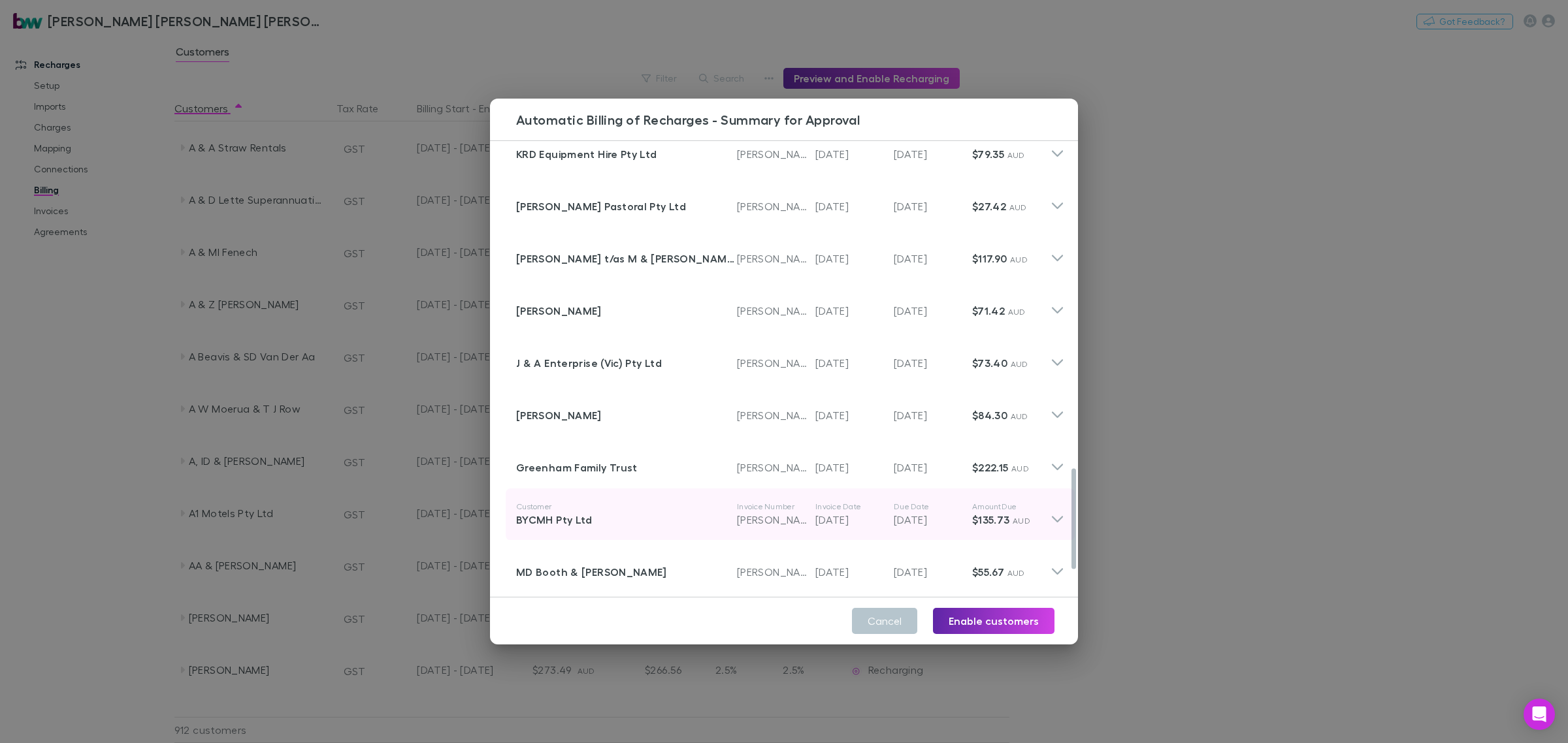
scroll to position [1611, 0]
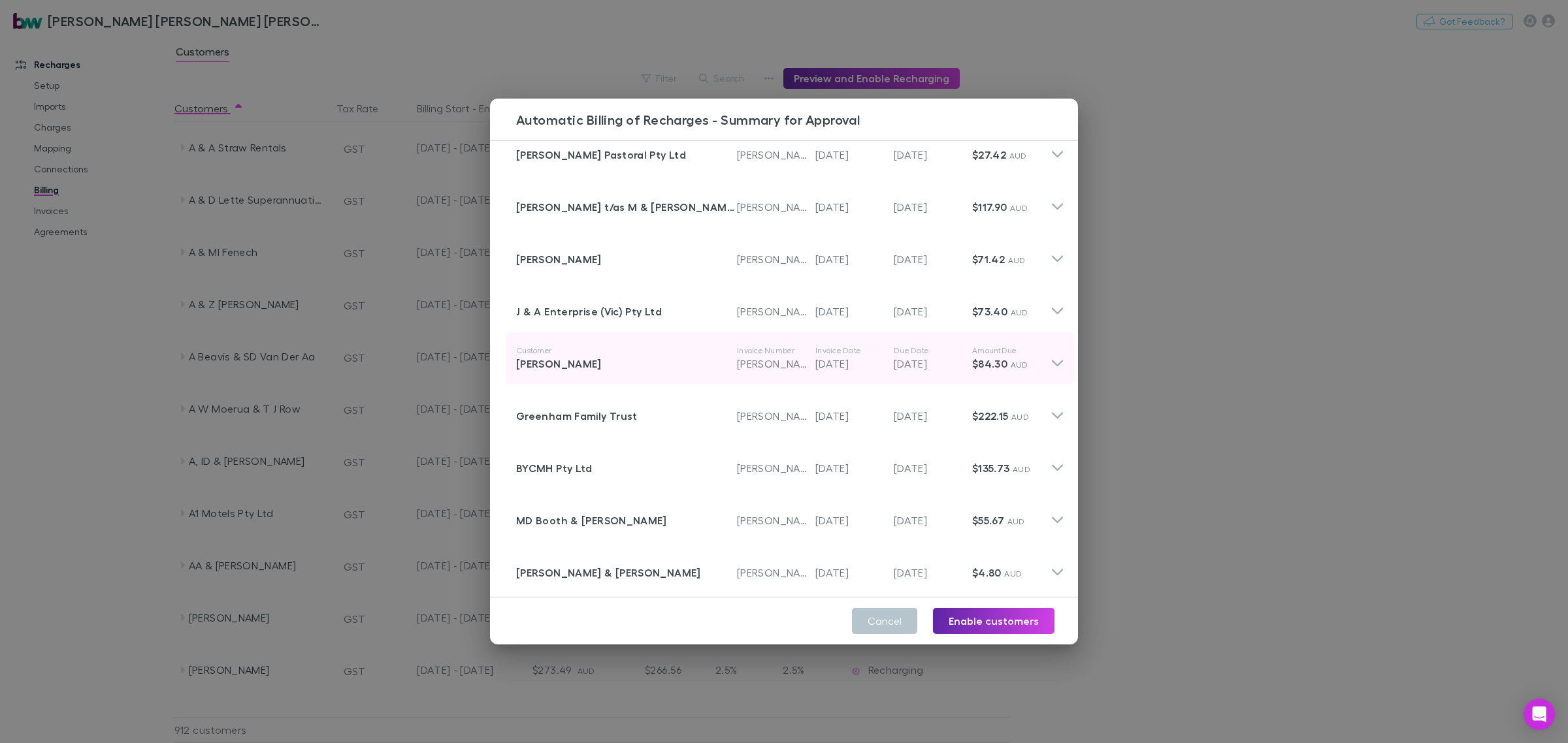
click at [1051, 346] on icon at bounding box center [1057, 358] width 14 height 26
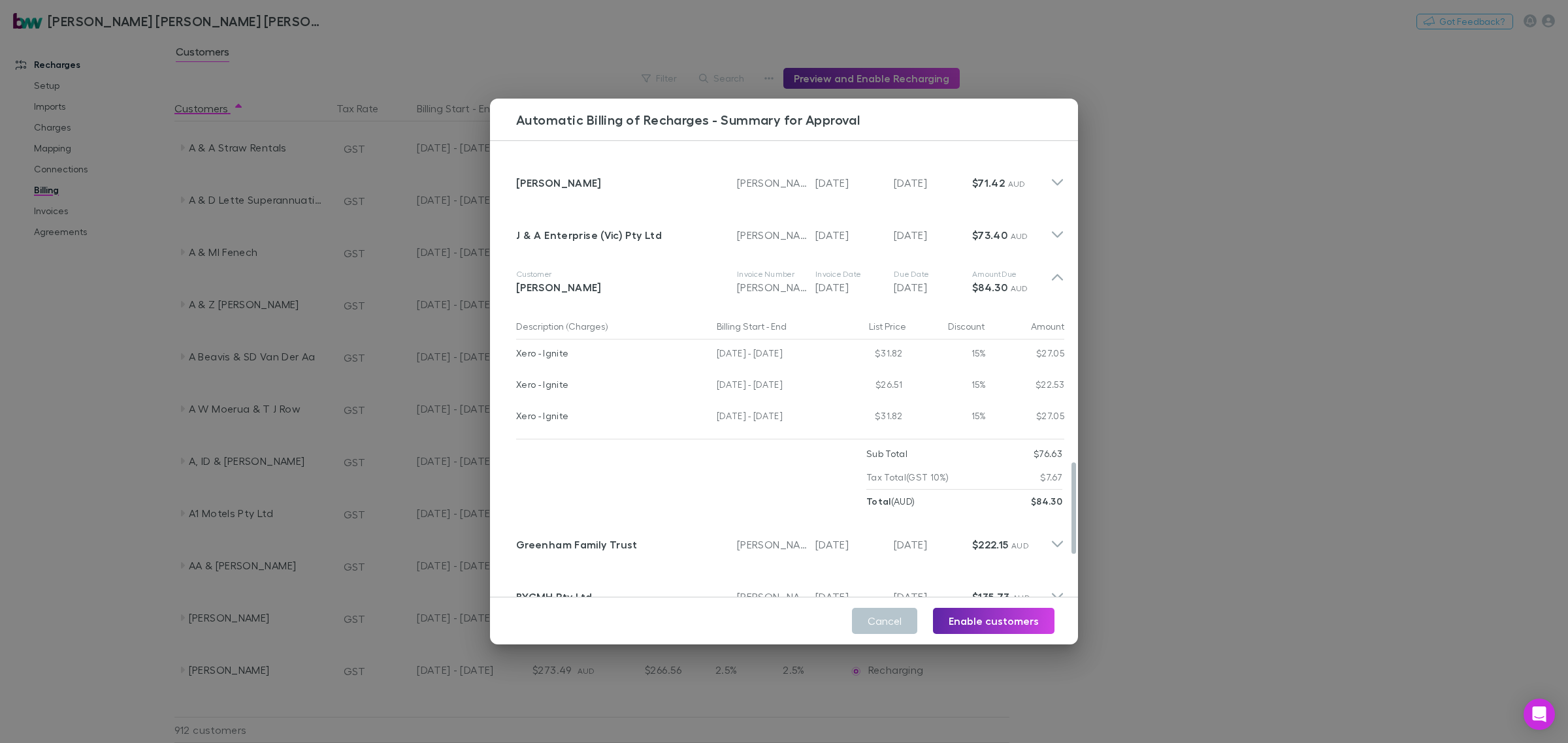
scroll to position [1693, 0]
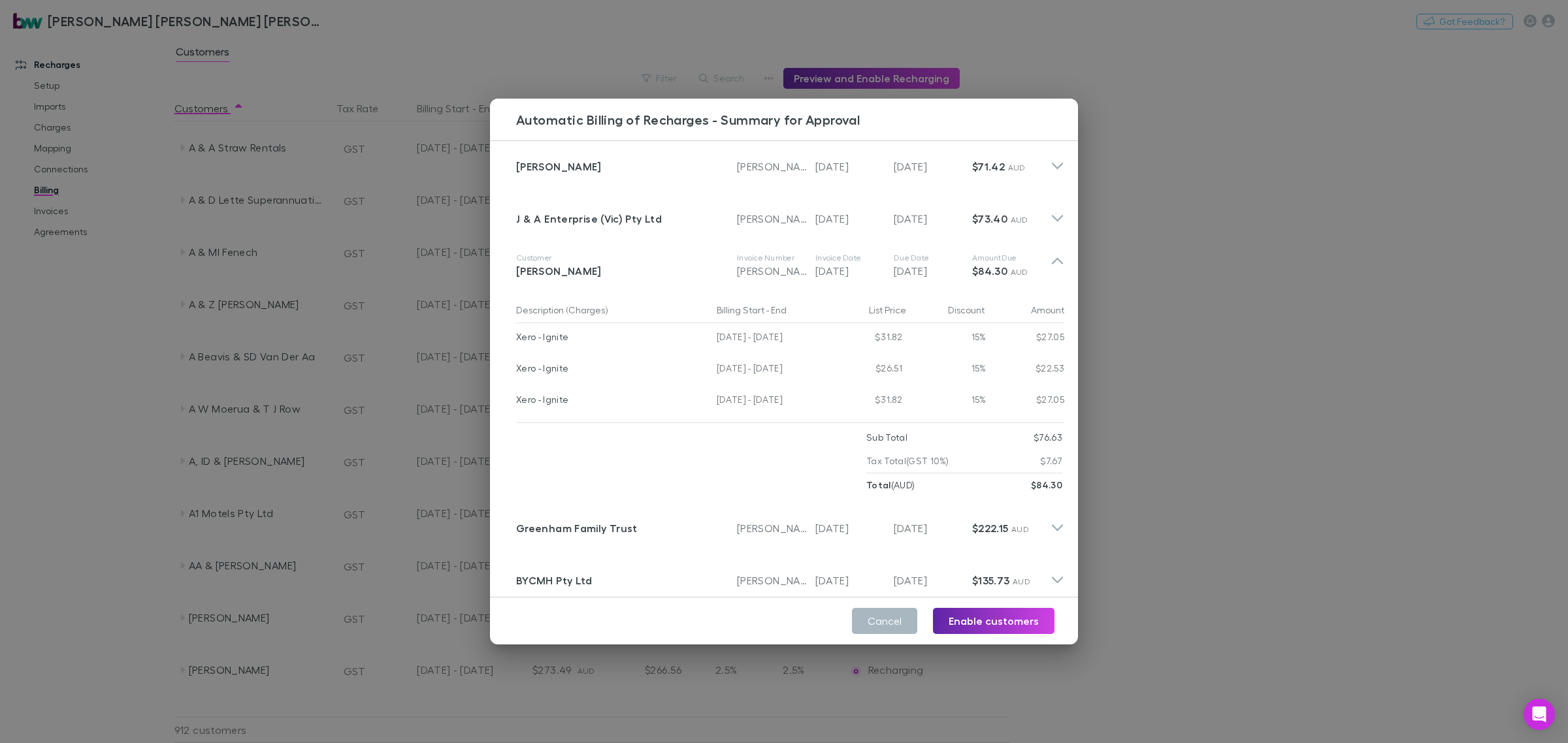
click at [895, 625] on button "Cancel" at bounding box center [885, 621] width 65 height 26
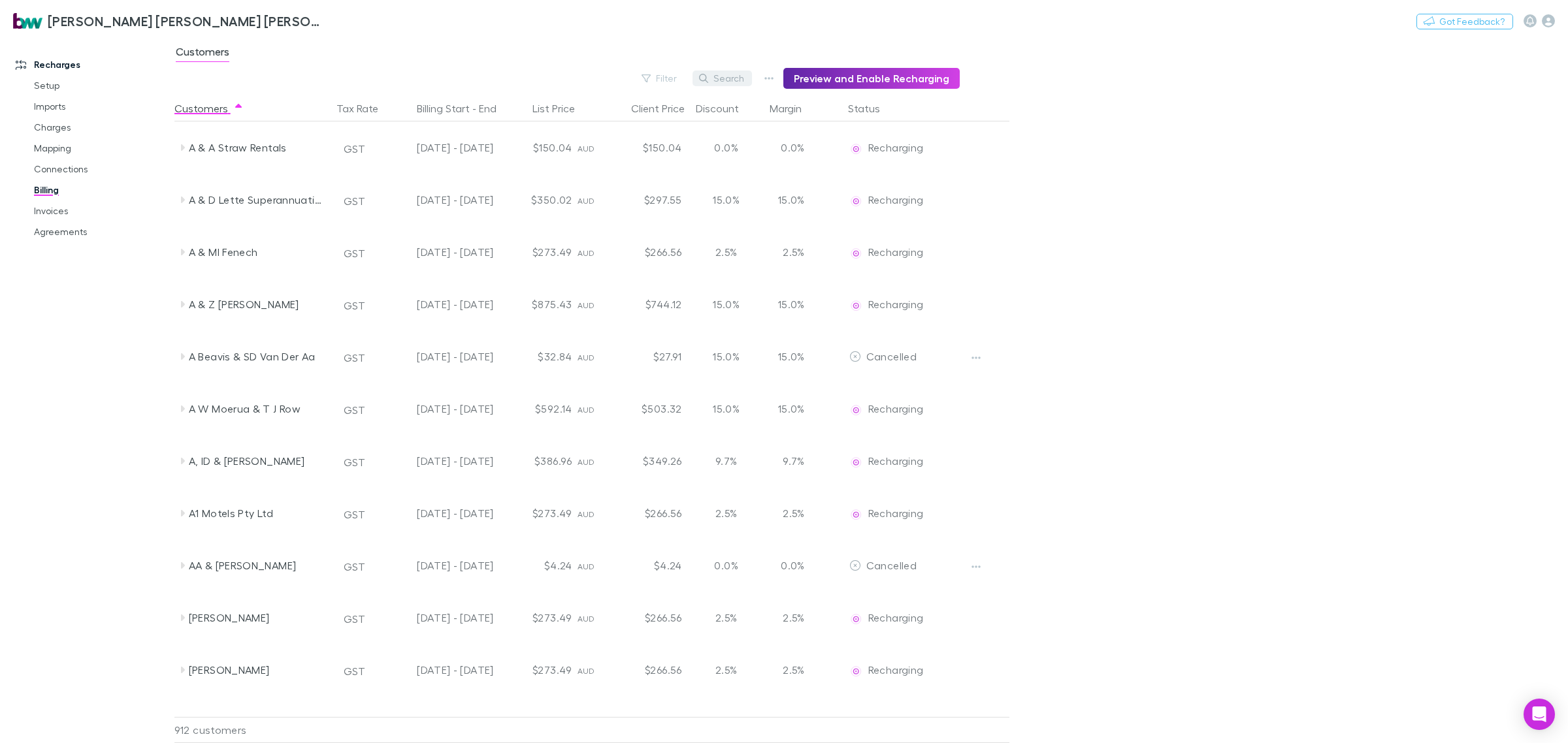
click at [733, 80] on button "Search" at bounding box center [722, 78] width 59 height 16
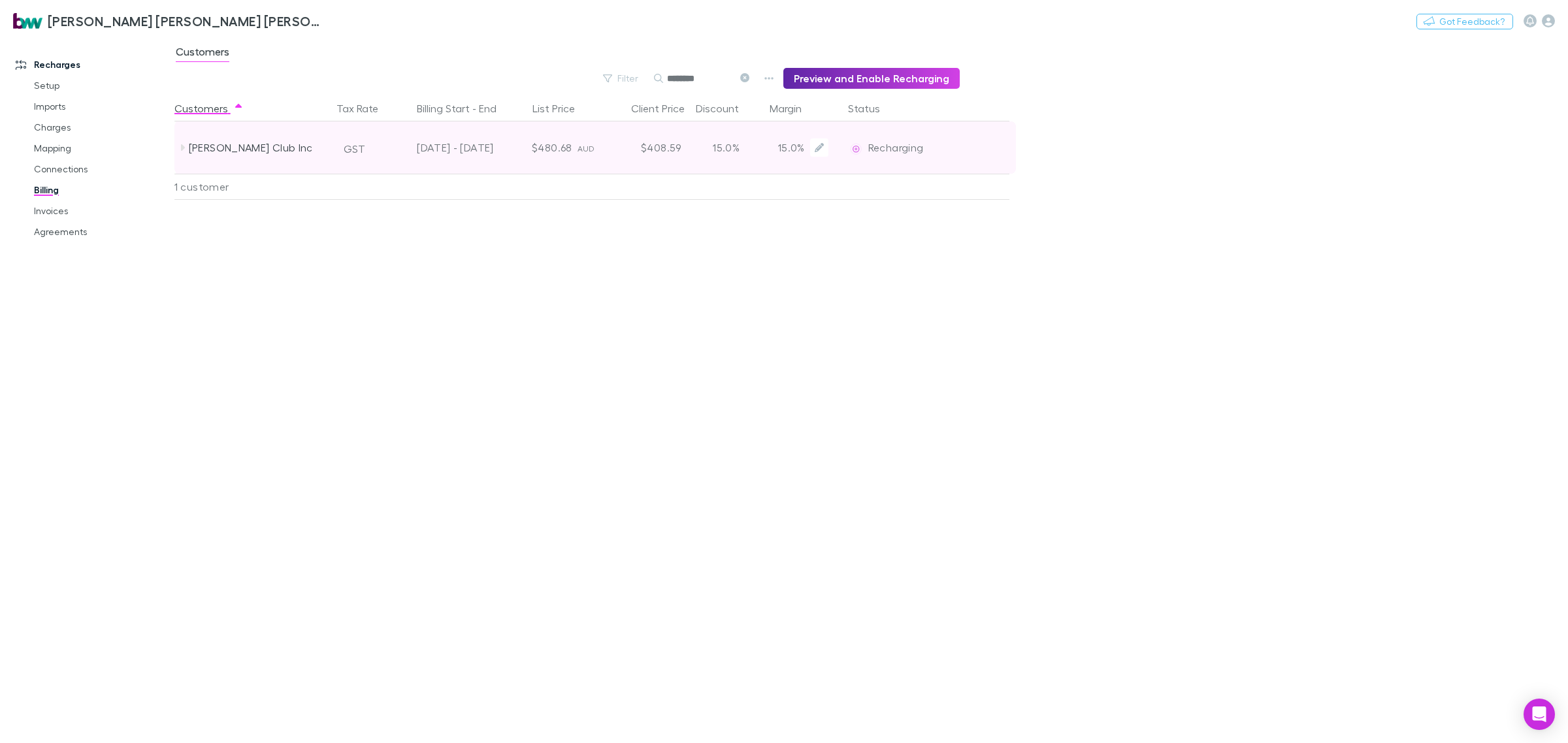
type input "*******"
click at [734, 144] on div "15.0%" at bounding box center [727, 148] width 78 height 52
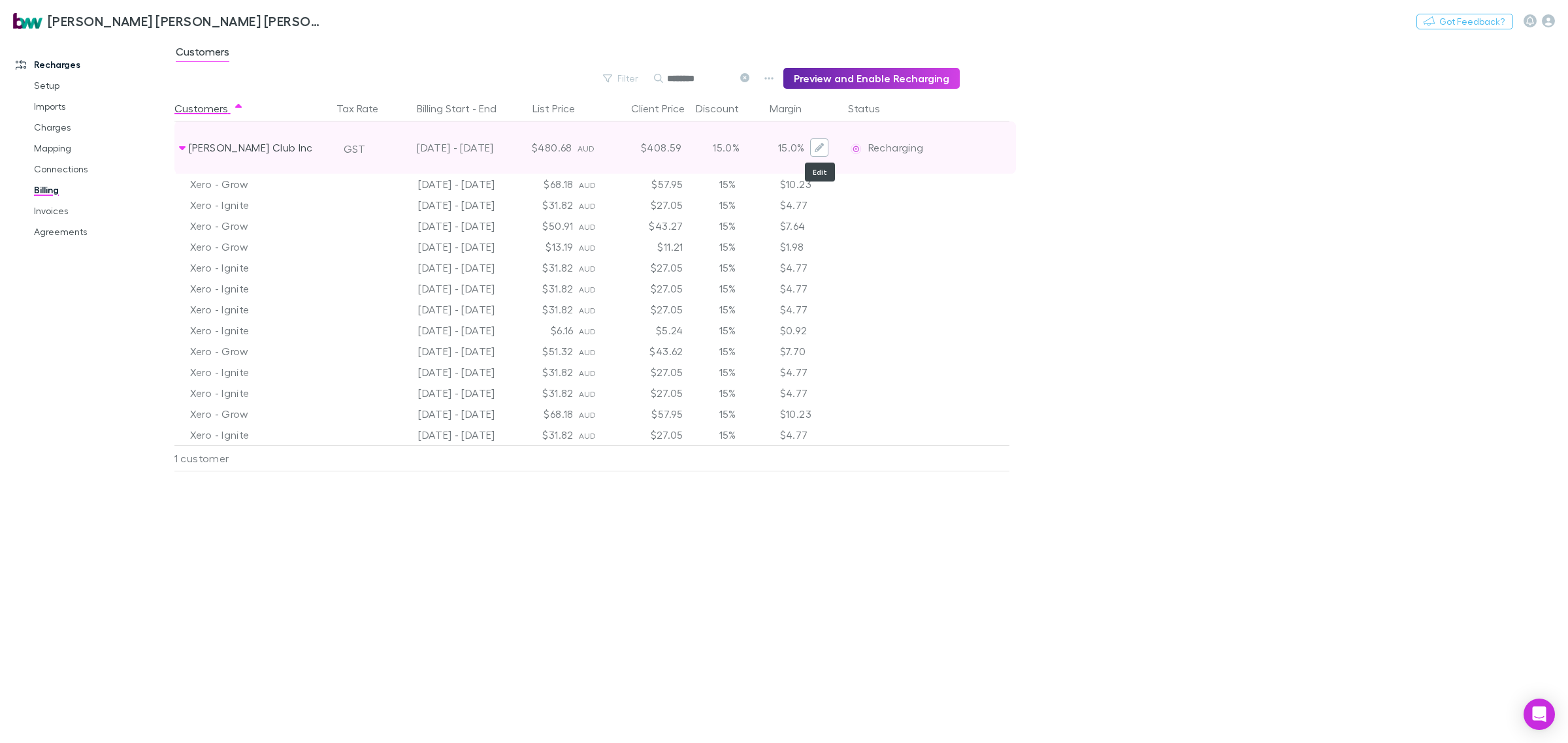
click at [821, 148] on icon "Edit" at bounding box center [819, 147] width 9 height 9
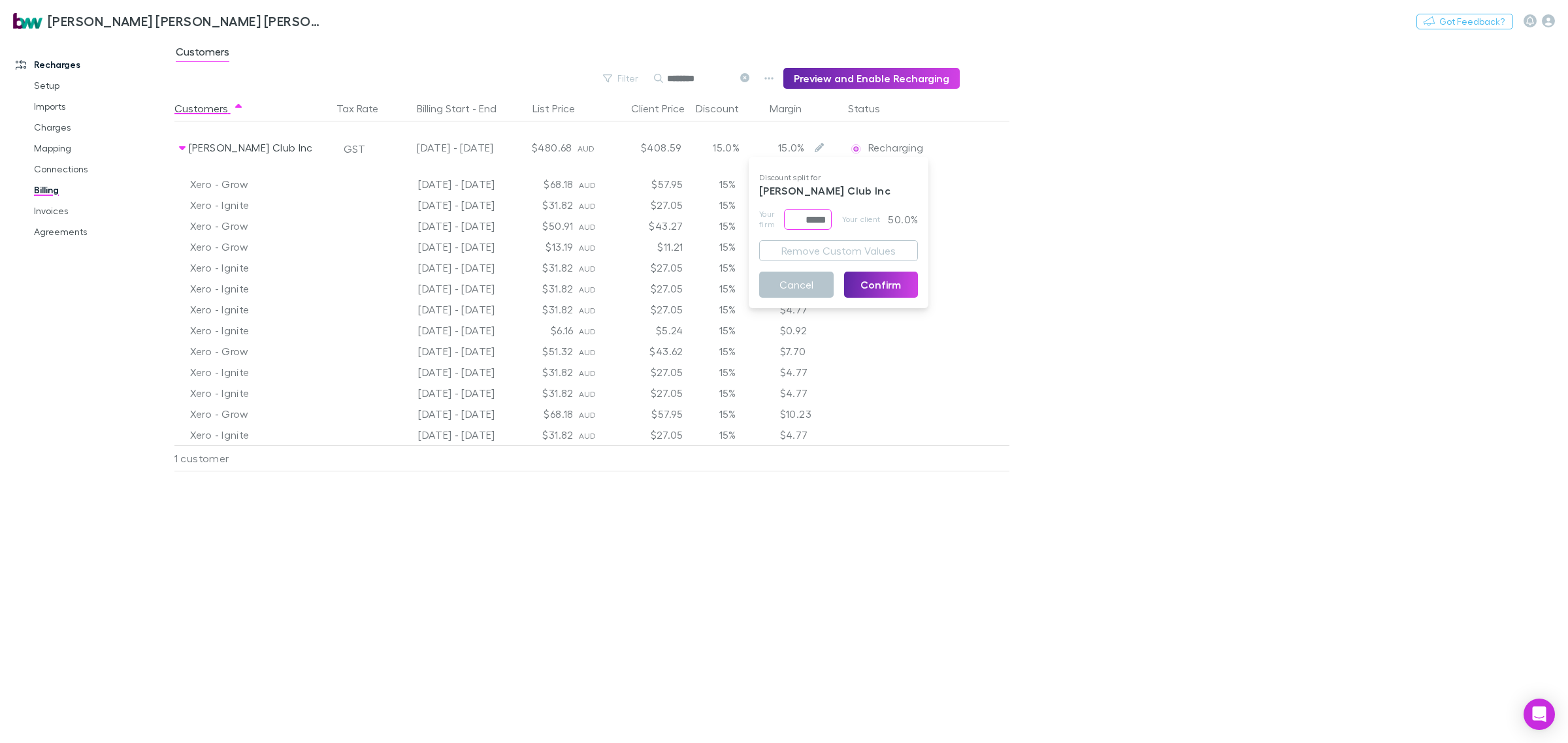
click at [795, 219] on input "*****" at bounding box center [808, 219] width 48 height 21
drag, startPoint x: 795, startPoint y: 219, endPoint x: 835, endPoint y: 219, distance: 40.0
click at [835, 219] on div "Your firm ***** ​ Your client 50.0%" at bounding box center [838, 219] width 159 height 21
click at [798, 219] on input "****" at bounding box center [808, 219] width 48 height 21
type input "******"
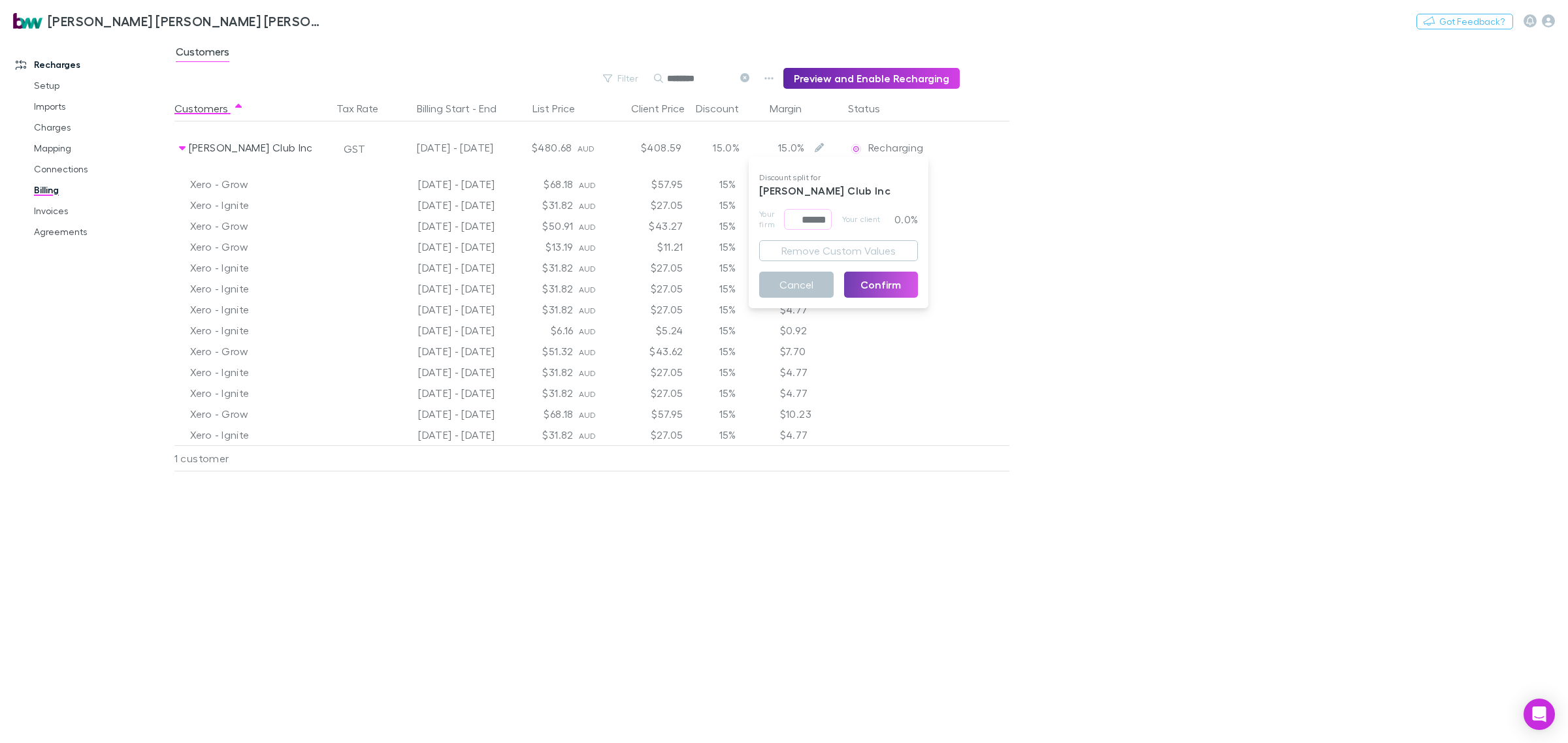
click at [886, 282] on button "Confirm" at bounding box center [881, 285] width 75 height 26
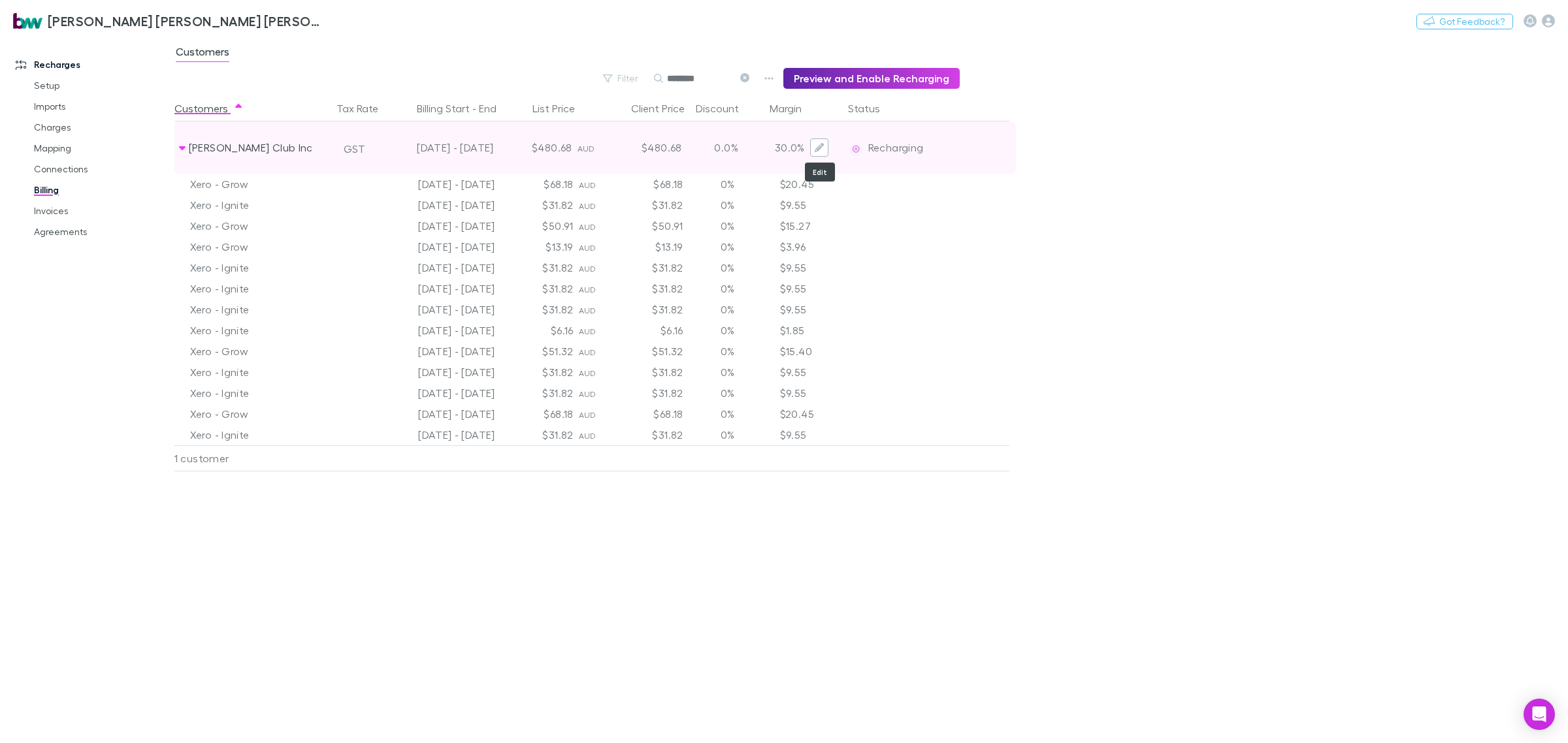
click at [815, 146] on icon "Edit" at bounding box center [819, 147] width 9 height 9
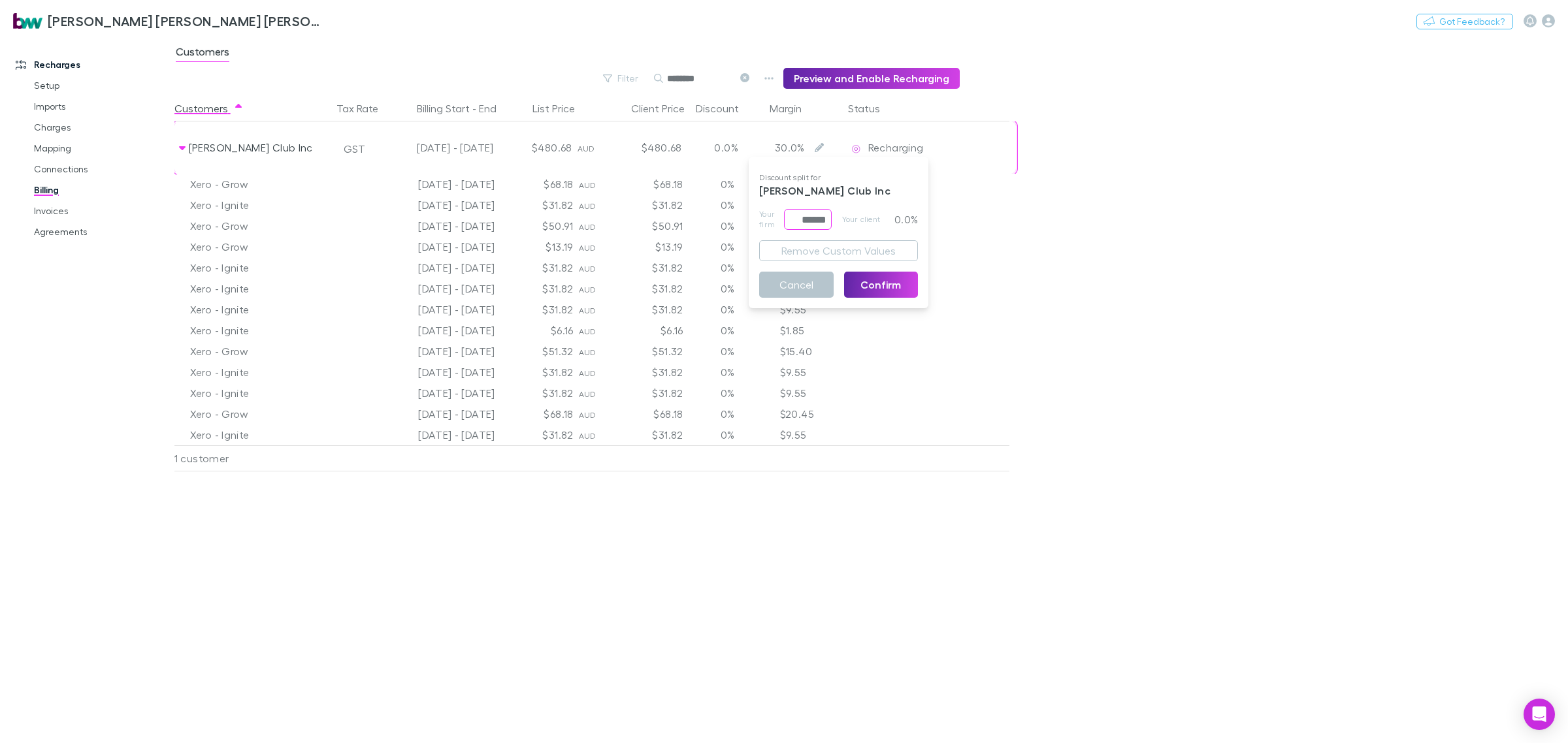
drag, startPoint x: 784, startPoint y: 222, endPoint x: 835, endPoint y: 221, distance: 51.0
click at [834, 221] on div "Your firm ****** ​ Your client 0.0%" at bounding box center [838, 219] width 159 height 21
type input "****"
click at [862, 278] on button "Confirm" at bounding box center [881, 285] width 75 height 26
click at [53, 88] on link "Setup" at bounding box center [102, 85] width 163 height 21
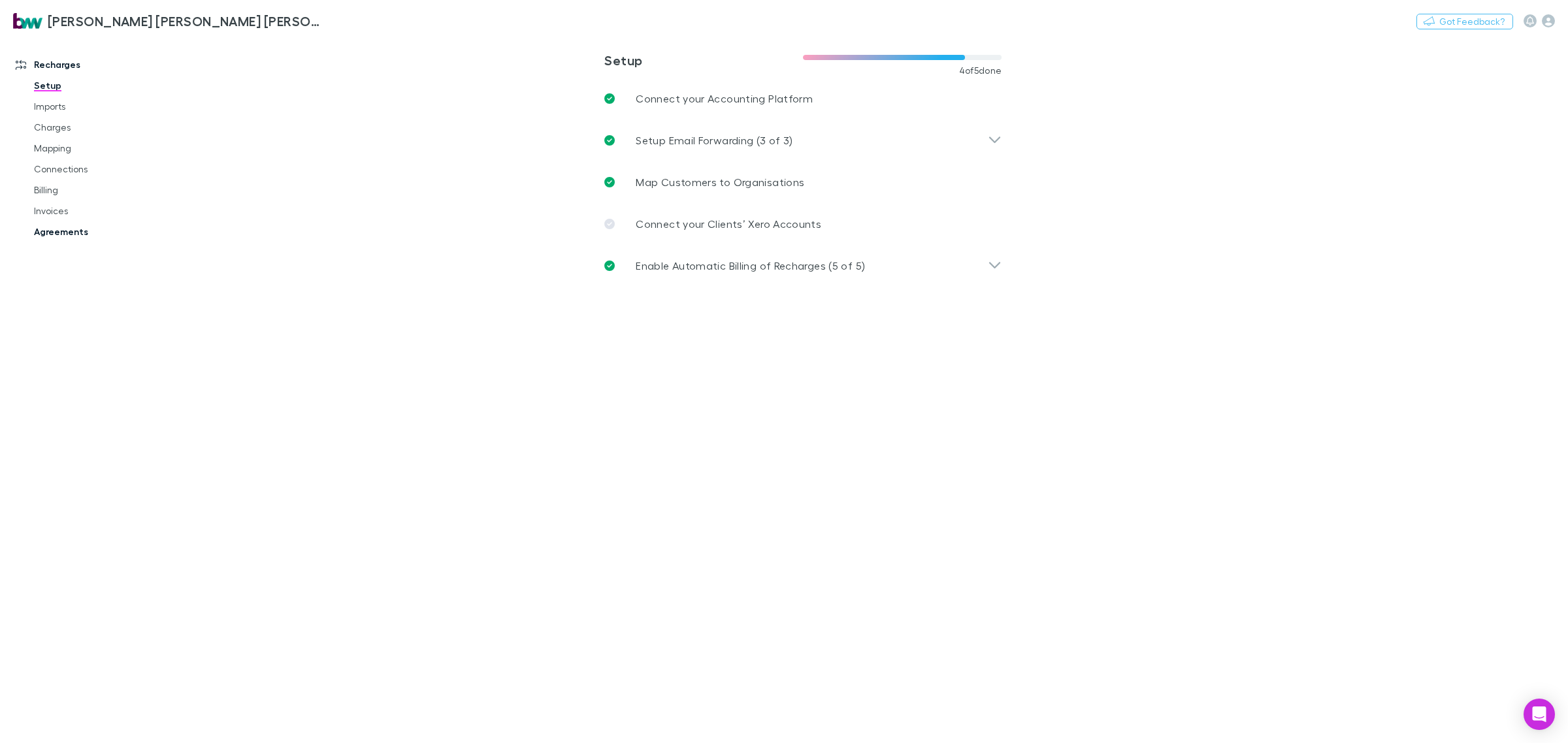
drag, startPoint x: 54, startPoint y: 226, endPoint x: 17, endPoint y: 344, distance: 123.7
click at [54, 226] on link "Agreements" at bounding box center [102, 232] width 163 height 21
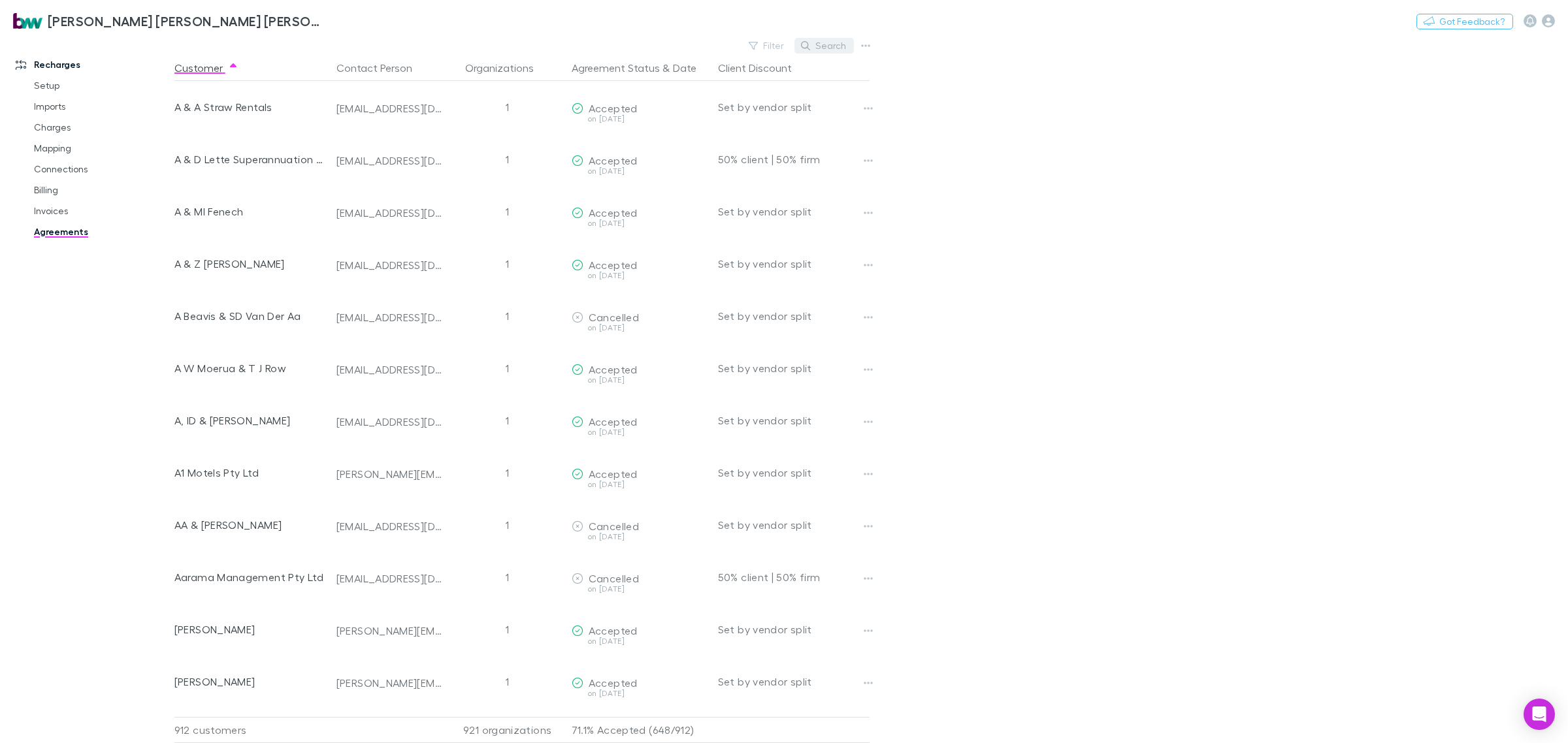
click at [838, 49] on button "Search" at bounding box center [824, 46] width 59 height 16
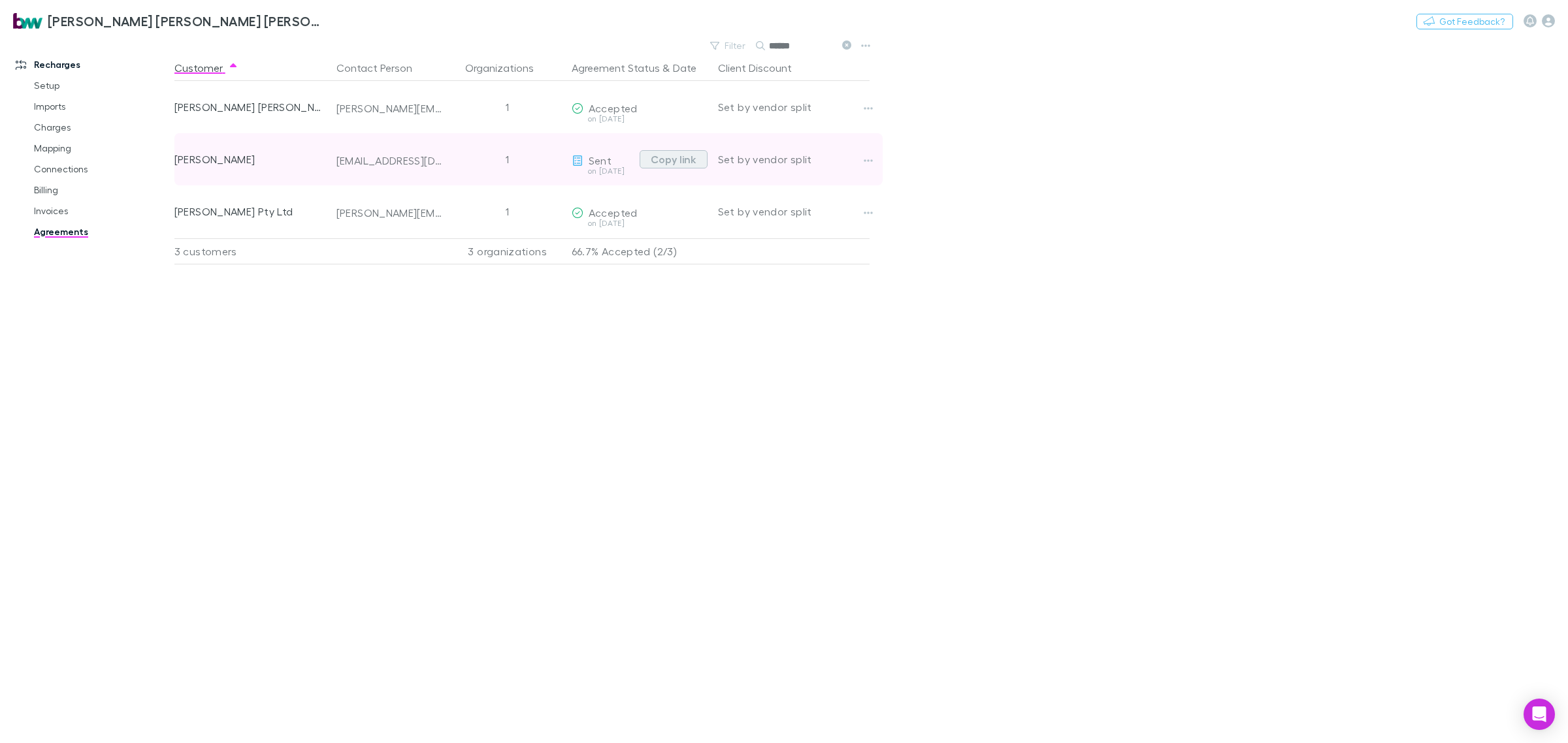
type input "******"
click at [682, 160] on button "Copy link" at bounding box center [674, 159] width 68 height 18
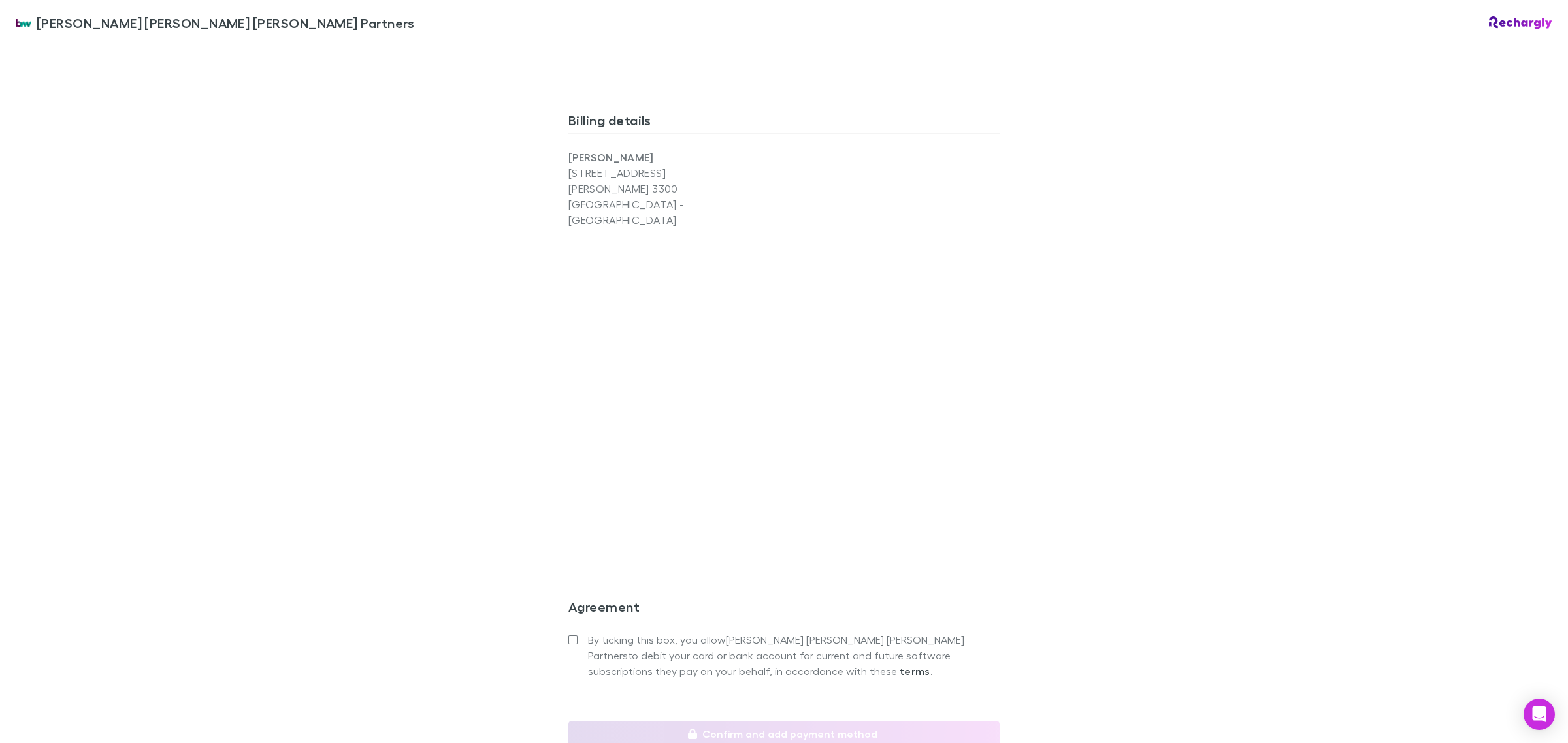
scroll to position [1443, 0]
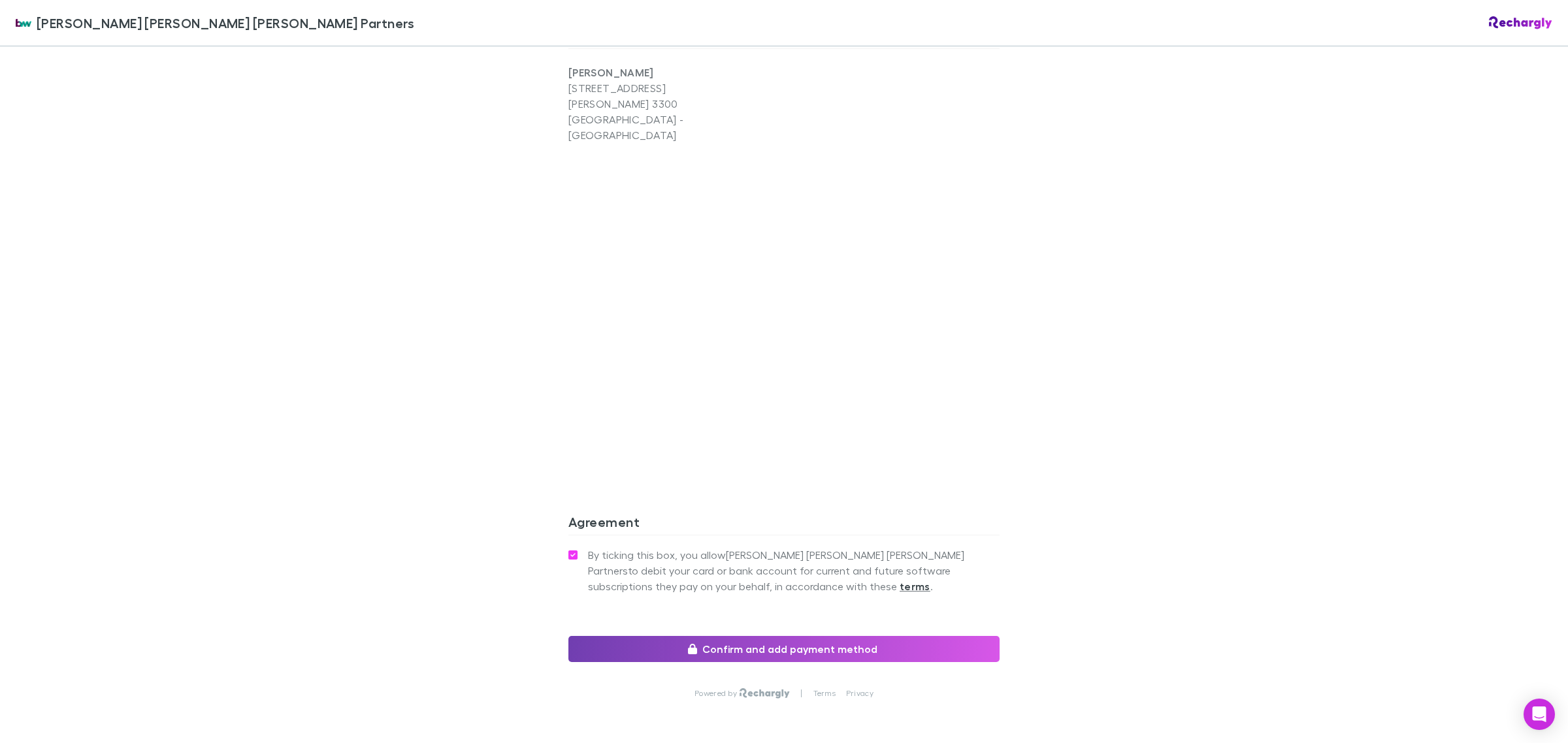
click at [697, 636] on button "Confirm and add payment method" at bounding box center [784, 649] width 431 height 26
